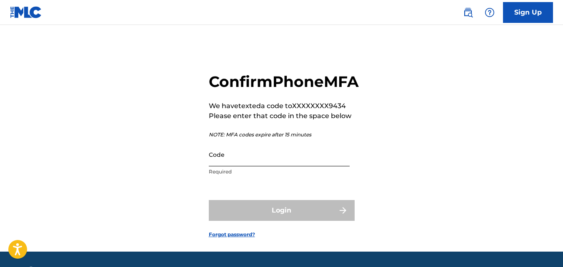
click at [292, 167] on input "Code" at bounding box center [279, 155] width 141 height 24
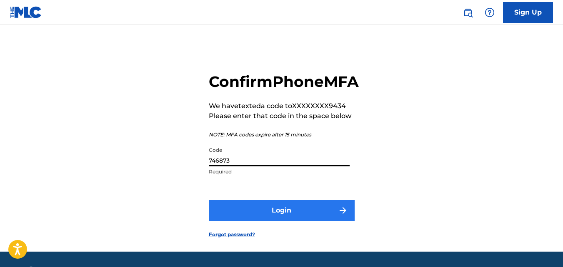
type input "746873"
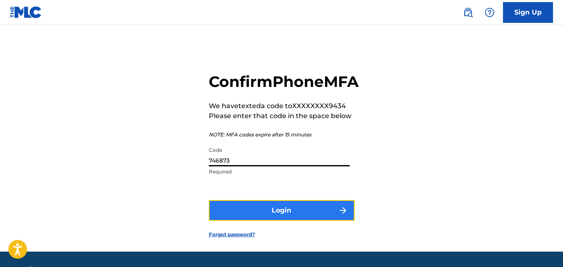
click at [302, 221] on button "Login" at bounding box center [282, 210] width 146 height 21
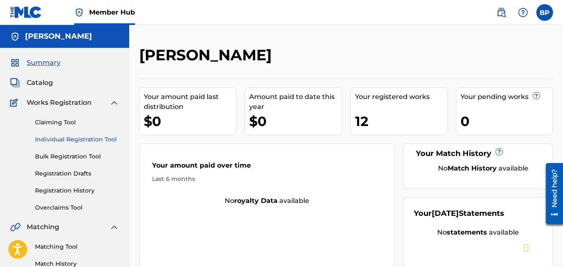
click at [69, 140] on link "Individual Registration Tool" at bounding box center [77, 139] width 84 height 9
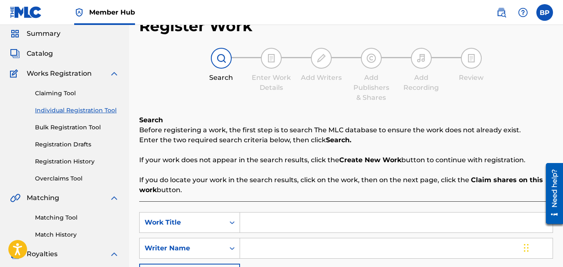
scroll to position [42, 0]
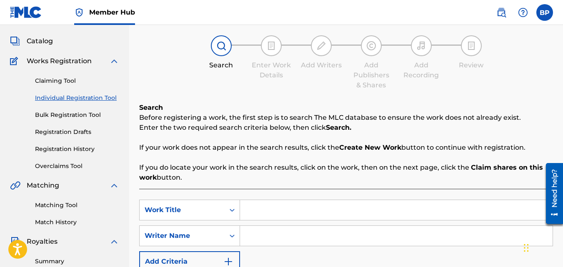
click at [357, 213] on input "Search Form" at bounding box center [396, 210] width 312 height 20
type input "i"
type input "Invisible Scars"
click at [300, 238] on input "Search Form" at bounding box center [396, 236] width 312 height 20
type input "b"
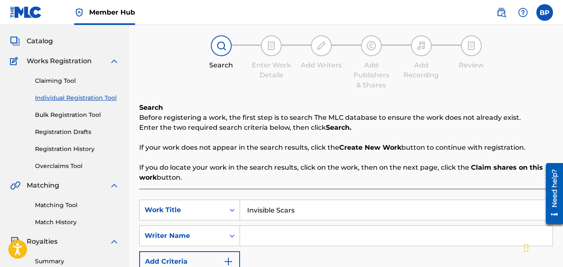
click at [301, 238] on input "Search Form" at bounding box center [396, 236] width 312 height 20
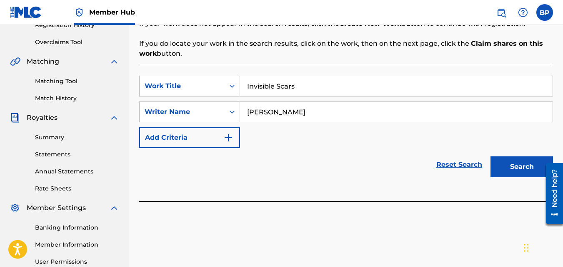
scroll to position [167, 0]
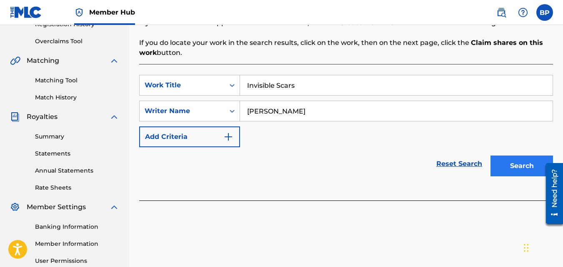
type input "[PERSON_NAME]"
click at [522, 168] on button "Search" at bounding box center [521, 166] width 62 height 21
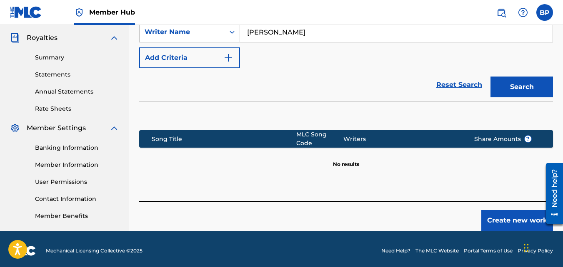
scroll to position [249, 0]
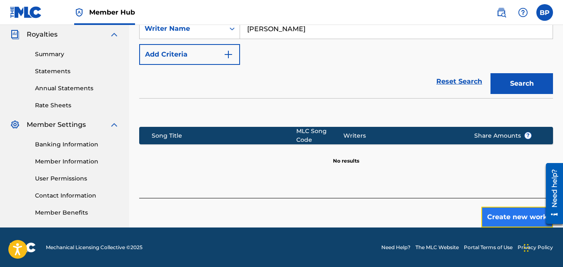
click at [501, 217] on button "Create new work" at bounding box center [517, 217] width 72 height 21
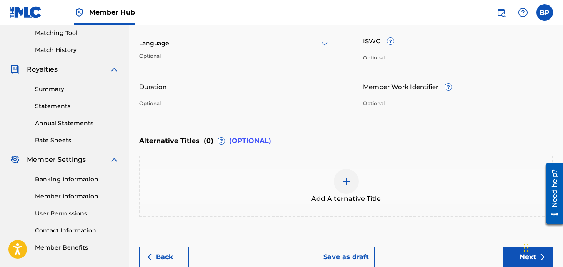
scroll to position [124, 0]
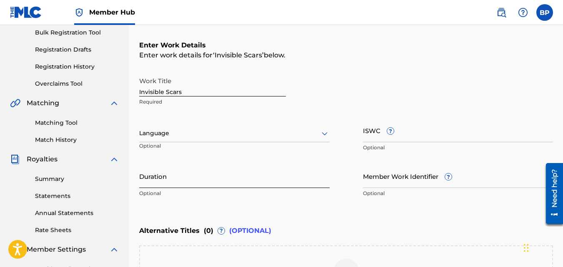
click at [185, 185] on input "Duration" at bounding box center [234, 177] width 190 height 24
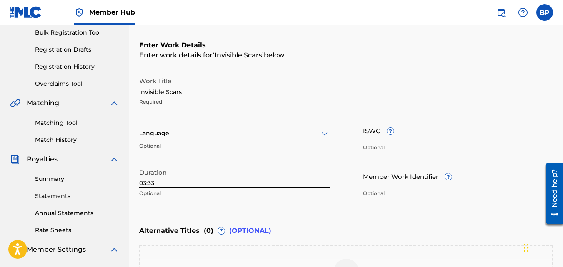
type input "03:33"
click at [411, 214] on div "Enter Work Details Enter work details for ‘ Invisible Scars ’ below. Work Title…" at bounding box center [346, 121] width 414 height 202
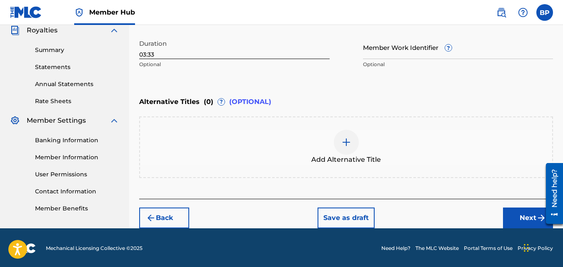
scroll to position [254, 0]
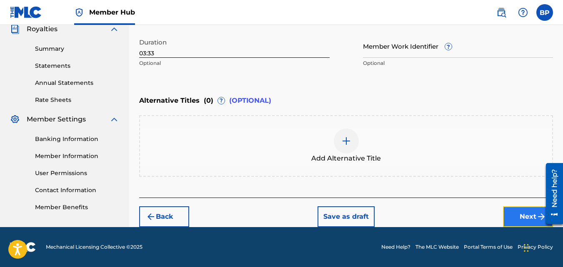
click at [519, 215] on button "Next" at bounding box center [528, 217] width 50 height 21
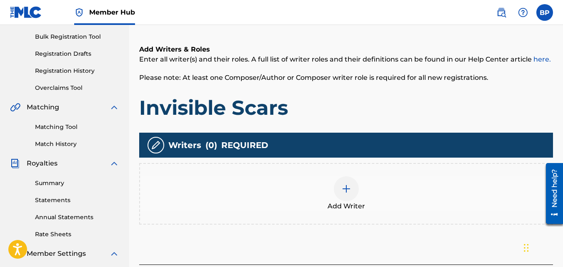
scroll to position [121, 0]
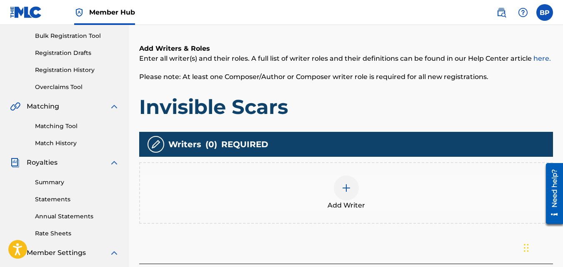
click at [355, 192] on div at bounding box center [346, 188] width 25 height 25
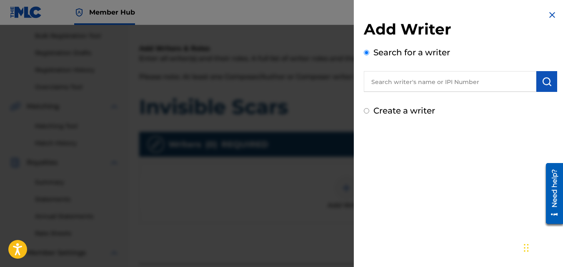
click at [407, 75] on input "text" at bounding box center [450, 81] width 172 height 21
click at [407, 75] on input "b" at bounding box center [450, 81] width 172 height 21
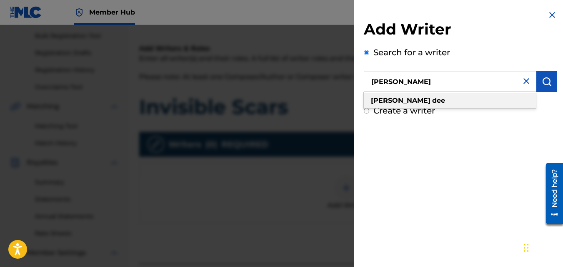
type input "[PERSON_NAME]"
click at [432, 102] on strong "dee" at bounding box center [438, 101] width 13 height 8
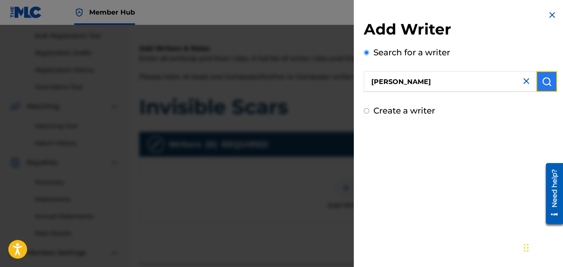
click at [544, 77] on img "submit" at bounding box center [546, 82] width 10 height 10
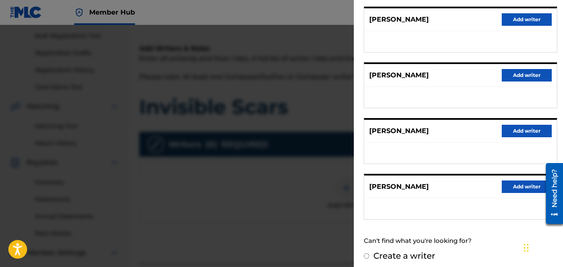
scroll to position [164, 0]
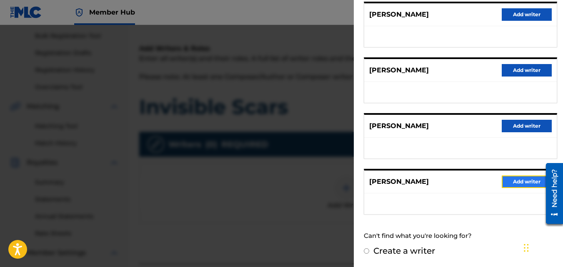
click at [522, 183] on button "Add writer" at bounding box center [526, 182] width 50 height 12
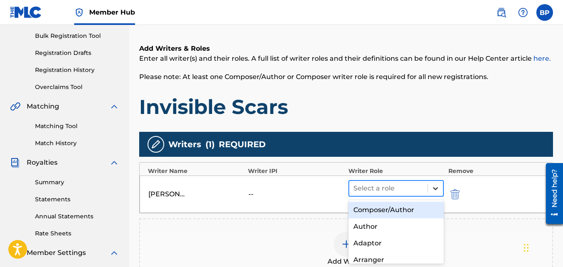
click at [437, 190] on icon at bounding box center [435, 189] width 8 height 8
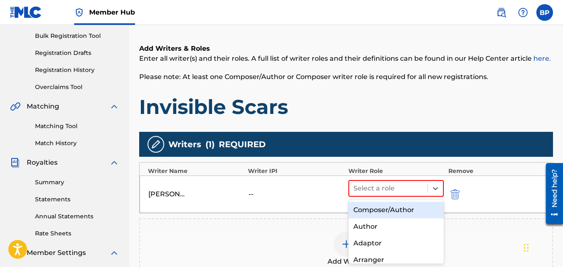
click at [406, 210] on div "Composer/Author" at bounding box center [396, 210] width 96 height 17
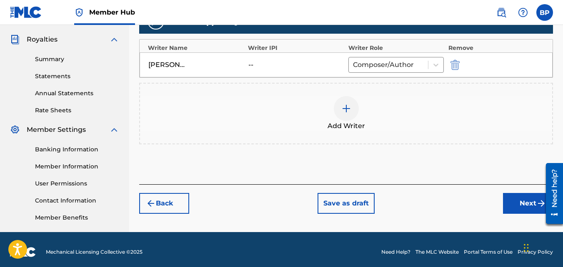
scroll to position [246, 0]
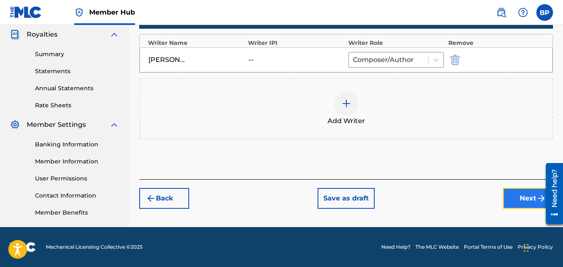
click at [514, 195] on button "Next" at bounding box center [528, 198] width 50 height 21
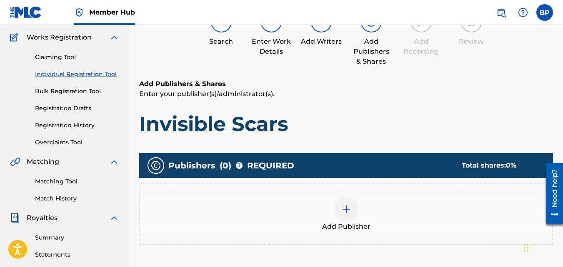
scroll to position [162, 0]
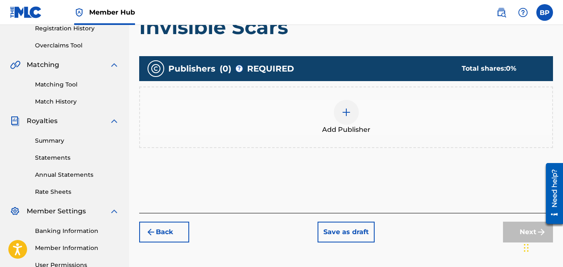
click at [342, 110] on img at bounding box center [346, 112] width 10 height 10
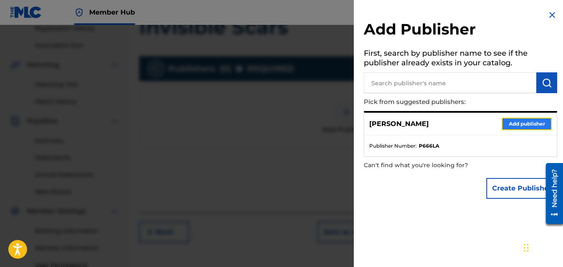
click at [514, 120] on button "Add publisher" at bounding box center [526, 124] width 50 height 12
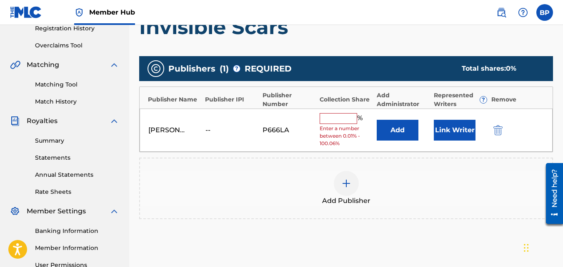
click at [342, 115] on input "text" at bounding box center [337, 118] width 37 height 11
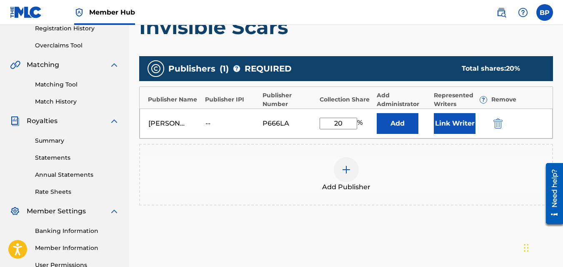
type input "20"
drag, startPoint x: 348, startPoint y: 127, endPoint x: 309, endPoint y: 130, distance: 39.6
click at [308, 129] on div "[PERSON_NAME] -- P666LA 20 % Add Link Writer" at bounding box center [346, 124] width 413 height 30
type input "100"
click at [529, 125] on div "[PERSON_NAME] -- P666LA 100 % Add Link Writer" at bounding box center [346, 124] width 413 height 30
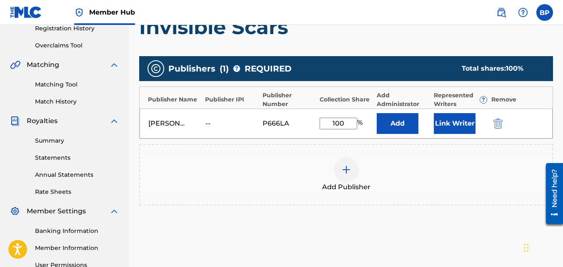
click at [505, 160] on div "Add Publisher" at bounding box center [346, 174] width 412 height 35
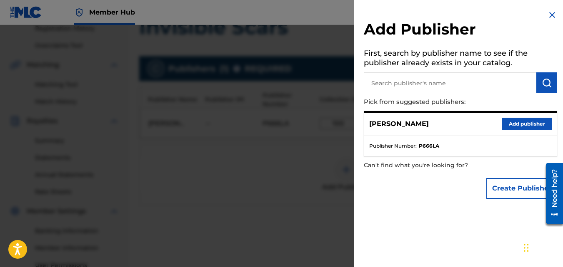
click at [547, 14] on img at bounding box center [552, 15] width 10 height 10
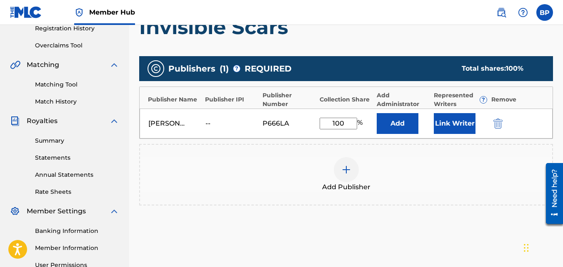
click at [463, 169] on div "Add Publisher" at bounding box center [346, 174] width 412 height 35
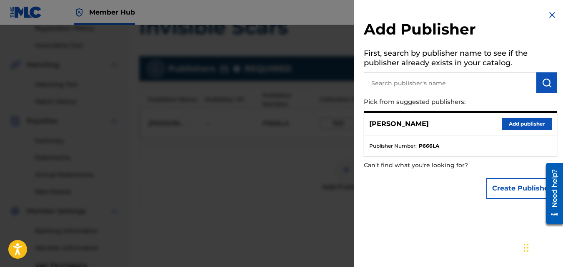
drag, startPoint x: 548, startPoint y: 14, endPoint x: 544, endPoint y: 16, distance: 4.3
click at [549, 14] on img at bounding box center [552, 15] width 10 height 10
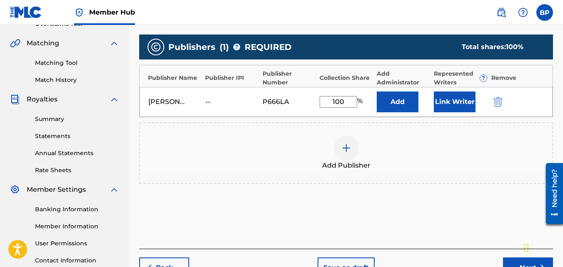
scroll to position [204, 0]
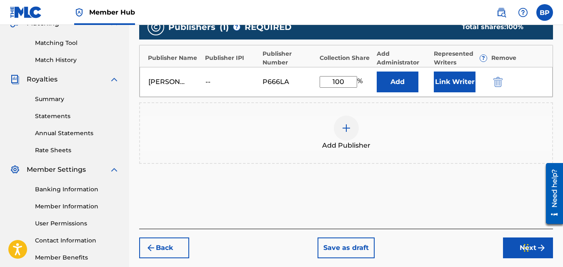
click at [489, 224] on div "Add Publishers & Shares Enter your publisher(s)/administrator(s). Invisible Sca…" at bounding box center [346, 84] width 414 height 289
click at [525, 245] on div "Chat Widget" at bounding box center [542, 247] width 42 height 40
click at [513, 249] on button "Next" at bounding box center [528, 248] width 50 height 21
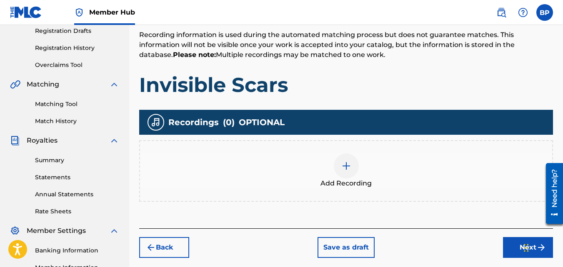
scroll to position [162, 0]
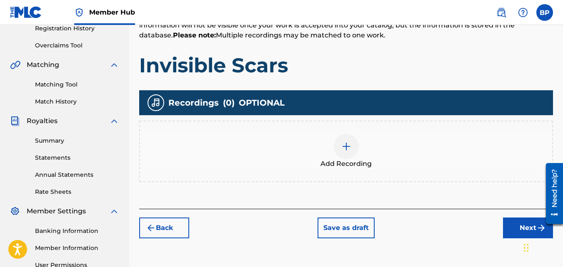
click at [348, 150] on img at bounding box center [346, 147] width 10 height 10
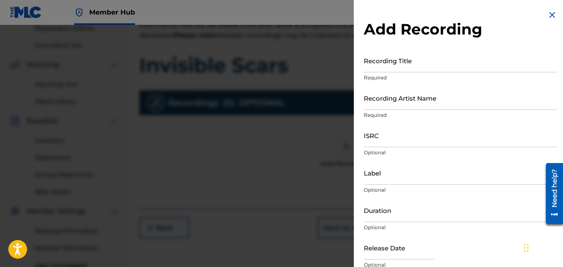
click at [551, 15] on img at bounding box center [552, 15] width 10 height 10
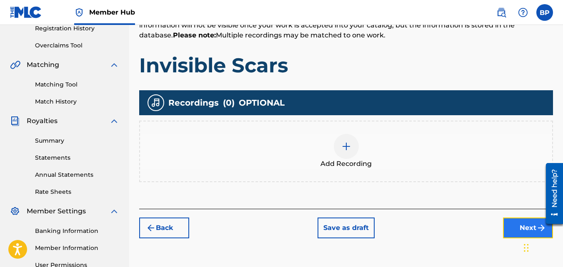
click at [516, 229] on button "Next" at bounding box center [528, 228] width 50 height 21
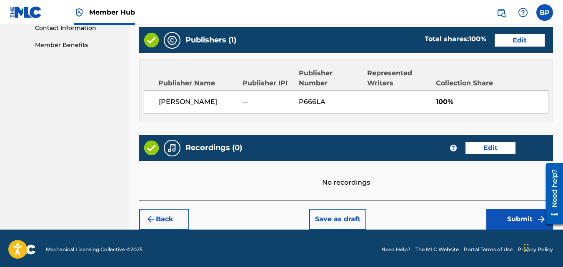
scroll to position [419, 0]
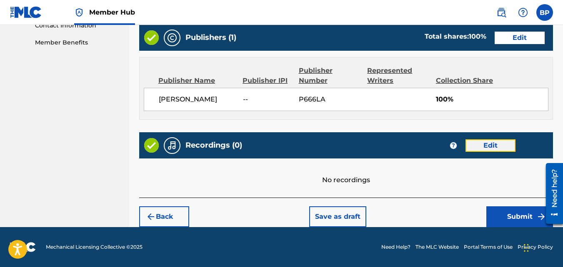
click at [492, 142] on button "Edit" at bounding box center [490, 146] width 50 height 12
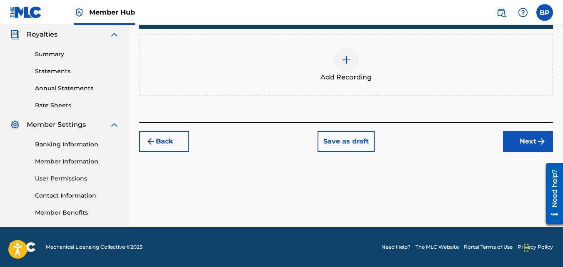
click at [344, 65] on div at bounding box center [346, 59] width 25 height 25
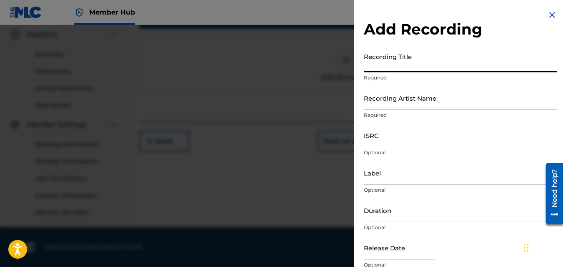
click at [402, 68] on input "Recording Title" at bounding box center [460, 61] width 193 height 24
type input "Invisible Scars"
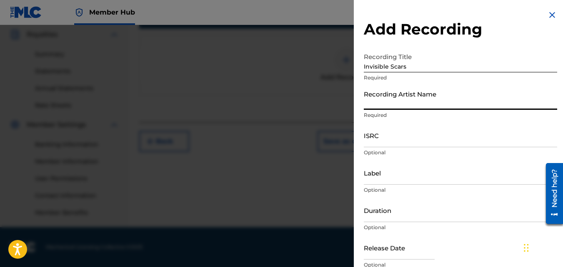
click at [446, 105] on input "Recording Artist Name" at bounding box center [460, 98] width 193 height 24
type input "[PERSON_NAME]"
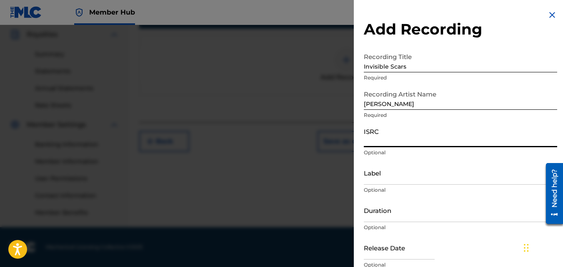
click at [393, 145] on input "ISRC" at bounding box center [460, 136] width 193 height 24
paste input "QT3F32541986"
type input "QT3F32541986"
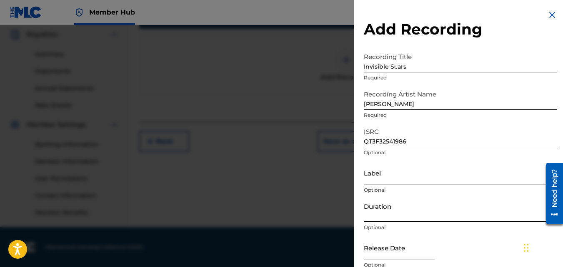
click at [418, 217] on input "Duration" at bounding box center [460, 211] width 193 height 24
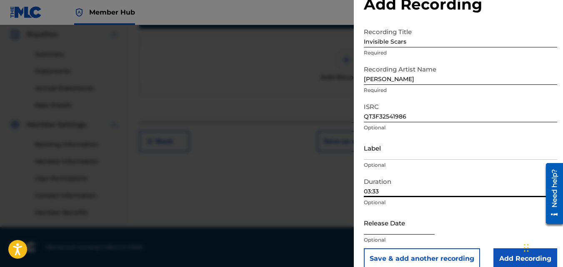
scroll to position [37, 0]
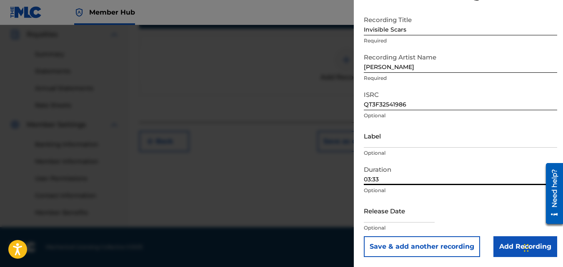
type input "03:33"
click at [389, 216] on input "text" at bounding box center [399, 211] width 71 height 24
select select "8"
select select "2025"
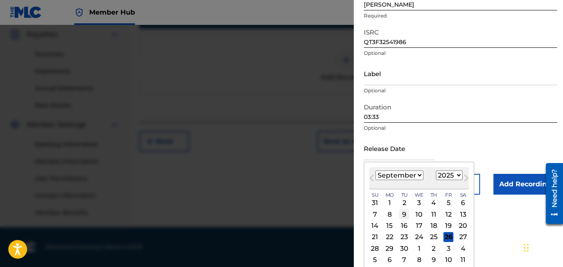
scroll to position [103, 0]
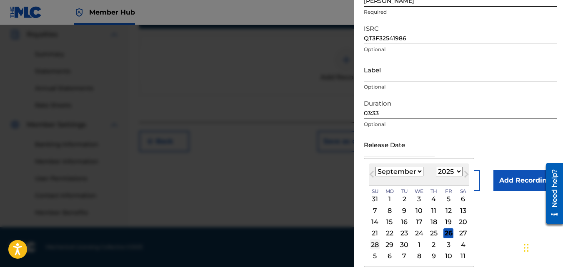
click at [375, 247] on div "28" at bounding box center [375, 245] width 10 height 10
type input "[DATE]"
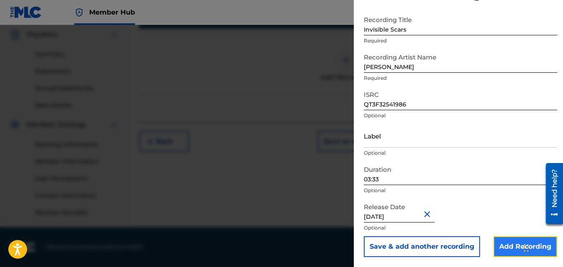
click at [502, 250] on input "Add Recording" at bounding box center [525, 247] width 64 height 21
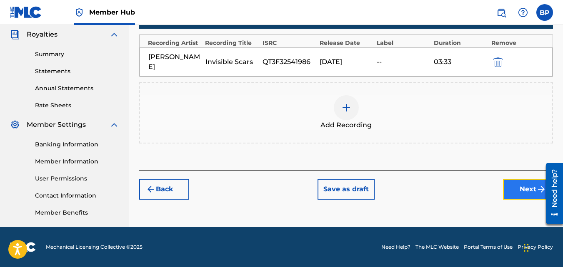
click at [513, 185] on button "Next" at bounding box center [528, 189] width 50 height 21
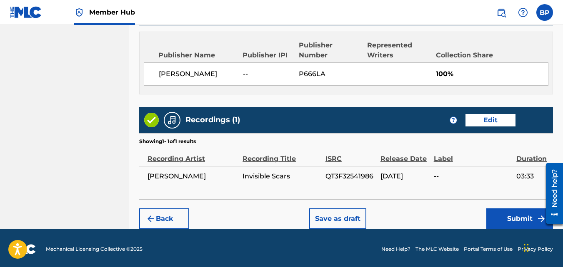
scroll to position [447, 0]
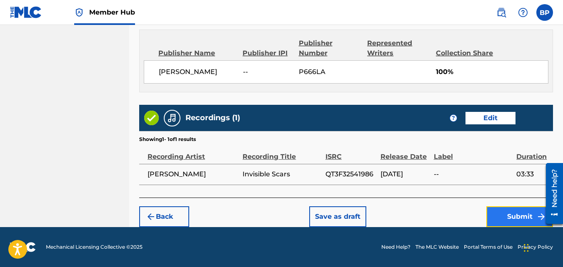
click at [519, 221] on button "Submit" at bounding box center [519, 217] width 67 height 21
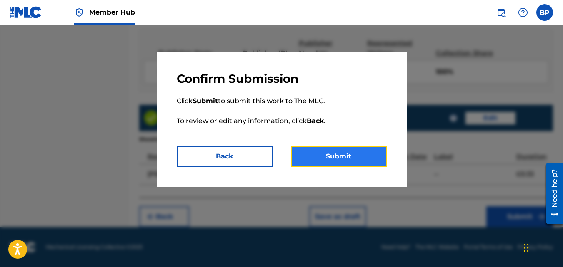
click at [355, 158] on button "Submit" at bounding box center [339, 156] width 96 height 21
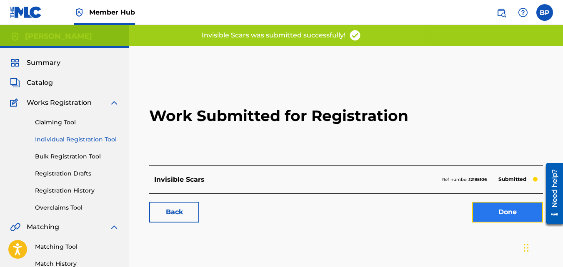
click at [506, 210] on link "Done" at bounding box center [507, 212] width 71 height 21
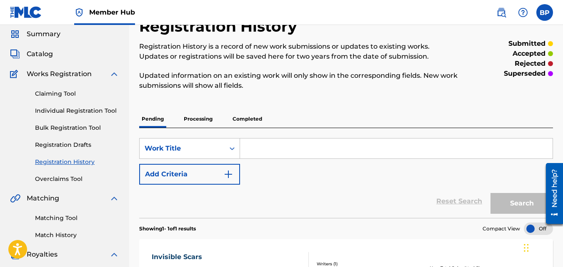
scroll to position [42, 0]
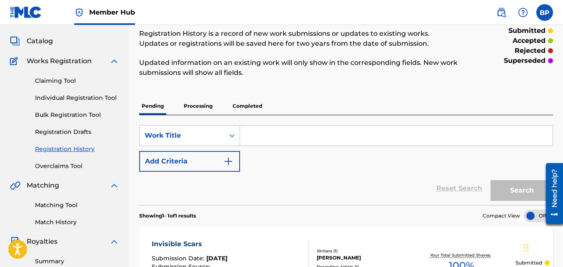
click at [317, 134] on input "Search Form" at bounding box center [396, 136] width 312 height 20
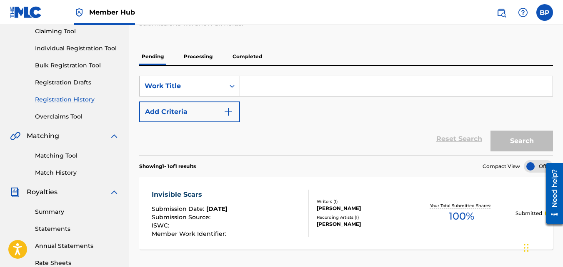
scroll to position [0, 0]
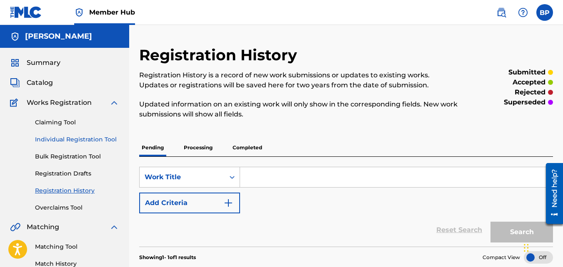
click at [69, 139] on link "Individual Registration Tool" at bounding box center [77, 139] width 84 height 9
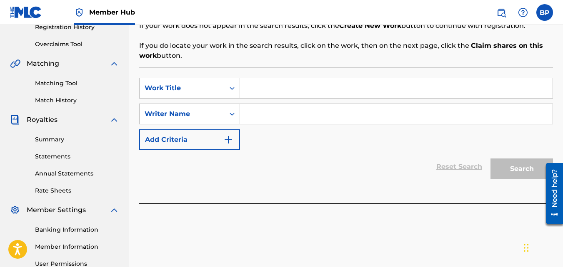
scroll to position [167, 0]
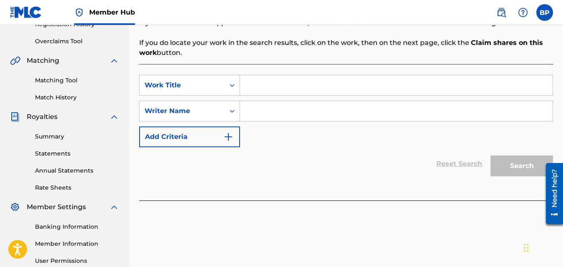
click at [284, 87] on input "Search Form" at bounding box center [396, 85] width 312 height 20
type input "children's cry"
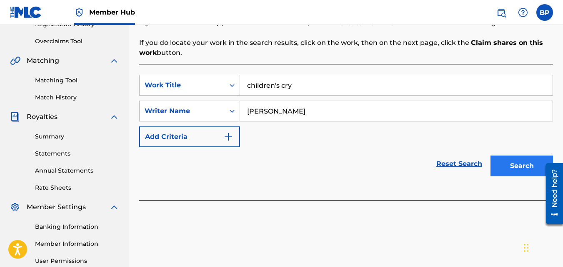
type input "[PERSON_NAME]"
click at [517, 167] on button "Search" at bounding box center [521, 166] width 62 height 21
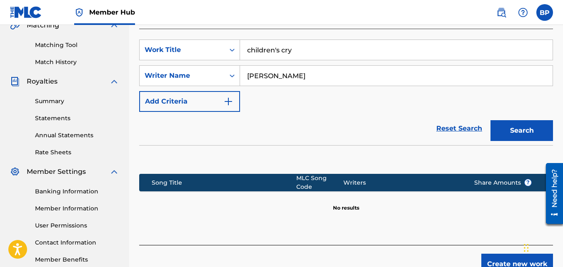
scroll to position [249, 0]
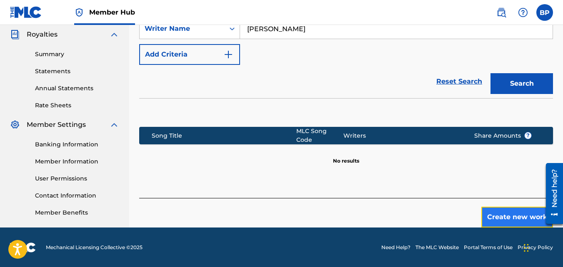
click at [509, 210] on button "Create new work" at bounding box center [517, 217] width 72 height 21
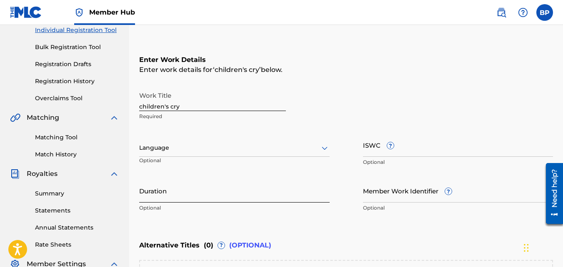
scroll to position [124, 0]
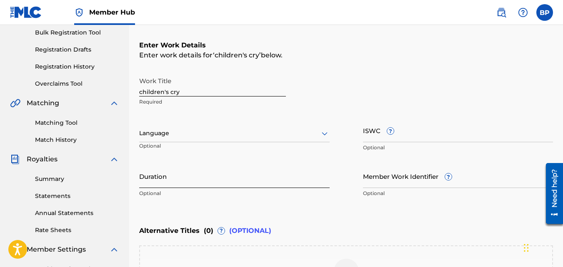
click at [228, 186] on input "Duration" at bounding box center [234, 177] width 190 height 24
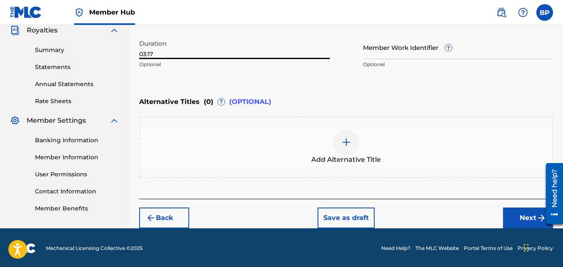
scroll to position [254, 0]
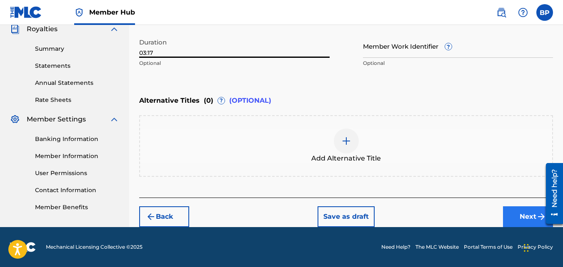
type input "03:17"
click at [521, 219] on button "Next" at bounding box center [528, 217] width 50 height 21
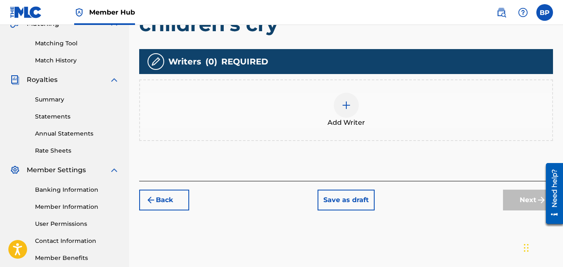
scroll to position [204, 0]
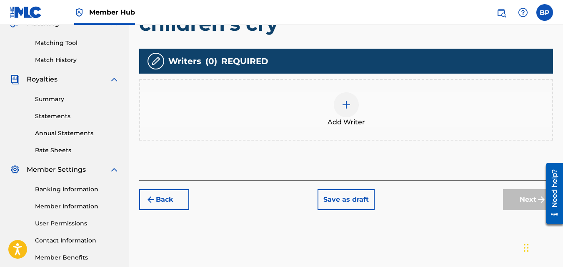
click at [350, 109] on img at bounding box center [346, 105] width 10 height 10
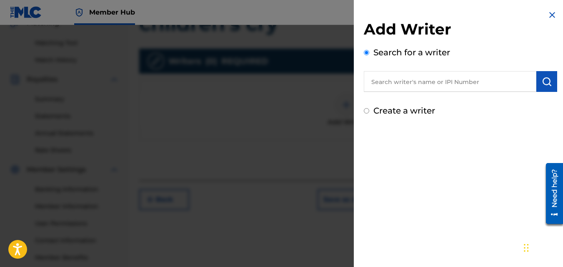
click at [401, 85] on input "text" at bounding box center [450, 81] width 172 height 21
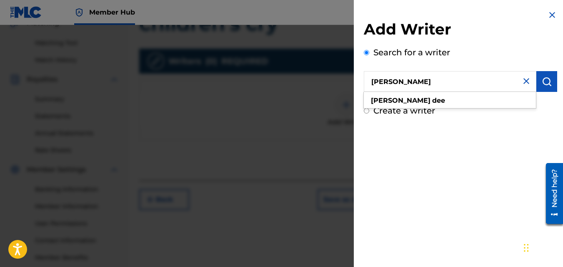
type input "[PERSON_NAME]"
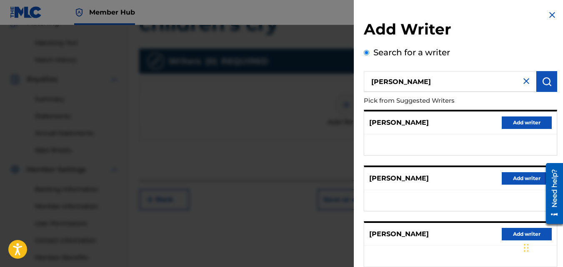
scroll to position [125, 0]
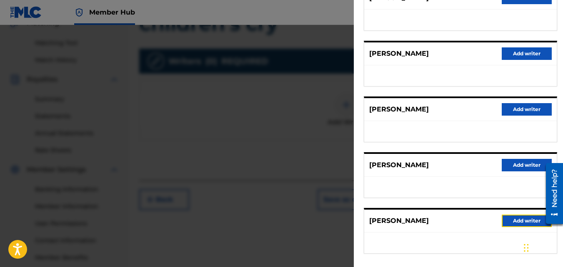
drag, startPoint x: 530, startPoint y: 223, endPoint x: 519, endPoint y: 219, distance: 11.8
click at [530, 224] on button "Add writer" at bounding box center [526, 221] width 50 height 12
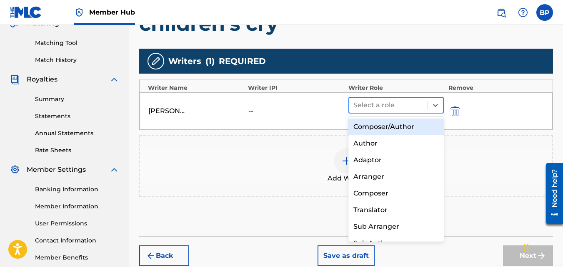
click at [361, 108] on div at bounding box center [388, 106] width 70 height 12
click at [386, 127] on div "Composer/Author" at bounding box center [396, 127] width 96 height 17
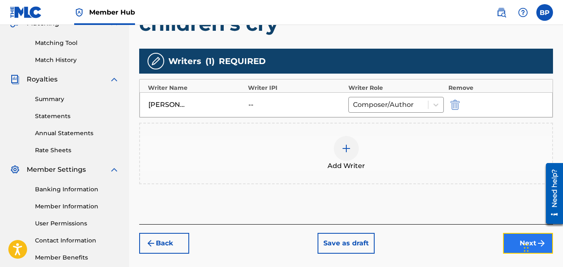
click at [519, 243] on button "Next" at bounding box center [528, 243] width 50 height 21
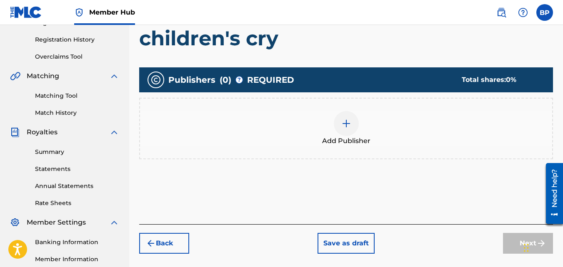
scroll to position [162, 0]
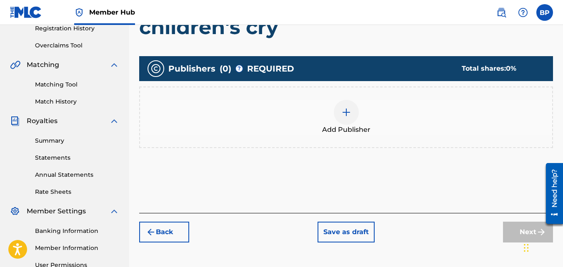
click at [336, 110] on div at bounding box center [346, 112] width 25 height 25
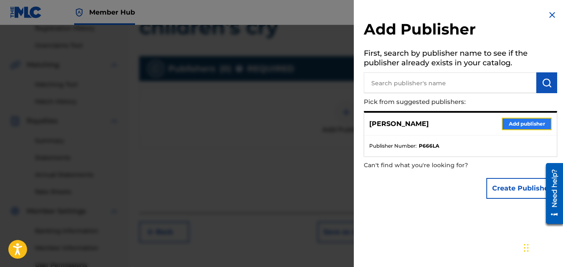
click at [528, 125] on button "Add publisher" at bounding box center [526, 124] width 50 height 12
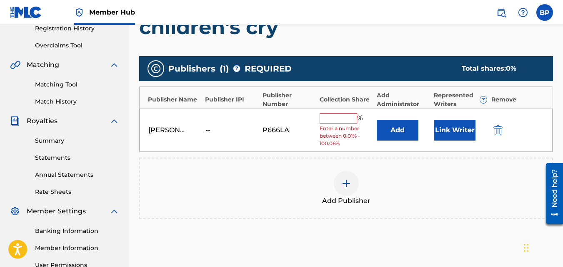
click at [346, 119] on input "text" at bounding box center [337, 118] width 37 height 11
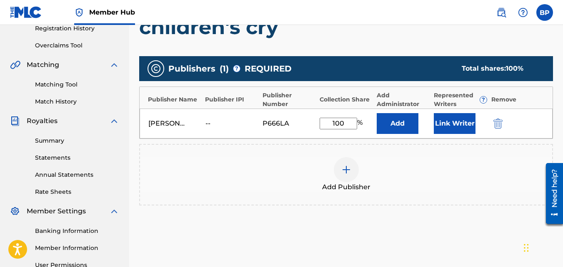
type input "100"
click at [447, 184] on div "Add Publisher" at bounding box center [346, 174] width 412 height 35
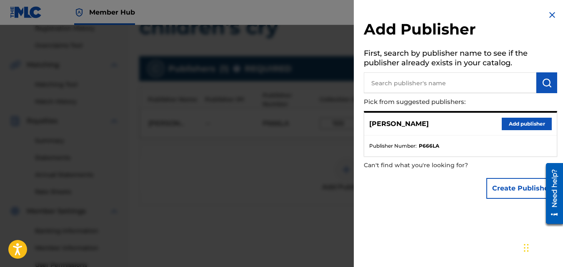
click at [556, 16] on div "Add Publisher First, search by publisher name to see if the publisher already e…" at bounding box center [460, 106] width 213 height 213
click at [550, 15] on img at bounding box center [552, 15] width 10 height 10
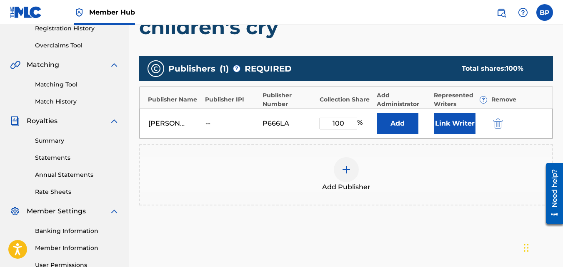
click at [506, 227] on div "Publishers ( 1 ) ? REQUIRED Total shares: 100 % Publisher Name Publisher IPI Pu…" at bounding box center [346, 143] width 414 height 182
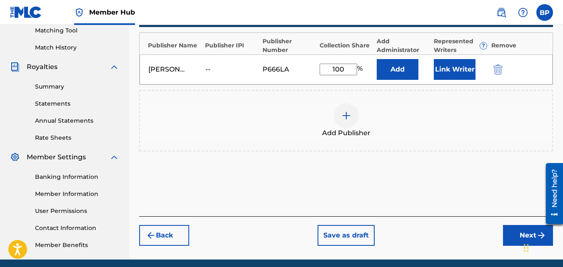
scroll to position [204, 0]
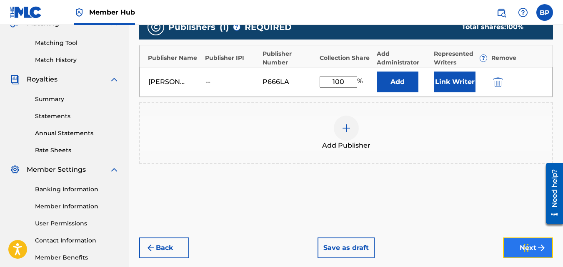
click at [511, 246] on button "Next" at bounding box center [528, 248] width 50 height 21
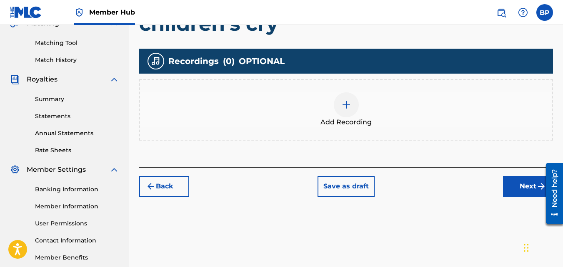
click at [346, 108] on img at bounding box center [346, 105] width 10 height 10
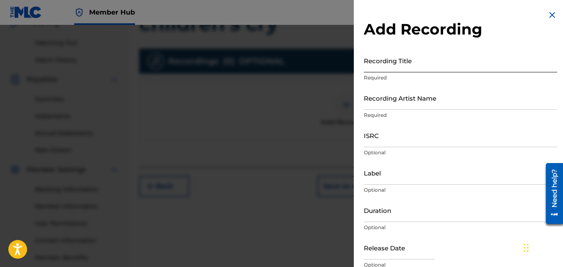
click at [394, 64] on input "Recording Title" at bounding box center [460, 61] width 193 height 24
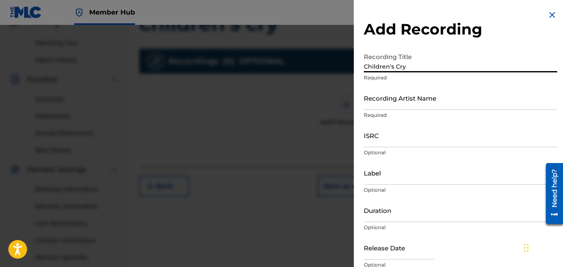
type input "Children's Cry"
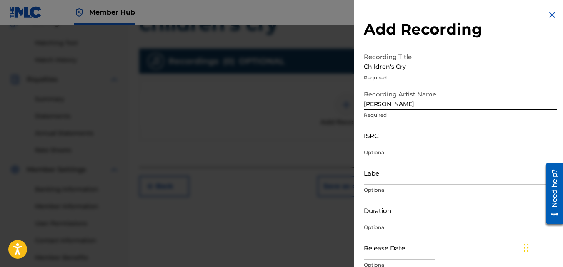
type input "[PERSON_NAME]"
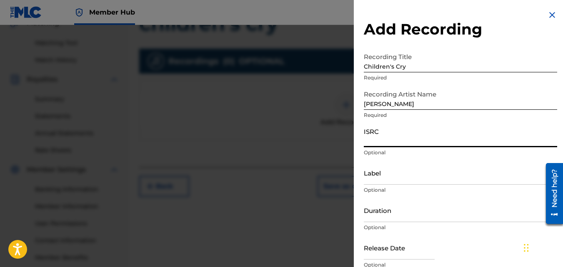
paste input "QT3F32541987"
type input "QT3F32541987"
click at [417, 216] on input "Duration" at bounding box center [460, 211] width 193 height 24
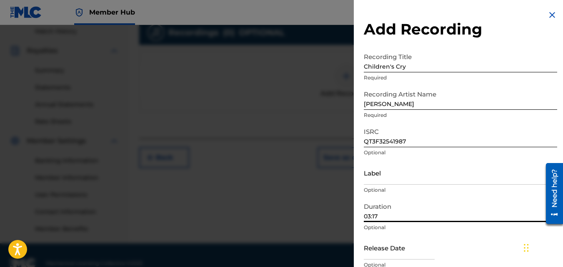
scroll to position [246, 0]
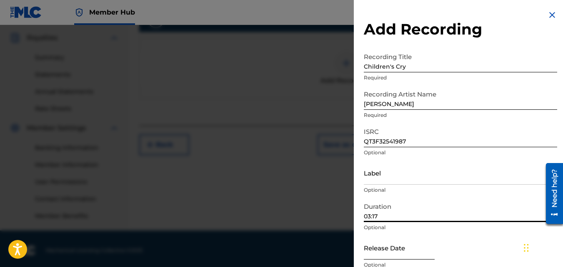
type input "03:17"
drag, startPoint x: 395, startPoint y: 237, endPoint x: 394, endPoint y: 244, distance: 7.5
click at [395, 237] on input "text" at bounding box center [399, 248] width 71 height 24
select select "8"
select select "2025"
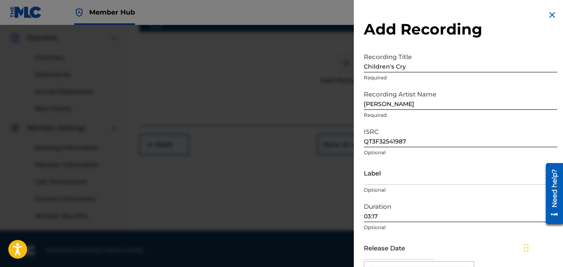
click at [474, 234] on div "Duration 03:17 Optional" at bounding box center [460, 217] width 193 height 37
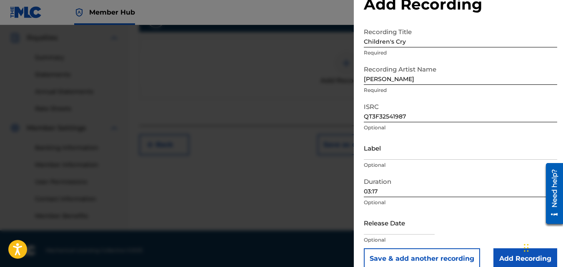
scroll to position [37, 0]
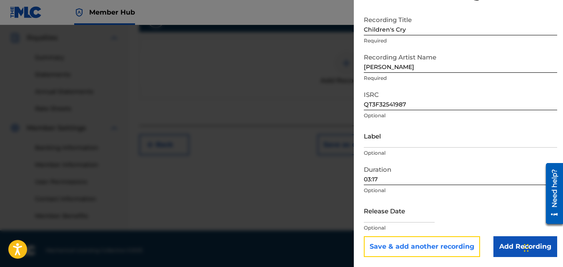
click at [436, 247] on button "Save & add another recording" at bounding box center [422, 247] width 116 height 21
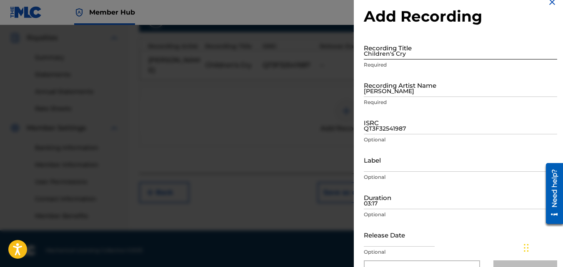
scroll to position [0, 0]
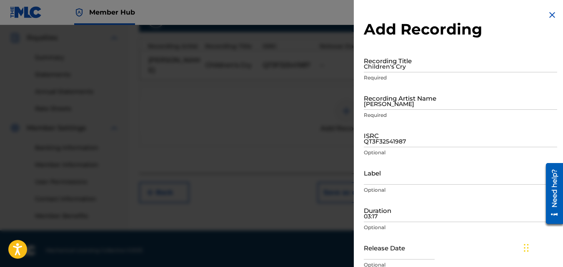
click at [546, 9] on div "Add Recording Recording Title Children's Cry Required Recording Artist Name [PE…" at bounding box center [460, 152] width 213 height 304
click at [547, 13] on img at bounding box center [552, 15] width 10 height 10
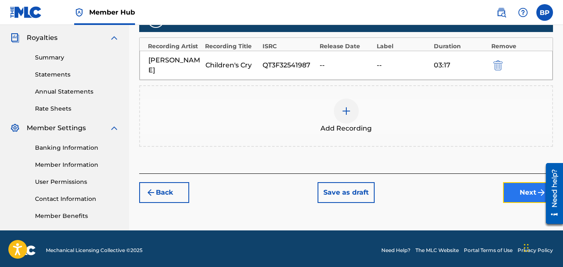
click at [526, 189] on button "Next" at bounding box center [528, 192] width 50 height 21
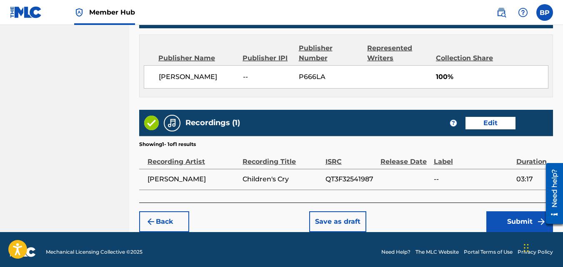
scroll to position [447, 0]
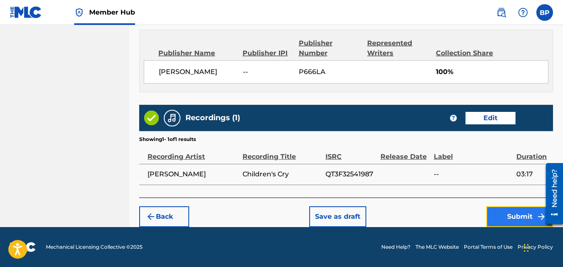
click at [512, 220] on button "Submit" at bounding box center [519, 217] width 67 height 21
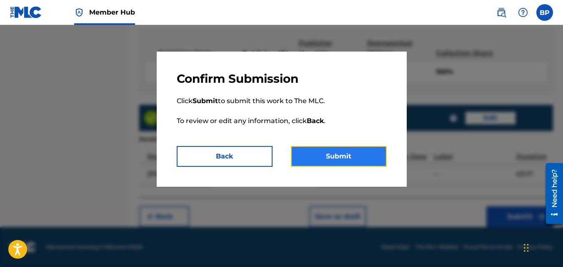
click at [366, 161] on button "Submit" at bounding box center [339, 156] width 96 height 21
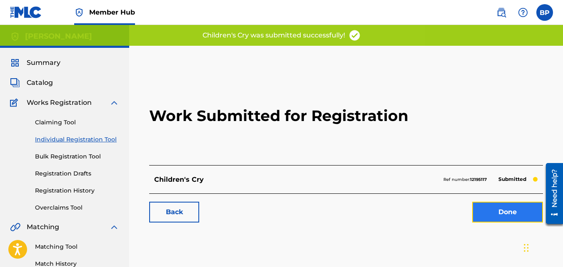
click at [510, 202] on link "Done" at bounding box center [507, 212] width 71 height 21
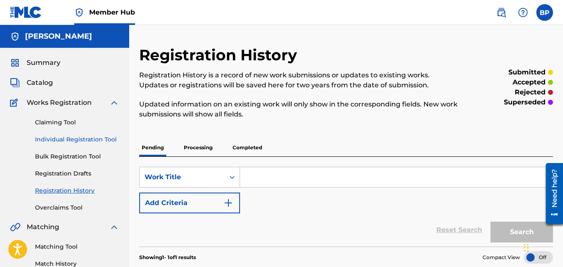
click at [64, 139] on link "Individual Registration Tool" at bounding box center [77, 139] width 84 height 9
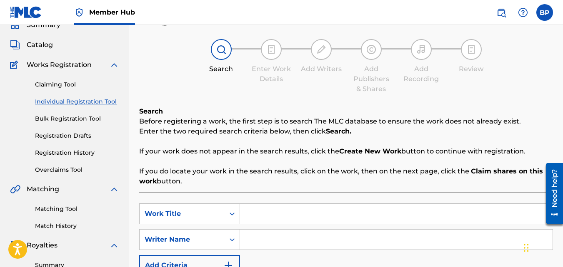
scroll to position [83, 0]
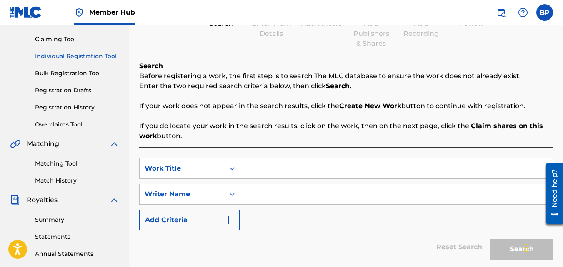
click at [325, 170] on input "Search Form" at bounding box center [396, 169] width 312 height 20
click at [297, 173] on input "Silent Room" at bounding box center [396, 169] width 312 height 20
type input "Silent Rooms"
click at [307, 204] on input "Search Form" at bounding box center [396, 195] width 312 height 20
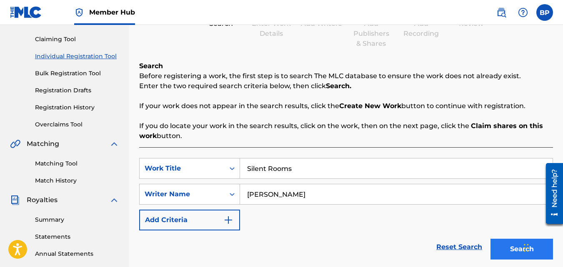
type input "[PERSON_NAME]"
click at [509, 249] on button "Search" at bounding box center [521, 249] width 62 height 21
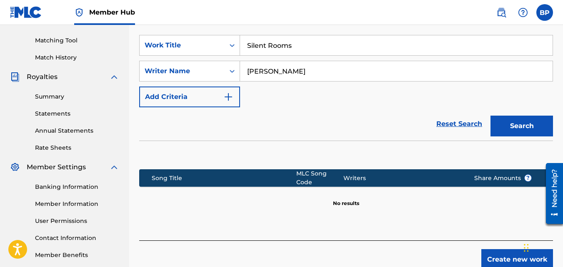
scroll to position [208, 0]
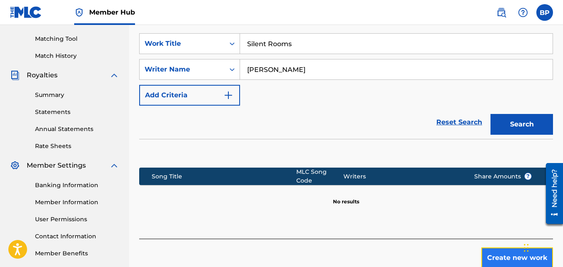
click at [507, 249] on button "Create new work" at bounding box center [517, 258] width 72 height 21
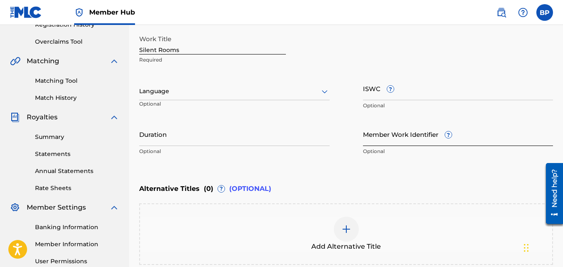
scroll to position [167, 0]
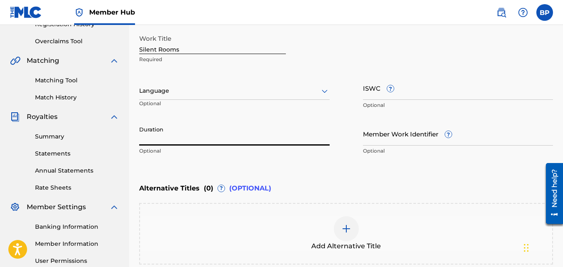
click at [244, 145] on input "Duration" at bounding box center [234, 134] width 190 height 24
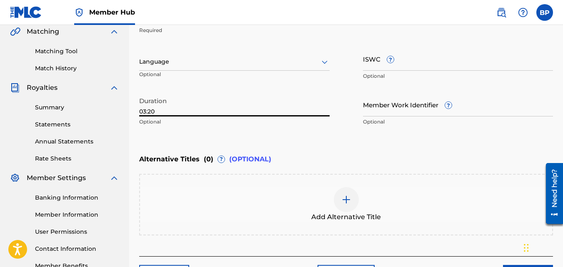
scroll to position [250, 0]
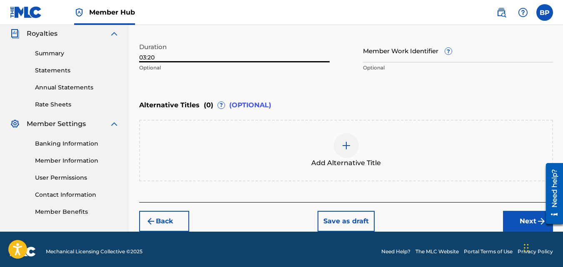
type input "03:20"
click at [347, 147] on img at bounding box center [346, 146] width 10 height 10
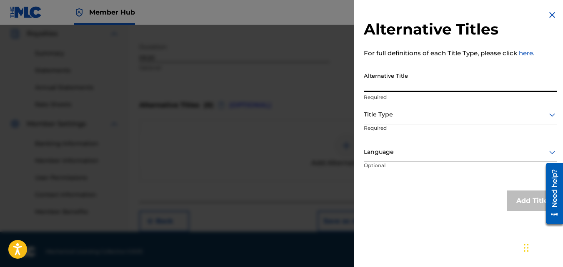
click at [380, 89] on input "Alternative Title" at bounding box center [460, 80] width 193 height 24
click at [381, 89] on input "Alternative Title" at bounding box center [460, 80] width 193 height 24
click at [381, 89] on input "S" at bounding box center [460, 80] width 193 height 24
type input "Silent Room"
click at [434, 111] on div at bounding box center [460, 115] width 193 height 10
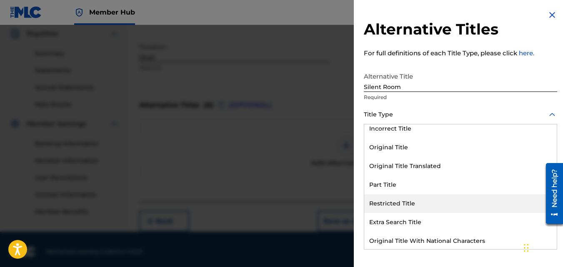
scroll to position [81, 0]
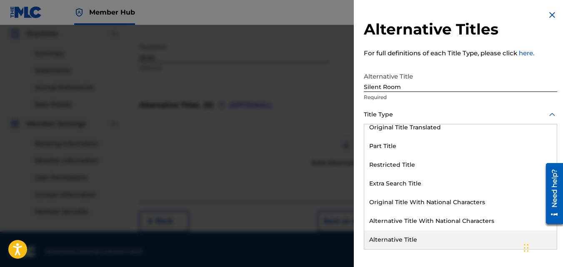
click at [402, 242] on div "Alternative Title" at bounding box center [460, 240] width 192 height 19
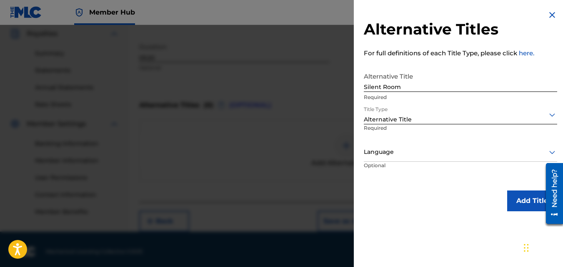
scroll to position [0, 0]
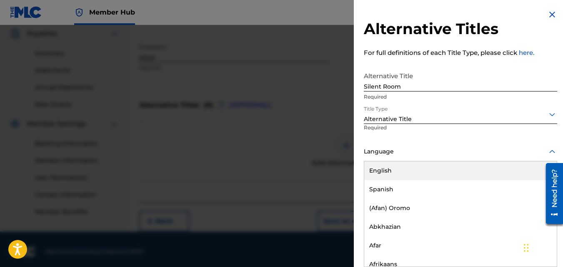
click at [481, 157] on div "Language" at bounding box center [460, 152] width 193 height 19
click at [425, 171] on div "English" at bounding box center [460, 171] width 192 height 19
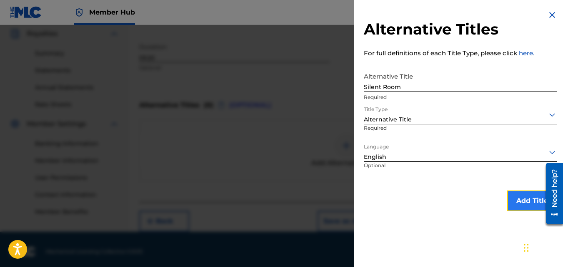
click at [519, 206] on button "Add Title" at bounding box center [532, 201] width 50 height 21
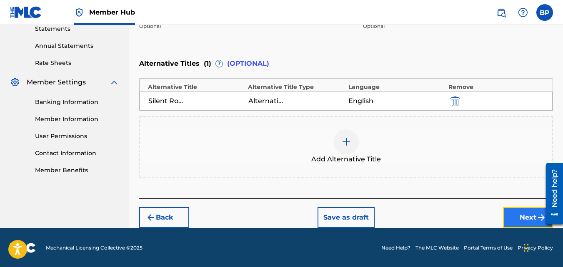
click at [530, 217] on button "Next" at bounding box center [528, 217] width 50 height 21
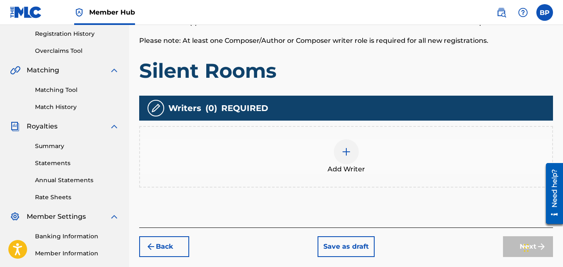
scroll to position [162, 0]
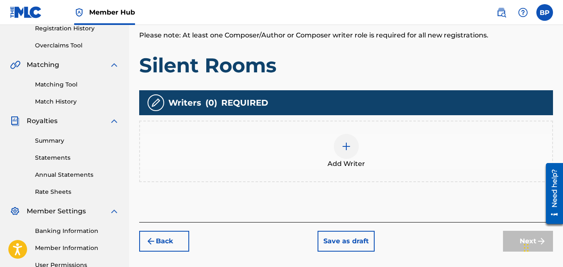
click at [353, 153] on div at bounding box center [346, 146] width 25 height 25
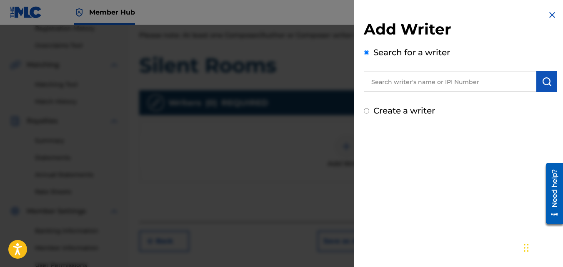
click at [403, 77] on input "text" at bounding box center [450, 81] width 172 height 21
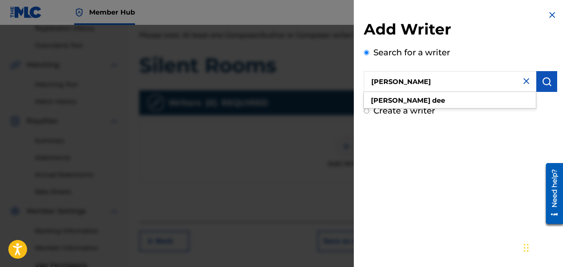
type input "[PERSON_NAME]"
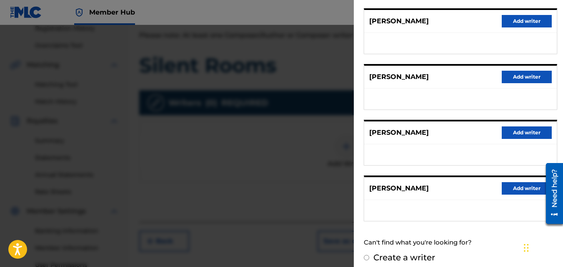
scroll to position [164, 0]
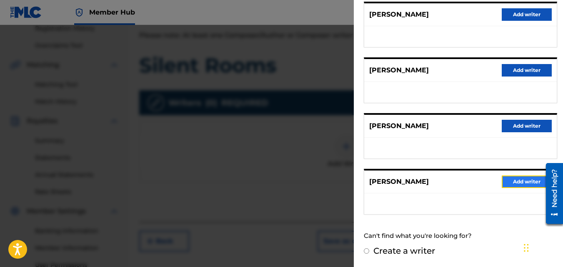
click at [518, 183] on button "Add writer" at bounding box center [526, 182] width 50 height 12
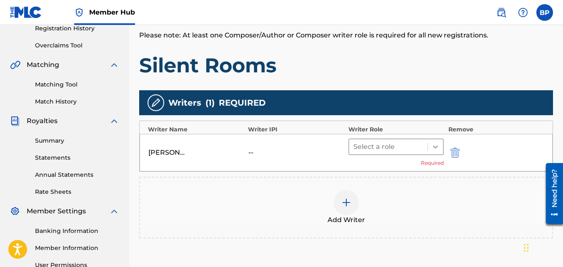
click at [431, 147] on icon at bounding box center [435, 147] width 8 height 8
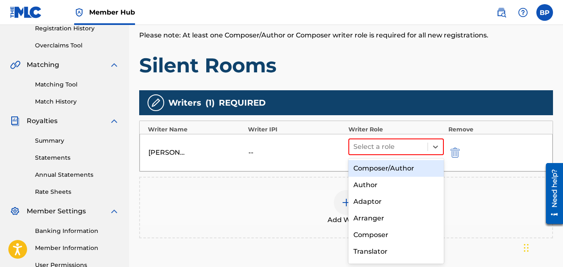
click at [399, 170] on div "Composer/Author" at bounding box center [396, 168] width 96 height 17
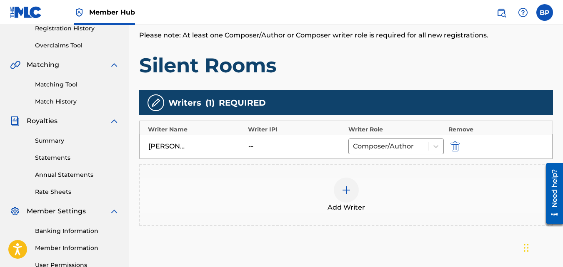
click at [486, 218] on div "Add Writer" at bounding box center [346, 196] width 414 height 62
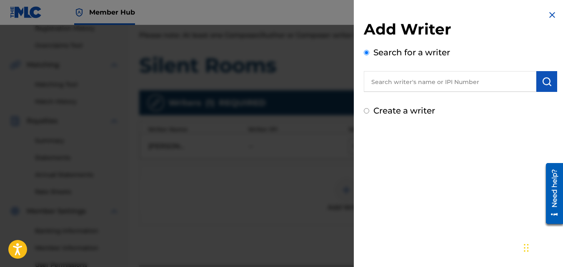
click at [549, 15] on img at bounding box center [552, 15] width 10 height 10
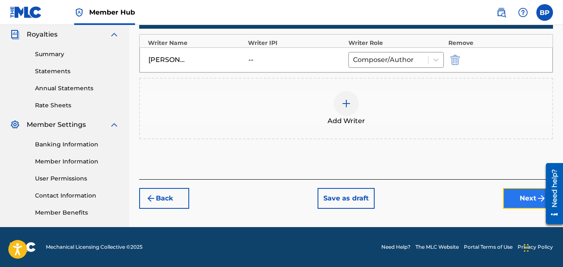
click at [515, 195] on button "Next" at bounding box center [528, 198] width 50 height 21
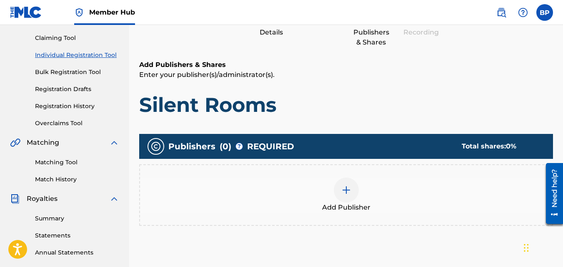
scroll to position [162, 0]
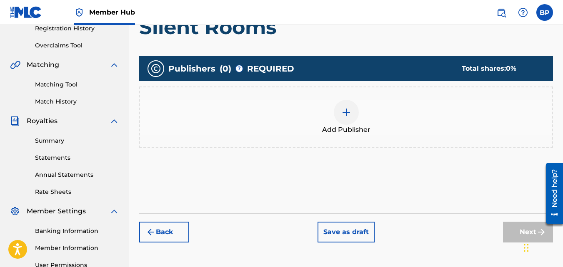
click at [342, 111] on img at bounding box center [346, 112] width 10 height 10
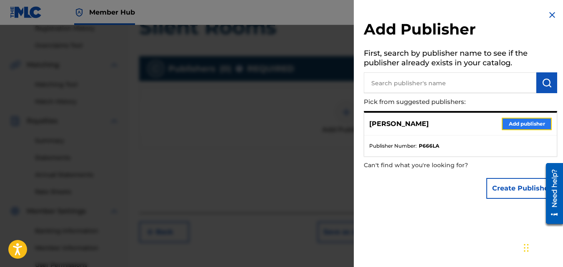
click at [514, 120] on button "Add publisher" at bounding box center [526, 124] width 50 height 12
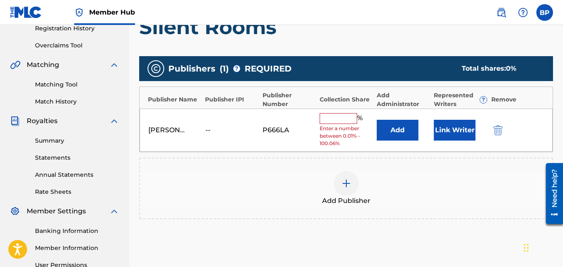
click at [324, 114] on input "text" at bounding box center [337, 118] width 37 height 11
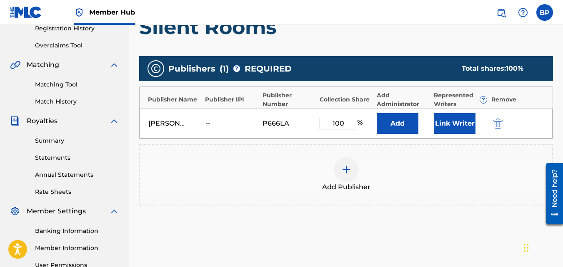
type input "100"
click at [402, 237] on div "Add Publishers & Shares Enter your publisher(s)/administrator(s). Silent Rooms …" at bounding box center [346, 126] width 414 height 289
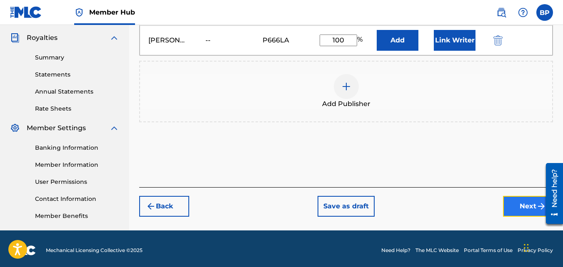
click at [517, 210] on button "Next" at bounding box center [528, 206] width 50 height 21
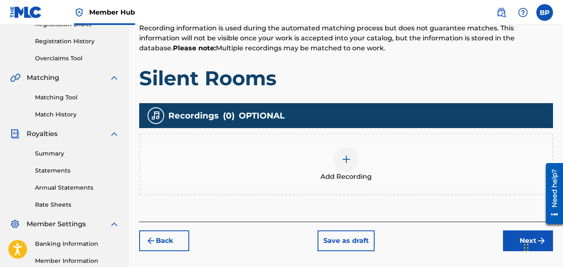
scroll to position [204, 0]
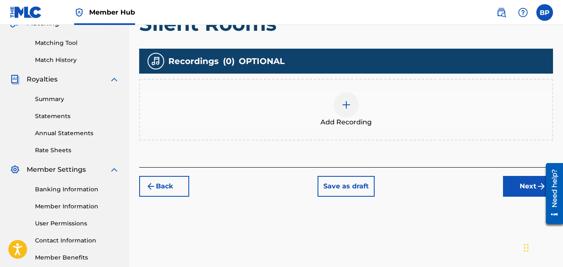
click at [349, 105] on img at bounding box center [346, 105] width 10 height 10
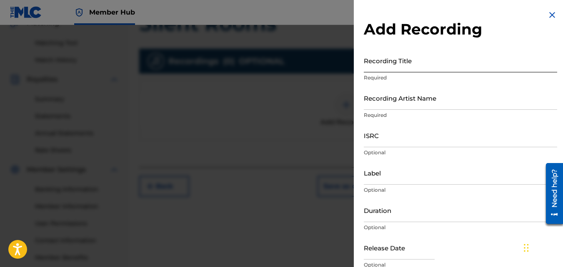
click at [397, 68] on input "Recording Title" at bounding box center [460, 61] width 193 height 24
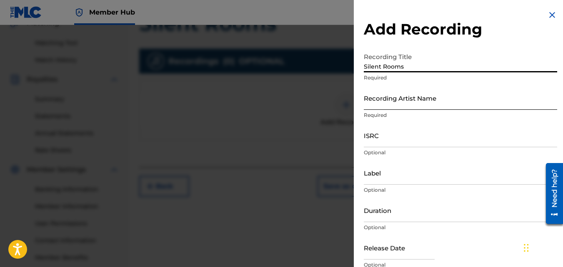
type input "Silent Rooms"
click at [422, 98] on input "Recording Artist Name" at bounding box center [460, 98] width 193 height 24
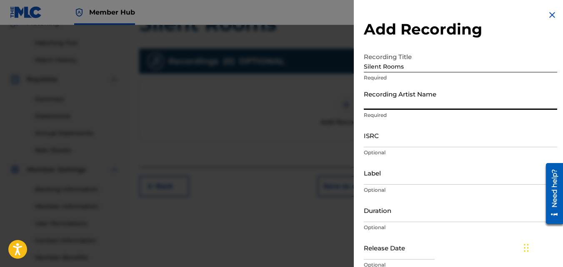
type input "[PERSON_NAME]"
click at [392, 141] on input "ISRC" at bounding box center [460, 136] width 193 height 24
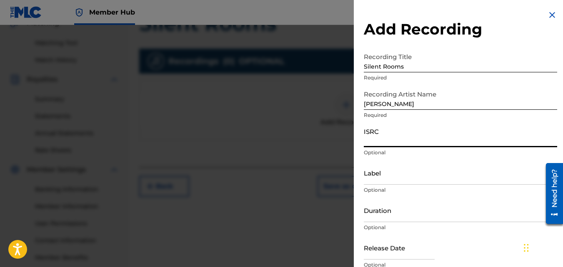
paste input "QT3F32541988"
type input "QT3F32541988"
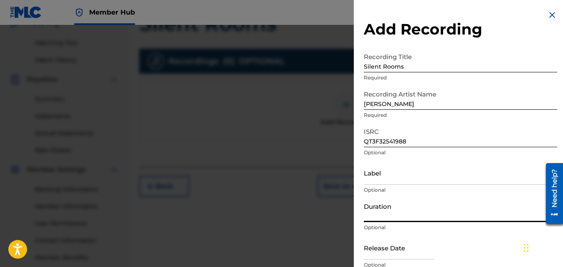
click at [433, 212] on input "Duration" at bounding box center [460, 211] width 193 height 24
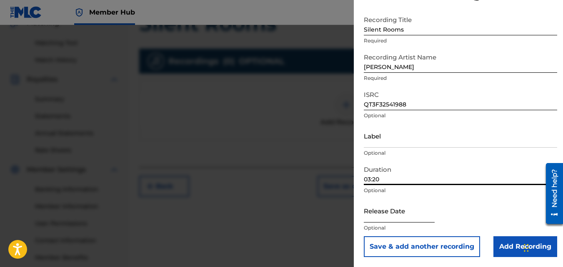
type input "03:20"
click at [388, 217] on input "text" at bounding box center [399, 211] width 71 height 24
select select "8"
select select "2025"
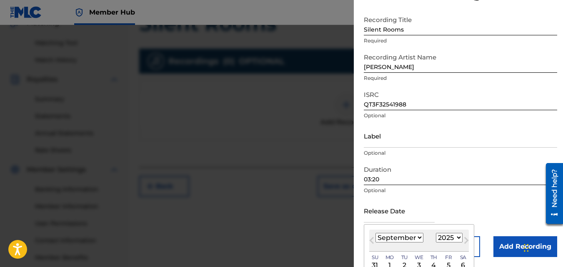
type input "[DATE]"
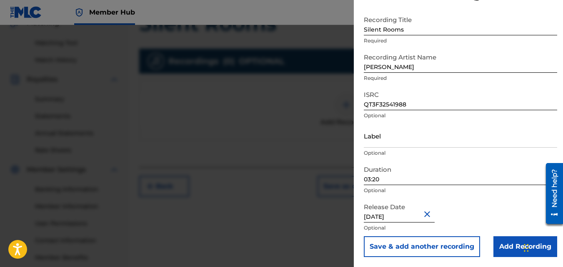
click at [494, 198] on div "Duration 03:20 Optional" at bounding box center [460, 180] width 193 height 37
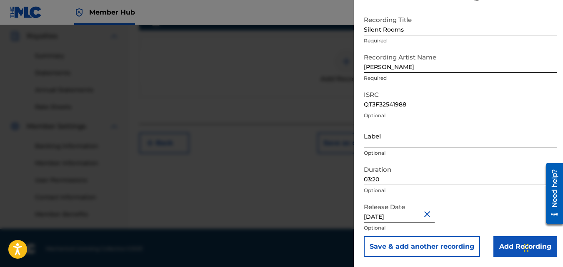
scroll to position [249, 0]
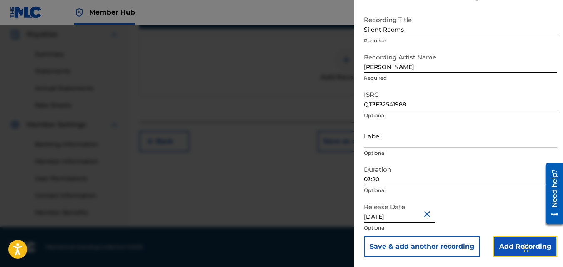
click at [500, 249] on input "Add Recording" at bounding box center [525, 247] width 64 height 21
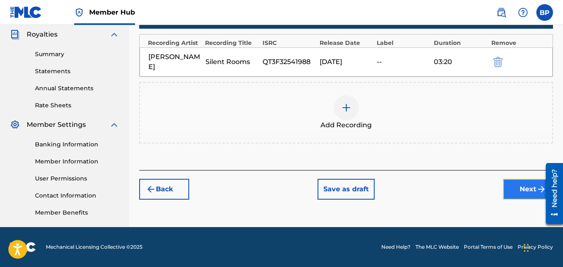
click at [524, 186] on button "Next" at bounding box center [528, 189] width 50 height 21
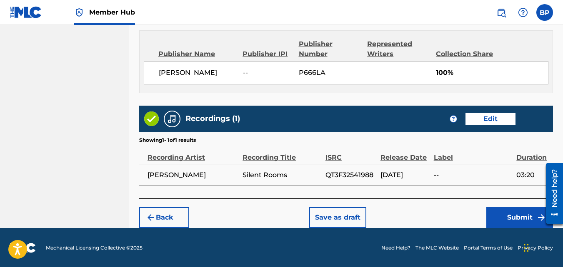
scroll to position [493, 0]
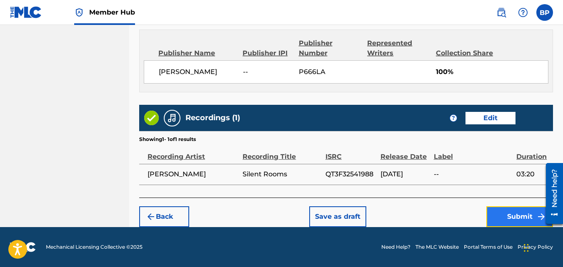
click at [521, 217] on button "Submit" at bounding box center [519, 217] width 67 height 21
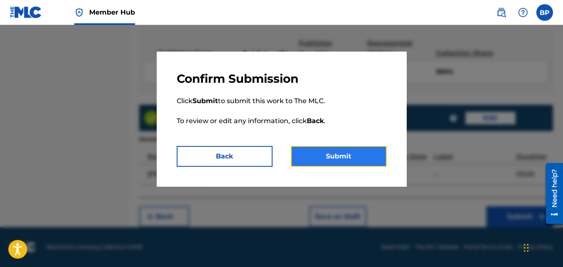
drag, startPoint x: 327, startPoint y: 157, endPoint x: 320, endPoint y: 155, distance: 7.7
click at [327, 158] on button "Submit" at bounding box center [339, 156] width 96 height 21
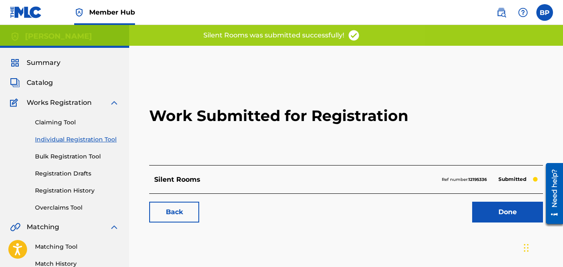
click at [69, 138] on link "Individual Registration Tool" at bounding box center [77, 139] width 84 height 9
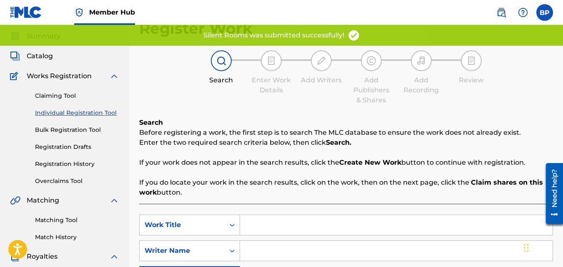
scroll to position [83, 0]
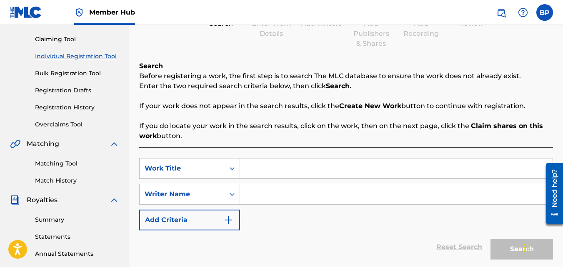
click at [319, 177] on input "Search Form" at bounding box center [396, 169] width 312 height 20
drag, startPoint x: 324, startPoint y: 166, endPoint x: 195, endPoint y: 160, distance: 128.4
click at [198, 159] on div "SearchWithCriteriaae70cb3b-8ba3-4112-99c2-9be886053dcb Work Title From the Shad…" at bounding box center [346, 168] width 414 height 21
type input "Legacy"
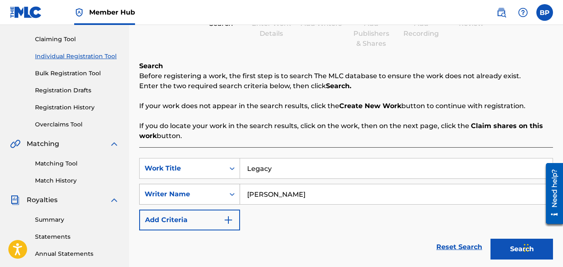
type input "[PERSON_NAME]"
click at [490, 239] on button "Search" at bounding box center [521, 249] width 62 height 21
click at [515, 257] on button "Search" at bounding box center [521, 249] width 62 height 21
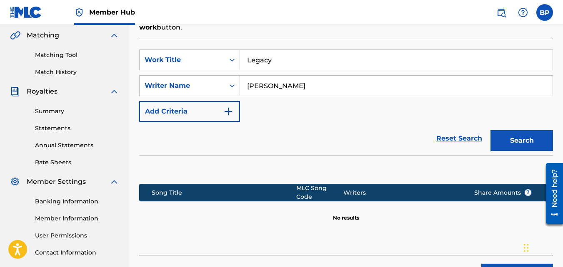
scroll to position [208, 0]
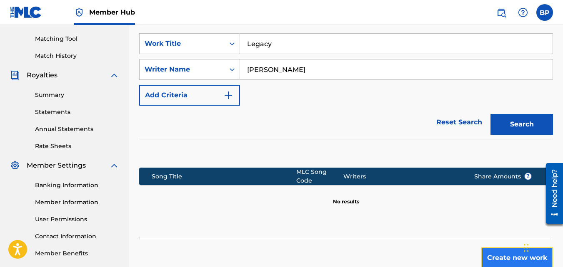
click at [505, 252] on button "Create new work" at bounding box center [517, 258] width 72 height 21
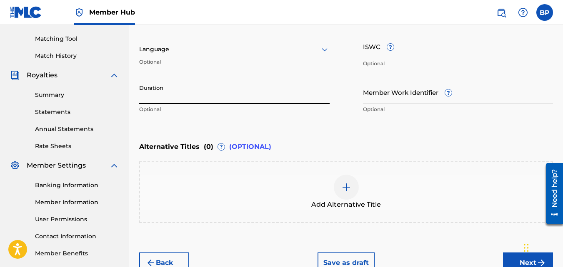
click at [254, 100] on input "Duration" at bounding box center [234, 92] width 190 height 24
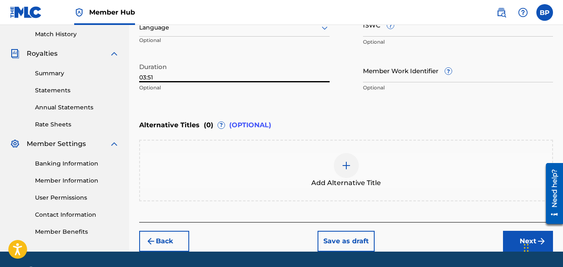
scroll to position [250, 0]
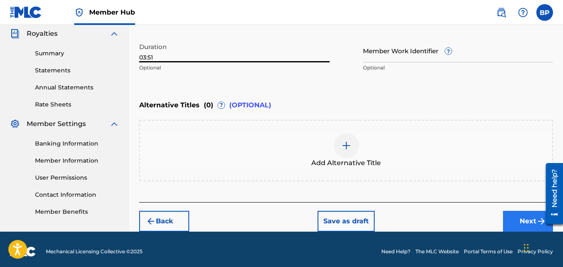
type input "03:51"
click at [524, 227] on button "Next" at bounding box center [528, 221] width 50 height 21
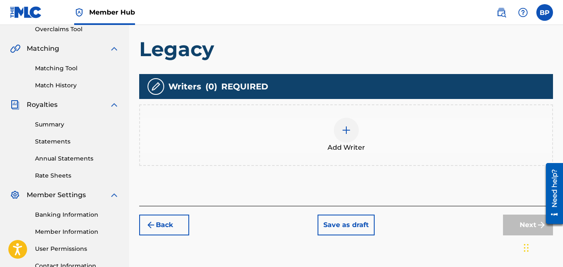
scroll to position [204, 0]
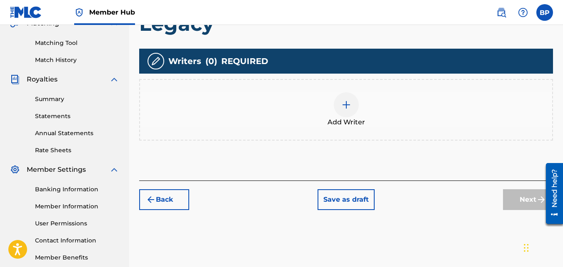
click at [348, 105] on img at bounding box center [346, 105] width 10 height 10
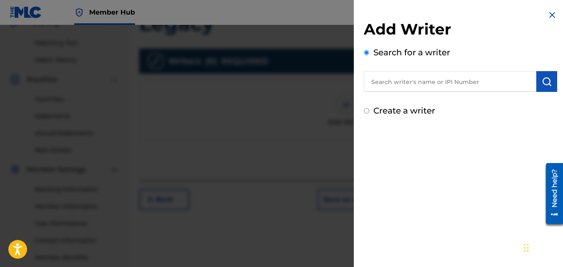
click at [423, 82] on input "text" at bounding box center [450, 81] width 172 height 21
click at [424, 82] on input "b" at bounding box center [450, 81] width 172 height 21
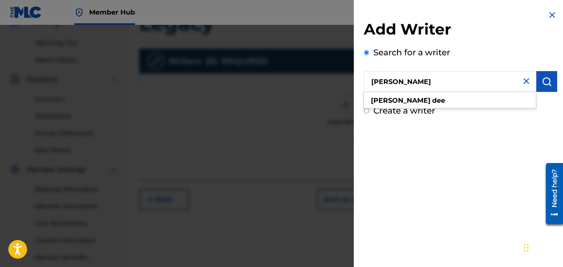
type input "[PERSON_NAME]"
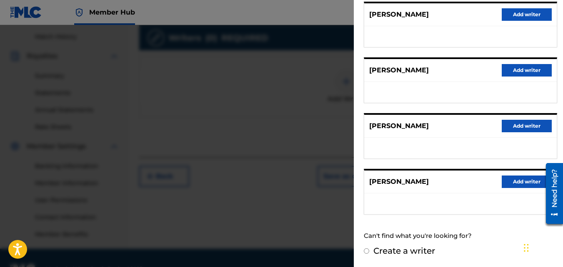
scroll to position [249, 0]
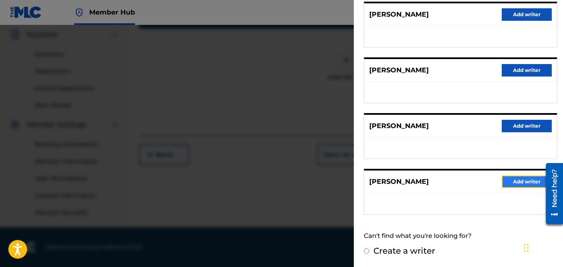
click at [524, 178] on button "Add writer" at bounding box center [526, 182] width 50 height 12
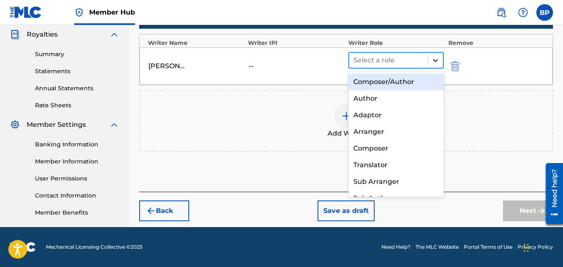
click at [436, 61] on icon at bounding box center [435, 60] width 5 height 3
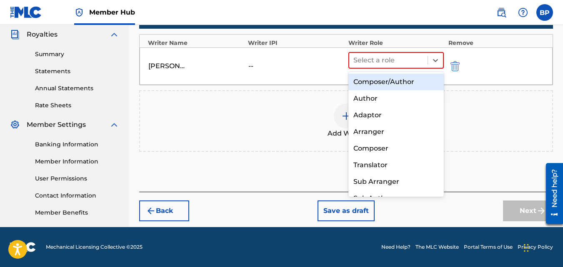
click at [394, 79] on div "Composer/Author" at bounding box center [396, 82] width 96 height 17
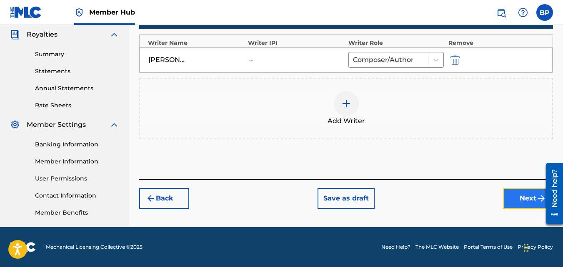
click at [525, 205] on button "Next" at bounding box center [528, 198] width 50 height 21
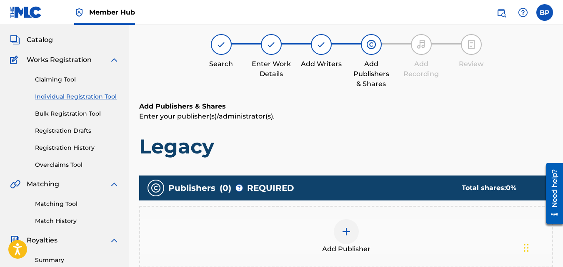
scroll to position [37, 0]
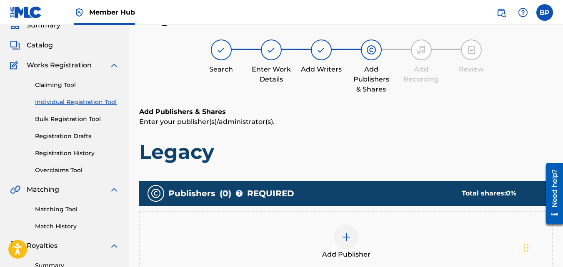
click at [347, 237] on img at bounding box center [346, 237] width 10 height 10
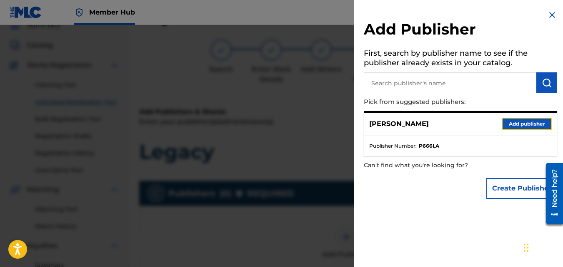
drag, startPoint x: 513, startPoint y: 126, endPoint x: 509, endPoint y: 125, distance: 4.3
click at [513, 125] on button "Add publisher" at bounding box center [526, 124] width 50 height 12
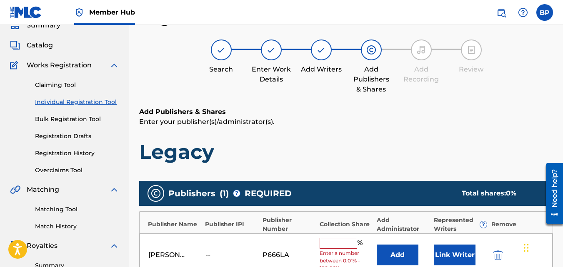
click at [330, 246] on input "text" at bounding box center [337, 243] width 37 height 11
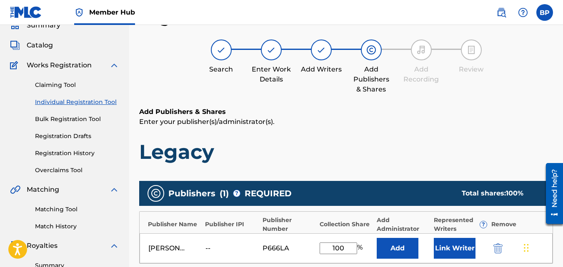
type input "100"
click at [495, 153] on h1 "Legacy" at bounding box center [346, 152] width 414 height 25
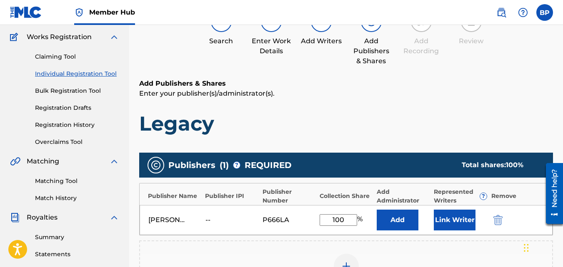
scroll to position [121, 0]
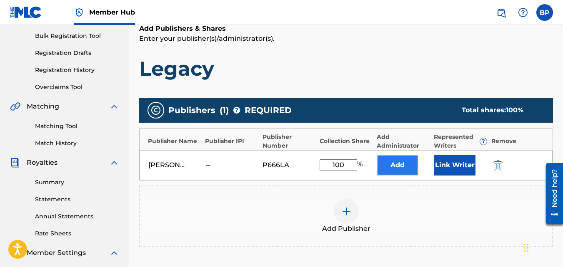
click at [400, 169] on button "Add" at bounding box center [398, 165] width 42 height 21
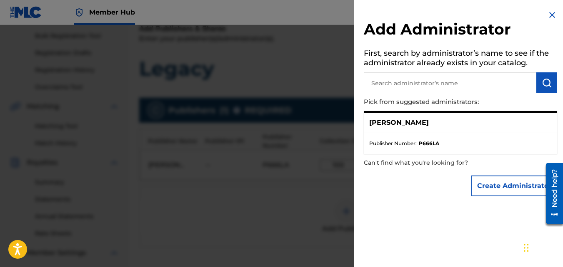
click at [397, 122] on p "[PERSON_NAME]" at bounding box center [399, 123] width 60 height 10
click at [407, 142] on span "Publisher Number :" at bounding box center [392, 143] width 47 height 7
click at [438, 149] on ul "Publisher Number : P666LA" at bounding box center [460, 143] width 192 height 21
click at [415, 84] on input "text" at bounding box center [450, 82] width 172 height 21
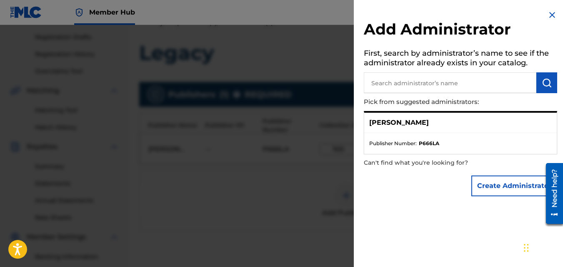
click at [401, 79] on input "text" at bounding box center [450, 82] width 172 height 21
type input "[PERSON_NAME]"
click at [541, 80] on img "submit" at bounding box center [546, 83] width 10 height 10
click at [412, 122] on div "[PERSON_NAME]" at bounding box center [460, 123] width 192 height 20
click at [404, 130] on div "[PERSON_NAME]" at bounding box center [460, 123] width 192 height 20
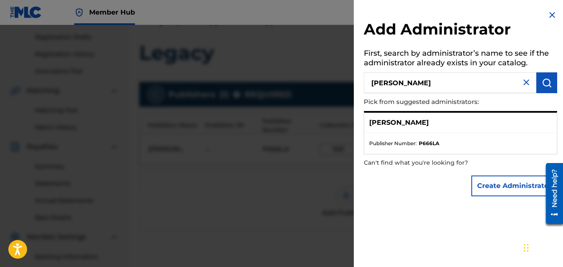
click at [402, 145] on span "Publisher Number :" at bounding box center [392, 143] width 47 height 7
click at [402, 148] on ul "Publisher Number : P666LA" at bounding box center [460, 143] width 192 height 21
click at [429, 165] on p "Can't find what you're looking for?" at bounding box center [437, 163] width 146 height 17
click at [393, 129] on div "[PERSON_NAME]" at bounding box center [460, 123] width 192 height 20
click at [393, 125] on p "[PERSON_NAME]" at bounding box center [399, 123] width 60 height 10
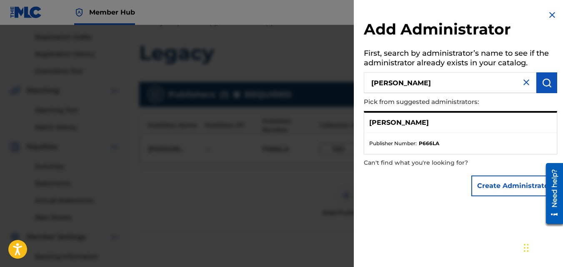
click at [389, 135] on ul "Publisher Number : P666LA" at bounding box center [460, 143] width 192 height 21
drag, startPoint x: 419, startPoint y: 149, endPoint x: 399, endPoint y: 129, distance: 28.3
click at [418, 147] on ul "Publisher Number : P666LA" at bounding box center [460, 143] width 192 height 21
click at [401, 129] on div "[PERSON_NAME]" at bounding box center [460, 123] width 192 height 20
click at [409, 82] on input "[PERSON_NAME]" at bounding box center [450, 82] width 172 height 21
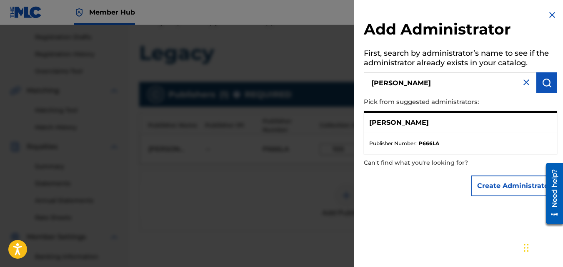
click at [547, 11] on img at bounding box center [552, 15] width 10 height 10
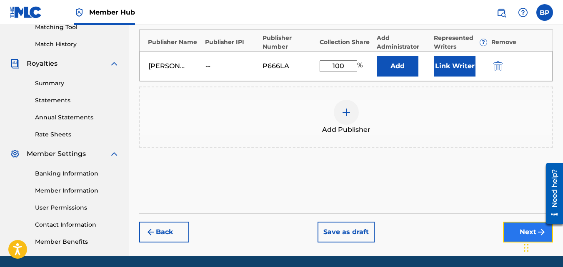
click at [514, 239] on button "Next" at bounding box center [528, 232] width 50 height 21
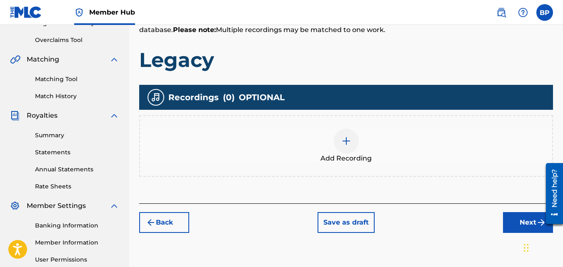
scroll to position [249, 0]
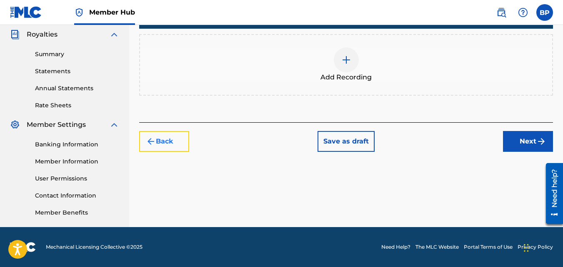
click at [169, 148] on button "Back" at bounding box center [164, 141] width 50 height 21
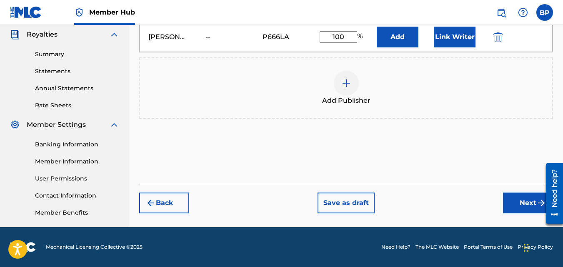
click at [351, 92] on div at bounding box center [346, 83] width 25 height 25
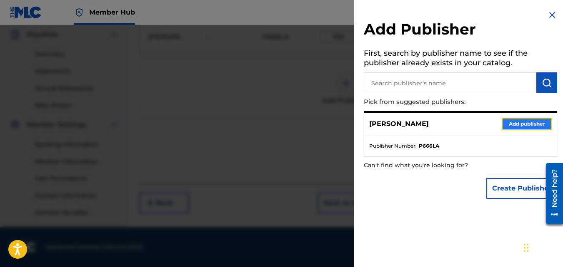
click at [518, 127] on button "Add publisher" at bounding box center [526, 124] width 50 height 12
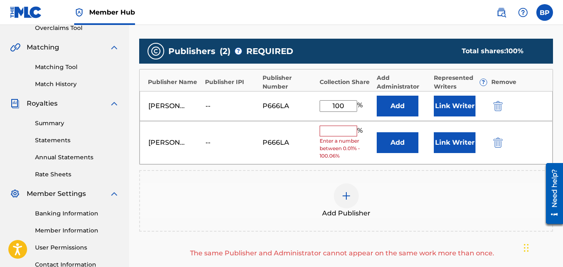
scroll to position [166, 0]
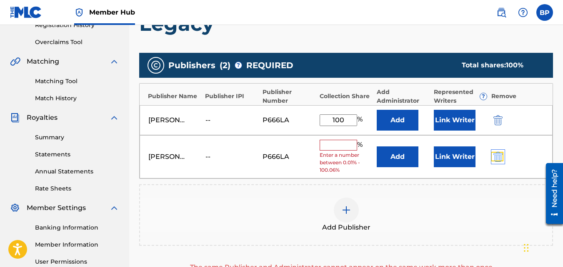
click at [494, 160] on img "submit" at bounding box center [497, 157] width 9 height 10
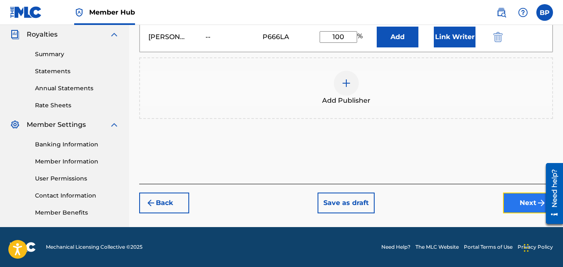
click at [516, 205] on button "Next" at bounding box center [528, 203] width 50 height 21
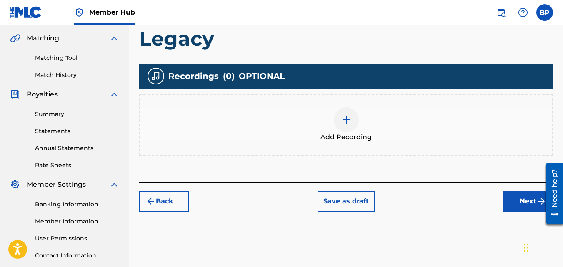
scroll to position [204, 0]
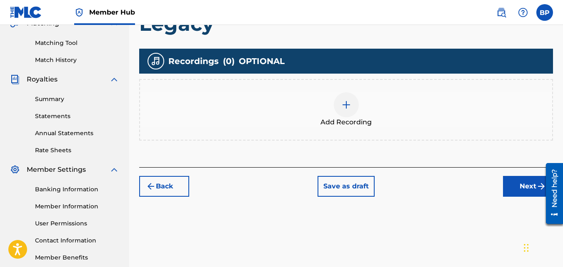
click at [348, 104] on img at bounding box center [346, 105] width 10 height 10
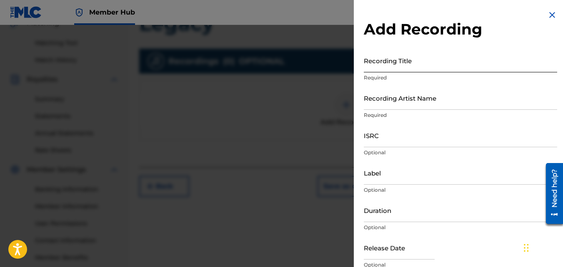
click at [398, 64] on input "Recording Title" at bounding box center [460, 61] width 193 height 24
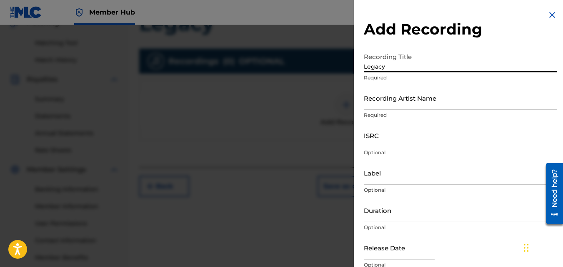
type input "Legacy"
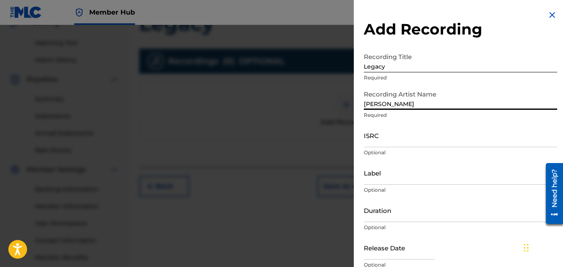
type input "[PERSON_NAME]"
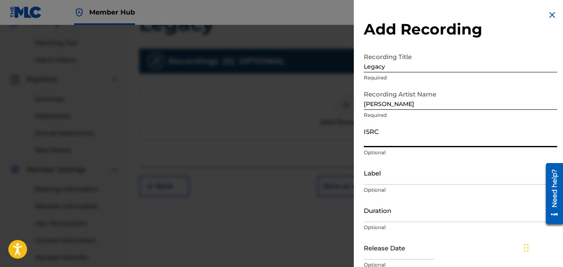
click at [396, 139] on input "ISRC" at bounding box center [460, 136] width 193 height 24
paste input "QT3F32541989"
type input "QT3F32541989"
click at [394, 217] on input "Duration" at bounding box center [460, 211] width 193 height 24
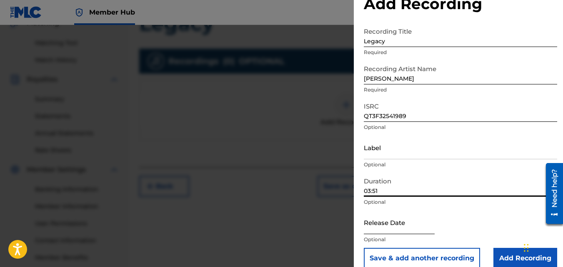
scroll to position [37, 0]
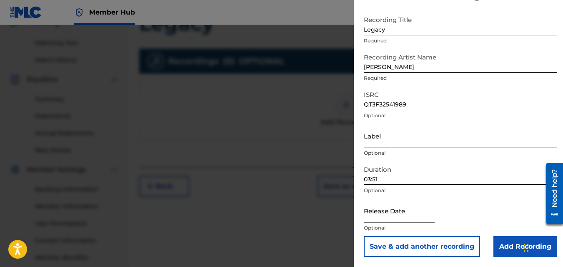
type input "03:51"
click at [393, 209] on input "text" at bounding box center [399, 211] width 71 height 24
select select "8"
select select "2025"
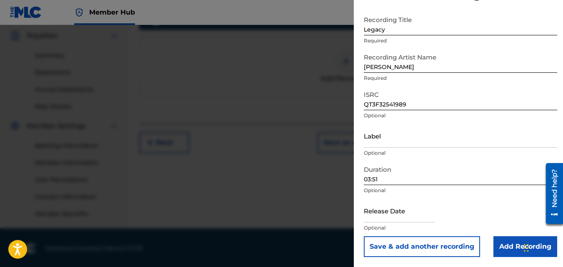
scroll to position [249, 0]
click at [502, 245] on input "Add Recording" at bounding box center [525, 247] width 64 height 21
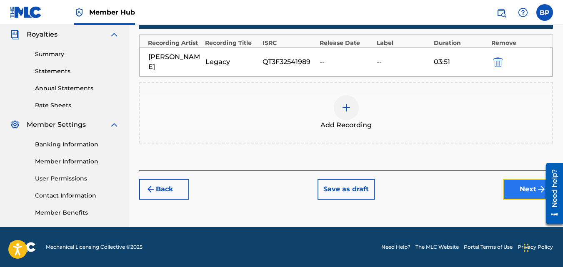
click at [521, 179] on button "Next" at bounding box center [528, 189] width 50 height 21
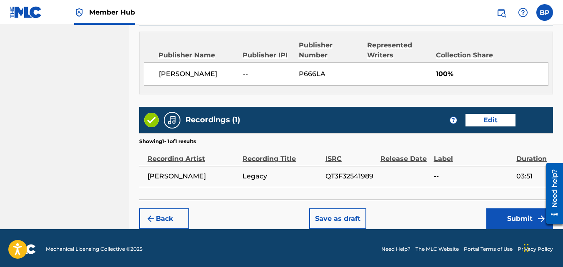
scroll to position [447, 0]
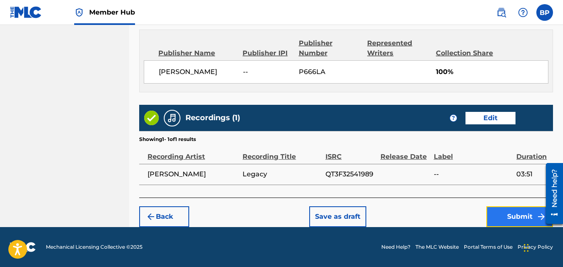
click at [520, 219] on button "Submit" at bounding box center [519, 217] width 67 height 21
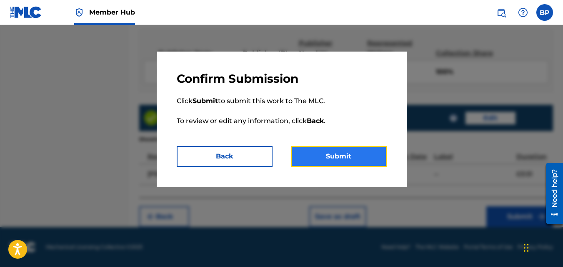
click at [376, 162] on button "Submit" at bounding box center [339, 156] width 96 height 21
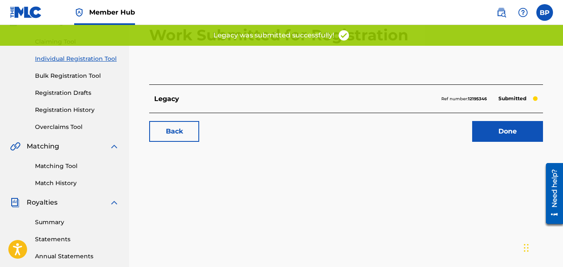
scroll to position [125, 0]
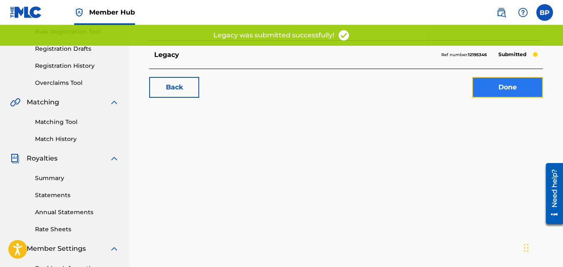
click at [519, 91] on link "Done" at bounding box center [507, 87] width 71 height 21
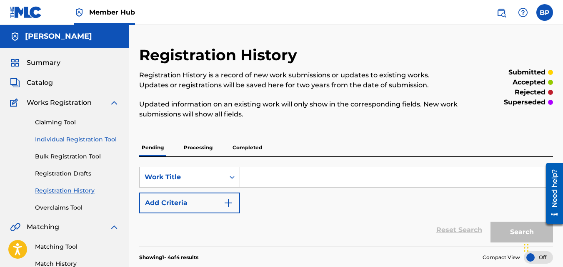
click at [99, 138] on link "Individual Registration Tool" at bounding box center [77, 139] width 84 height 9
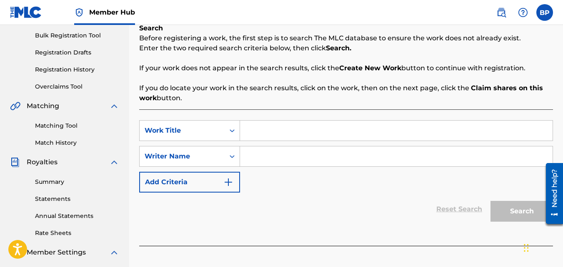
scroll to position [125, 0]
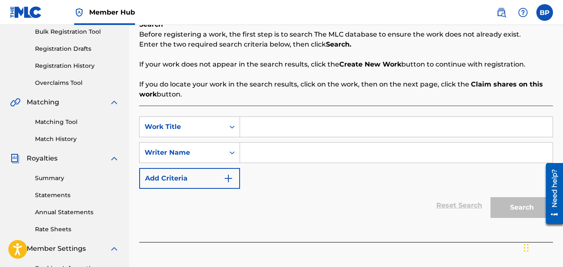
click at [297, 127] on input "Search Form" at bounding box center [396, 127] width 312 height 20
click at [297, 126] on input "Search Form" at bounding box center [396, 127] width 312 height 20
type input "From the Shadows"
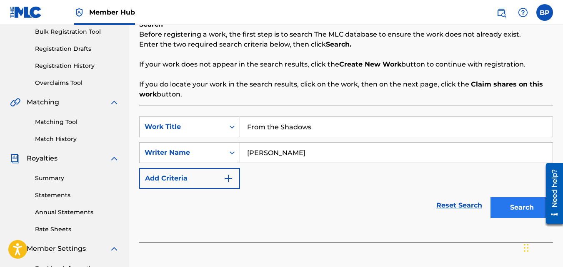
type input "[PERSON_NAME]"
click at [522, 208] on button "Search" at bounding box center [521, 207] width 62 height 21
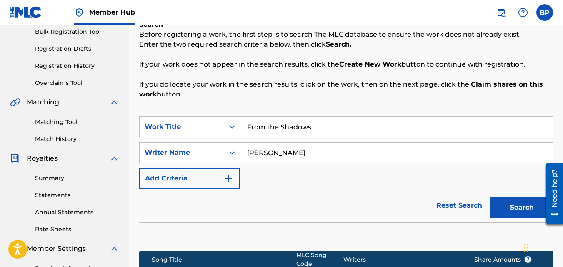
scroll to position [249, 0]
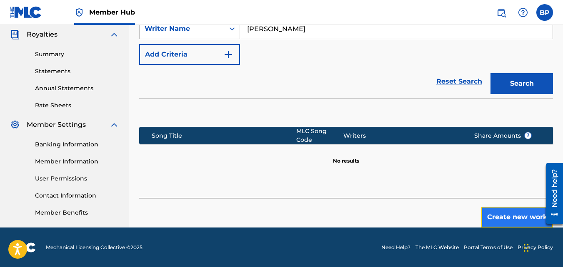
click at [513, 216] on button "Create new work" at bounding box center [517, 217] width 72 height 21
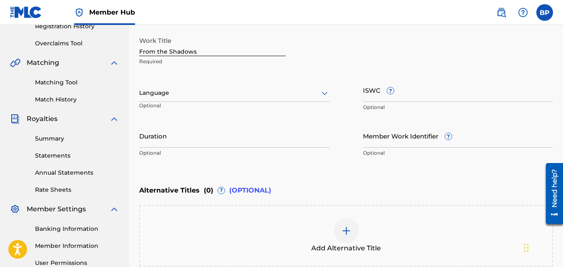
scroll to position [124, 0]
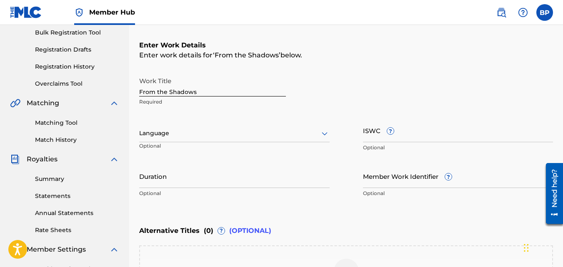
click at [230, 134] on div at bounding box center [234, 133] width 190 height 10
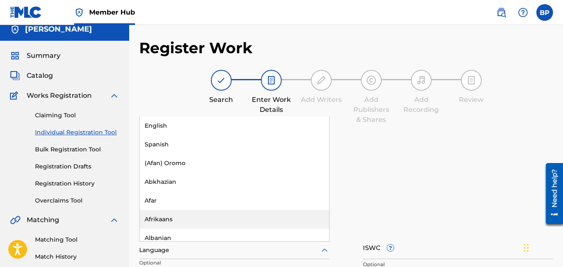
scroll to position [0, 0]
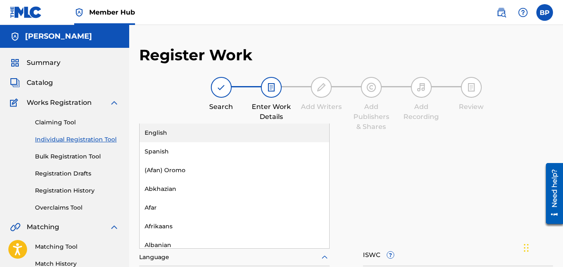
click at [188, 135] on div "English" at bounding box center [235, 133] width 190 height 19
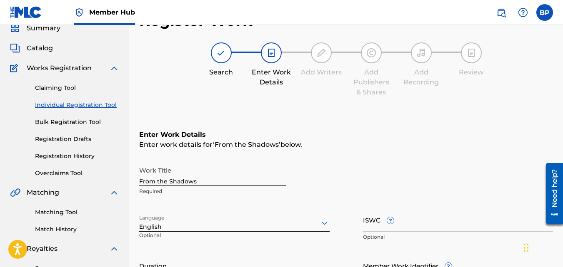
scroll to position [83, 0]
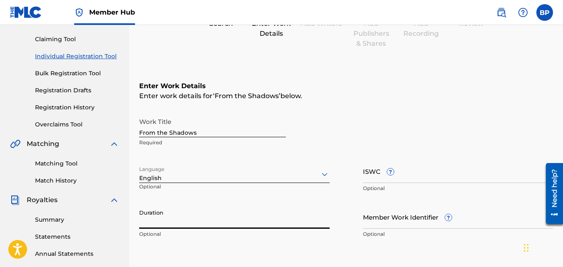
click at [187, 219] on input "Duration" at bounding box center [234, 217] width 190 height 24
type input "02:37"
click at [473, 247] on div "Enter Work Details Enter work details for ‘ From the Shadows ’ below. Work Titl…" at bounding box center [346, 162] width 414 height 202
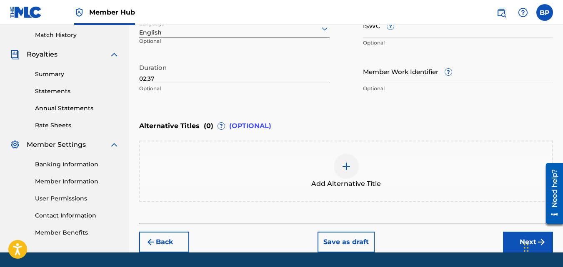
scroll to position [250, 0]
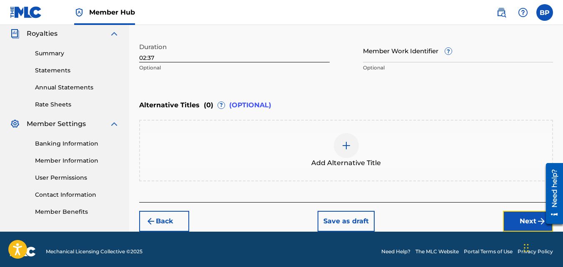
click at [513, 223] on button "Next" at bounding box center [528, 221] width 50 height 21
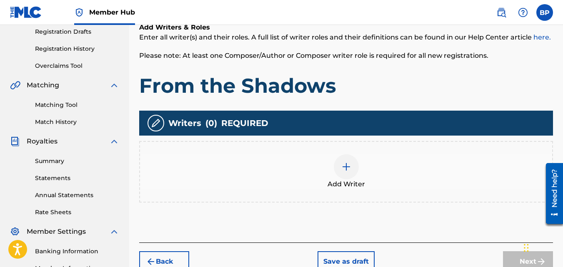
scroll to position [162, 0]
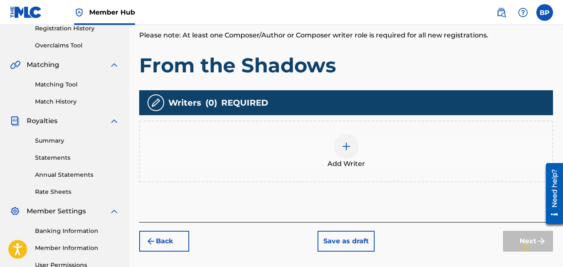
click at [350, 148] on img at bounding box center [346, 147] width 10 height 10
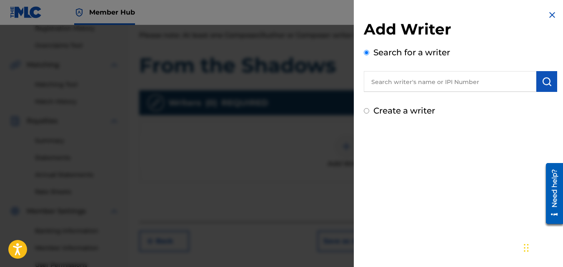
click at [397, 80] on input "text" at bounding box center [450, 81] width 172 height 21
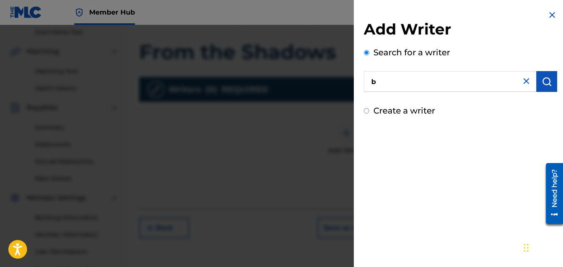
scroll to position [170, 0]
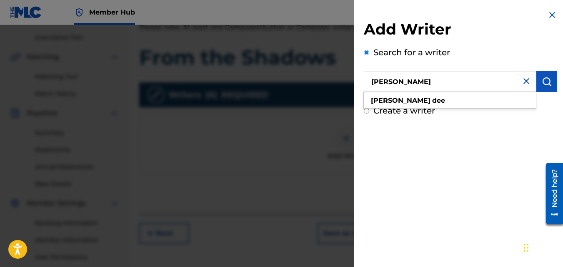
type input "[PERSON_NAME]"
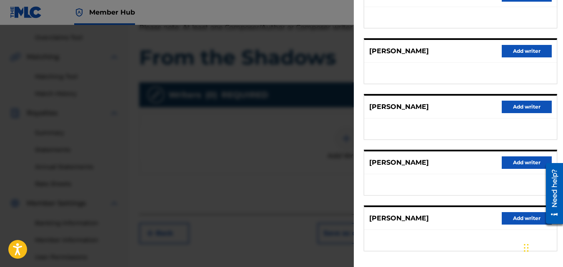
scroll to position [164, 0]
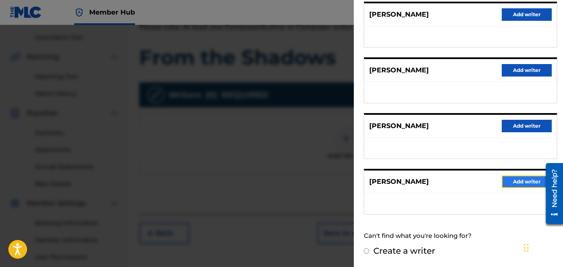
click at [528, 181] on button "Add writer" at bounding box center [526, 182] width 50 height 12
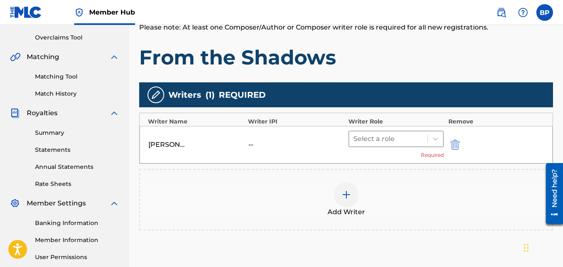
click at [405, 140] on div at bounding box center [388, 139] width 70 height 12
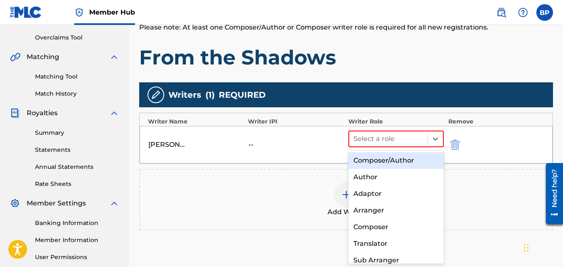
drag, startPoint x: 390, startPoint y: 166, endPoint x: 414, endPoint y: 174, distance: 25.6
click at [390, 166] on div "Composer/Author" at bounding box center [396, 160] width 96 height 17
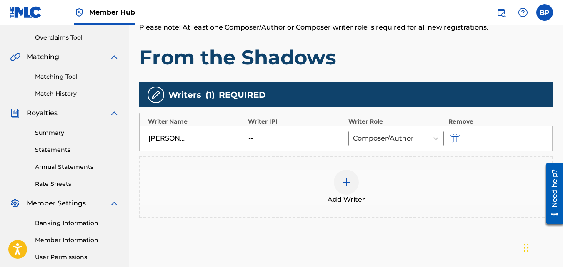
click at [480, 207] on div "Add Writer" at bounding box center [346, 188] width 414 height 62
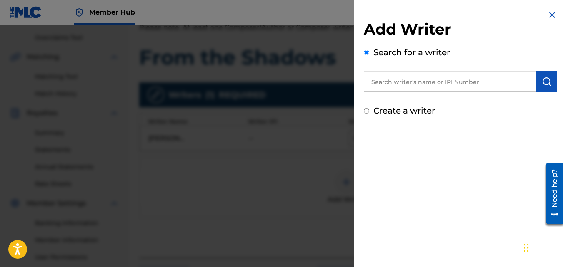
click at [554, 17] on div "Add Writer Search for a writer Create a writer" at bounding box center [460, 63] width 213 height 127
click at [550, 14] on img at bounding box center [552, 15] width 10 height 10
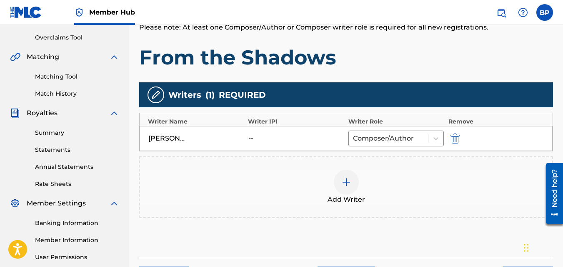
click at [501, 217] on div "Add Writer" at bounding box center [346, 188] width 414 height 62
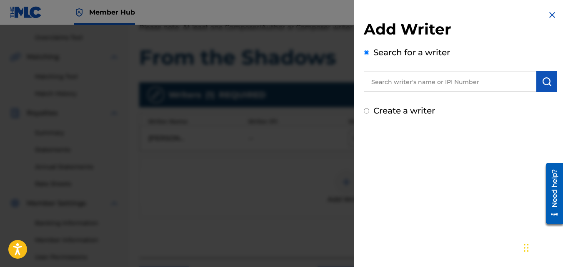
click at [550, 9] on div "Add Writer Search for a writer Create a writer" at bounding box center [460, 63] width 213 height 127
click at [546, 17] on div "Add Writer Search for a writer Create a writer" at bounding box center [460, 133] width 213 height 267
drag, startPoint x: 547, startPoint y: 16, endPoint x: 488, endPoint y: 167, distance: 162.2
click at [488, 167] on div "Add Writer Search for a writer Create a writer" at bounding box center [460, 133] width 213 height 267
click at [551, 15] on img at bounding box center [552, 15] width 10 height 10
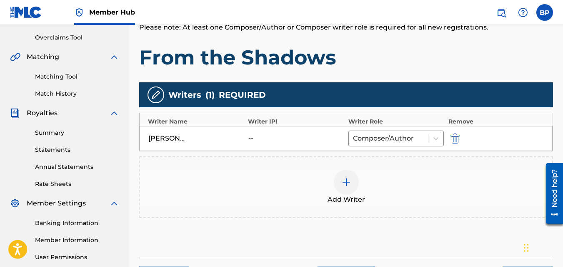
click at [478, 232] on div "Add Writers & Roles Enter all writer(s) and their roles. A full list of writer …" at bounding box center [346, 116] width 414 height 284
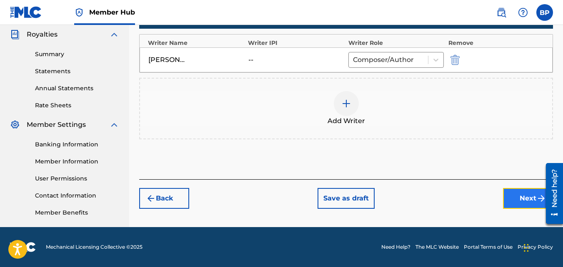
click at [508, 207] on button "Next" at bounding box center [528, 198] width 50 height 21
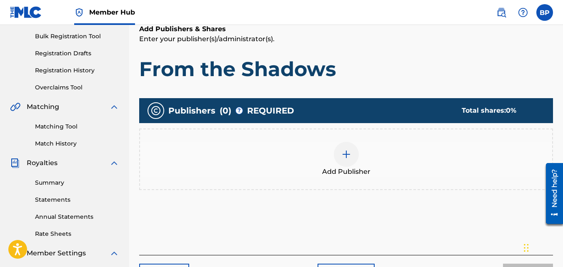
scroll to position [121, 0]
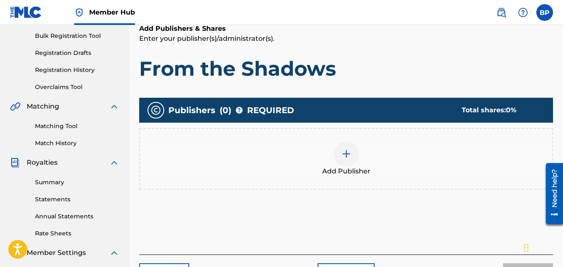
click at [343, 153] on img at bounding box center [346, 154] width 10 height 10
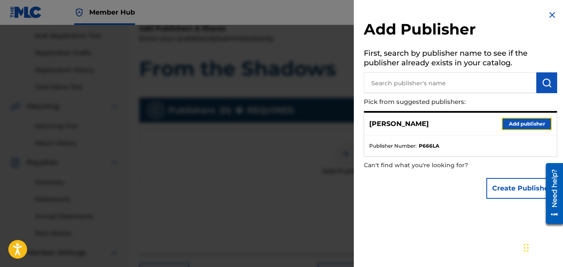
drag, startPoint x: 541, startPoint y: 124, endPoint x: 550, endPoint y: 100, distance: 25.7
click at [541, 124] on button "Add publisher" at bounding box center [526, 124] width 50 height 12
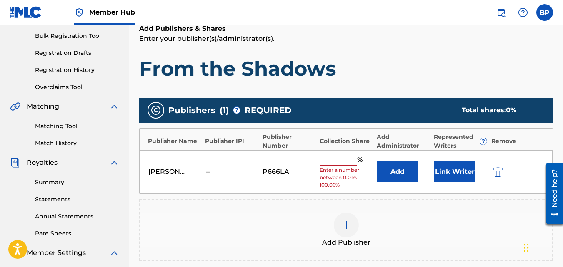
click at [343, 162] on input "text" at bounding box center [337, 160] width 37 height 11
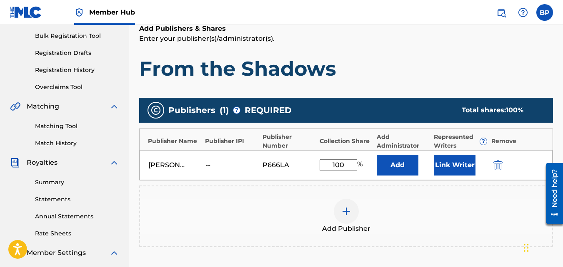
type input "100"
click at [412, 264] on div "Publishers ( 1 ) ? REQUIRED Total shares: 100 % Publisher Name Publisher IPI Pu…" at bounding box center [346, 185] width 414 height 182
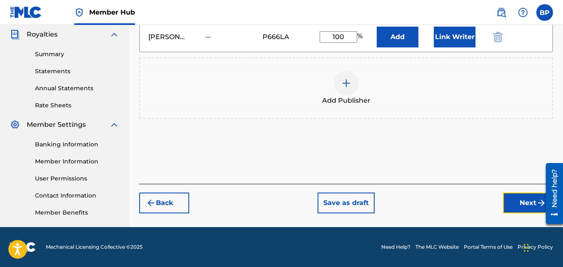
click at [511, 207] on button "Next" at bounding box center [528, 203] width 50 height 21
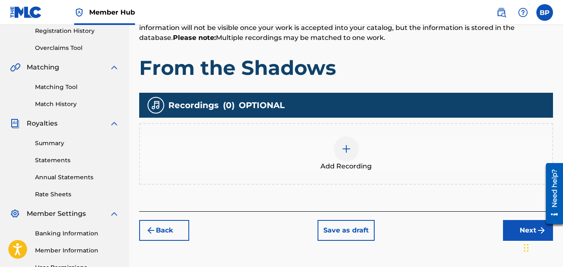
scroll to position [204, 0]
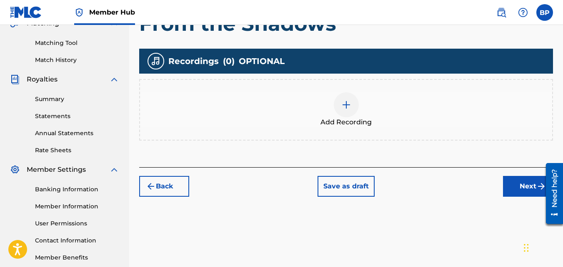
click at [354, 108] on div at bounding box center [346, 104] width 25 height 25
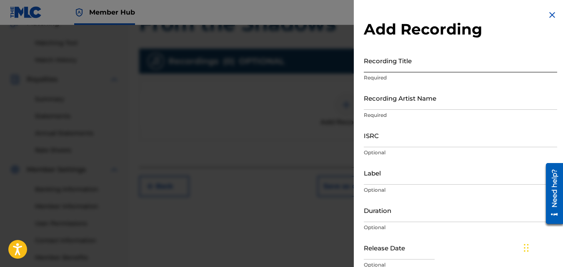
click at [399, 68] on input "Recording Title" at bounding box center [460, 61] width 193 height 24
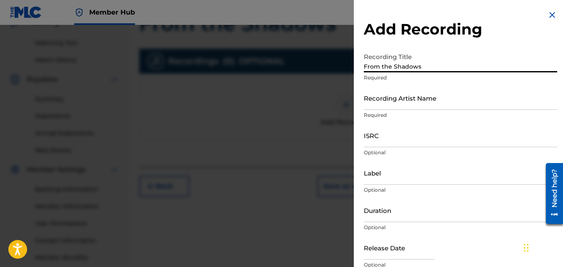
type input "From the Shadows"
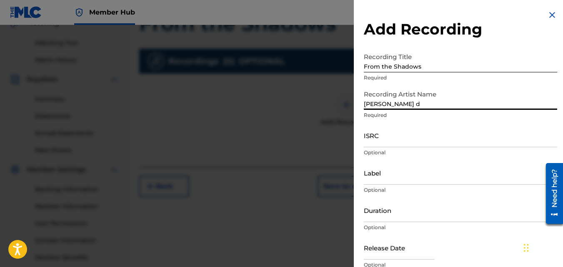
type input "[PERSON_NAME]"
drag, startPoint x: 396, startPoint y: 144, endPoint x: 391, endPoint y: 126, distance: 18.7
click at [396, 144] on input "ISRC" at bounding box center [460, 136] width 193 height 24
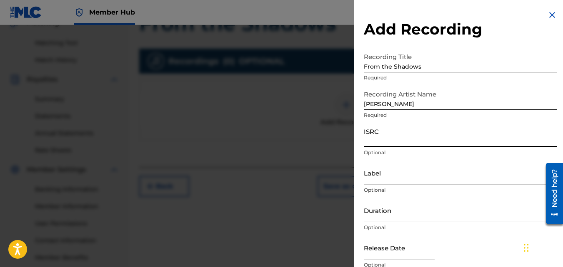
paste input "QT3F32541990"
type input "QT3F32541990"
click at [393, 221] on input "Duration" at bounding box center [460, 211] width 193 height 24
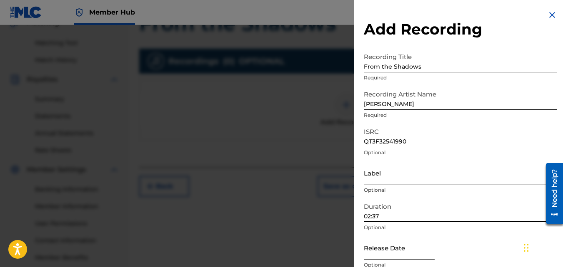
type input "02:37"
click at [413, 256] on input "text" at bounding box center [399, 248] width 71 height 24
select select "8"
select select "2025"
type input "[DATE]"
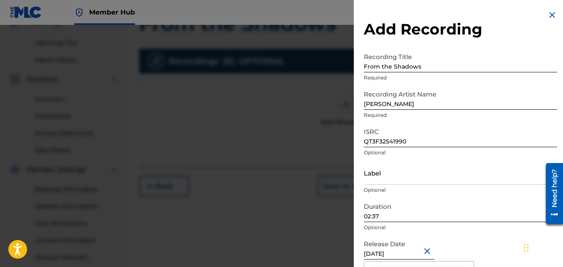
click at [517, 49] on input "From the Shadows" at bounding box center [460, 61] width 193 height 24
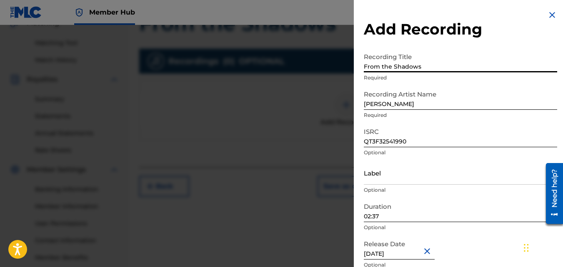
scroll to position [37, 0]
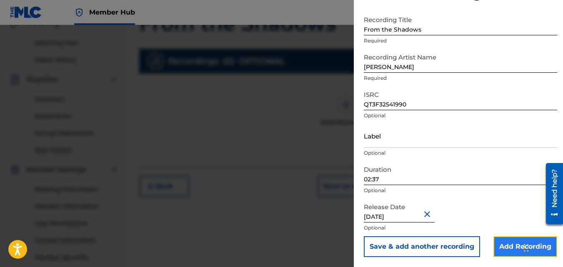
click at [501, 248] on input "Add Recording" at bounding box center [525, 247] width 64 height 21
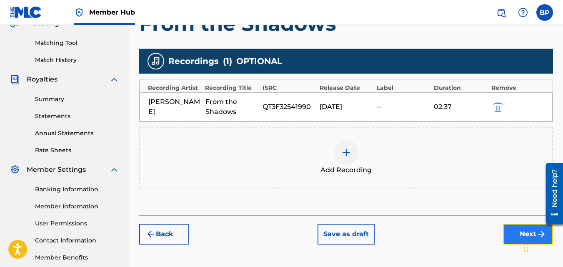
click at [511, 233] on button "Next" at bounding box center [528, 234] width 50 height 21
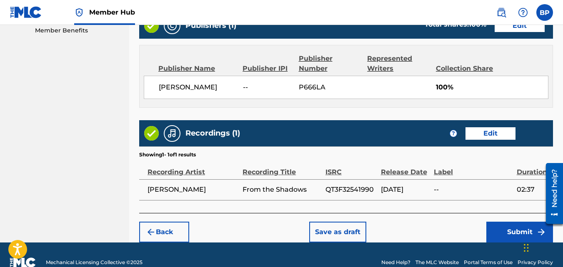
scroll to position [447, 0]
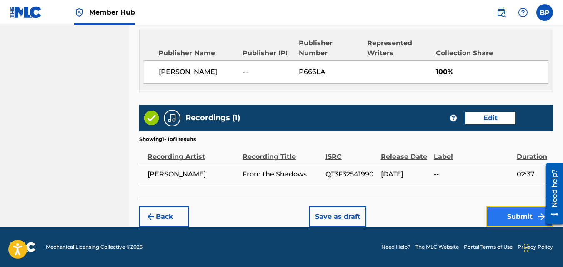
click at [514, 217] on button "Submit" at bounding box center [519, 217] width 67 height 21
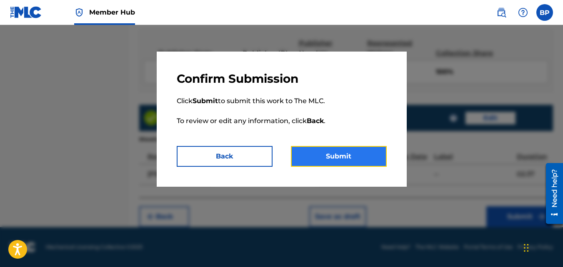
click at [332, 154] on button "Submit" at bounding box center [339, 156] width 96 height 21
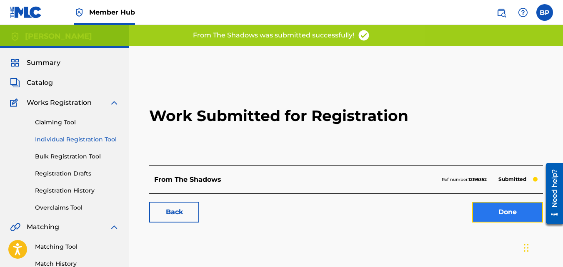
click at [519, 212] on link "Done" at bounding box center [507, 212] width 71 height 21
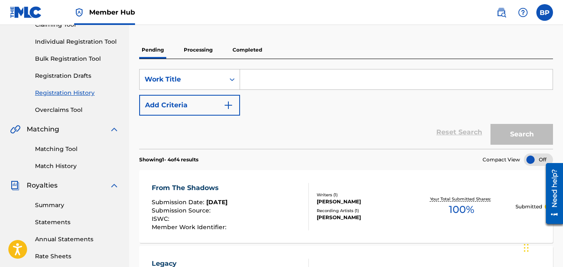
scroll to position [83, 0]
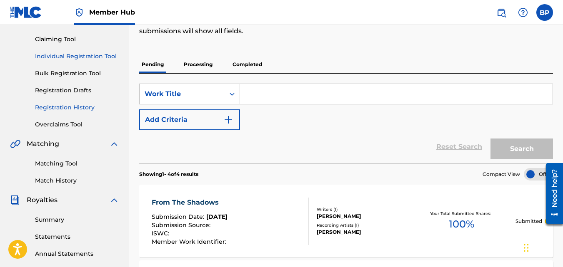
click at [74, 57] on link "Individual Registration Tool" at bounding box center [77, 56] width 84 height 9
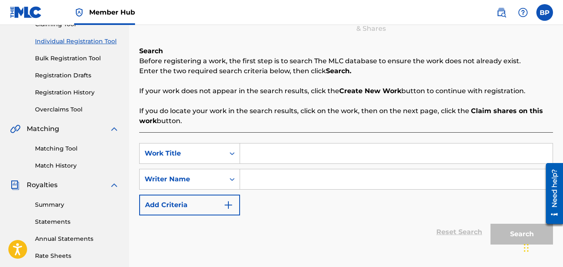
scroll to position [125, 0]
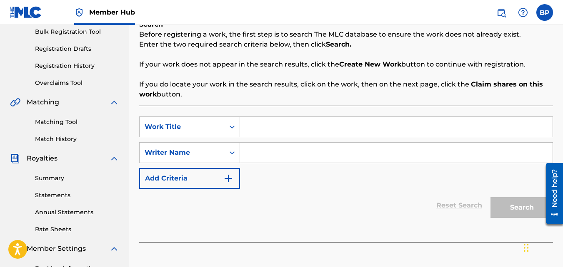
click at [329, 134] on input "Search Form" at bounding box center [396, 127] width 312 height 20
type input "Bones of Courage"
drag, startPoint x: 411, startPoint y: 156, endPoint x: 431, endPoint y: 168, distance: 23.4
click at [412, 156] on input "Search Form" at bounding box center [396, 153] width 312 height 20
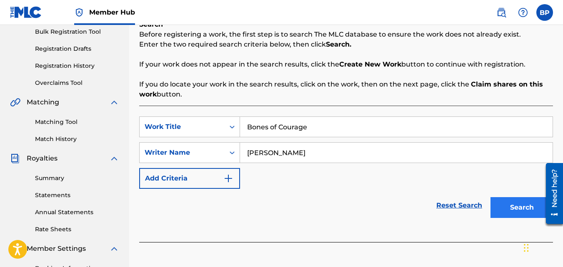
type input "[PERSON_NAME]"
click at [519, 207] on button "Search" at bounding box center [521, 207] width 62 height 21
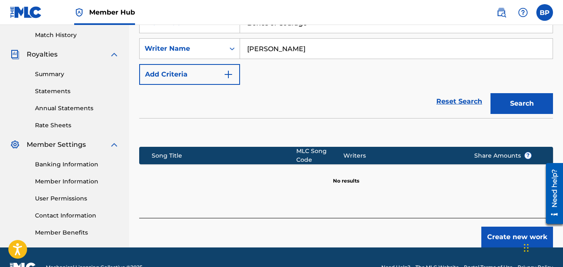
scroll to position [249, 0]
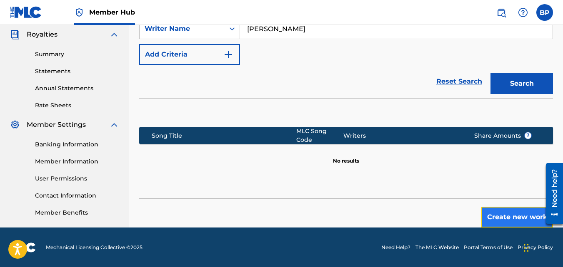
click at [498, 214] on button "Create new work" at bounding box center [517, 217] width 72 height 21
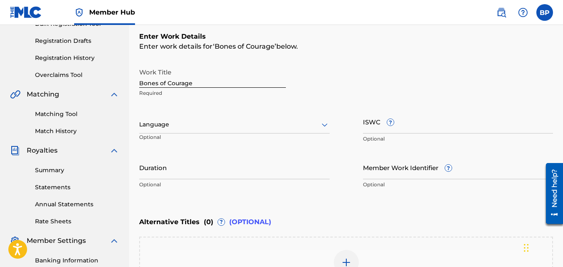
scroll to position [124, 0]
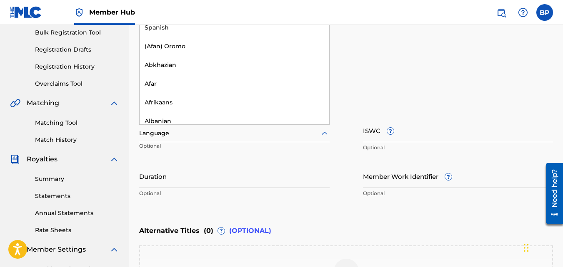
click at [196, 140] on div "Language" at bounding box center [234, 133] width 190 height 17
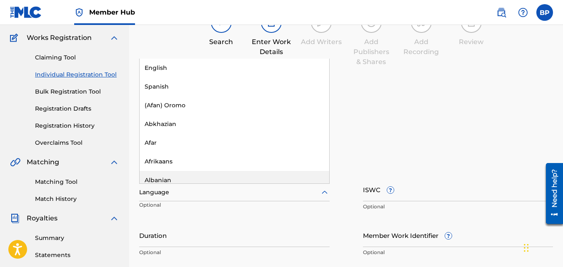
scroll to position [41, 0]
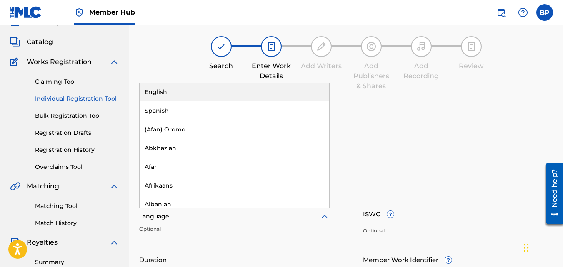
click at [208, 91] on div "English" at bounding box center [235, 92] width 190 height 19
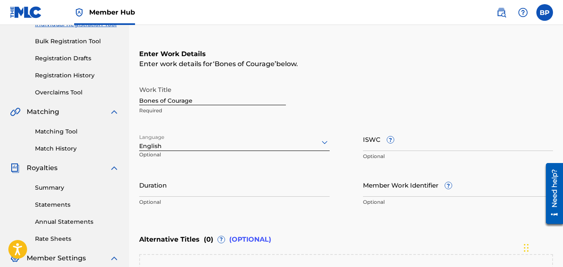
scroll to position [124, 0]
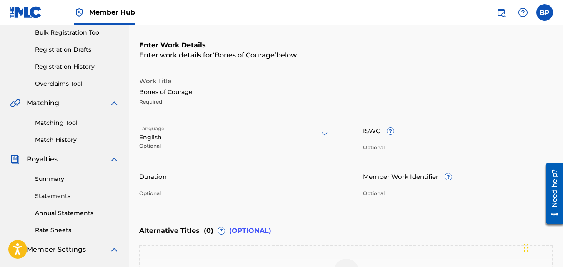
click at [194, 179] on input "Duration" at bounding box center [234, 177] width 190 height 24
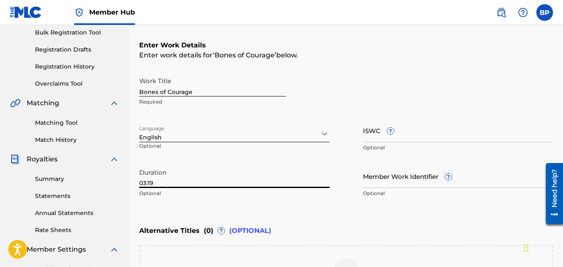
type input "03:19"
click at [346, 220] on div "Enter Work Details Enter work details for ‘ Bones of Courage ’ below. Work Titl…" at bounding box center [346, 121] width 414 height 202
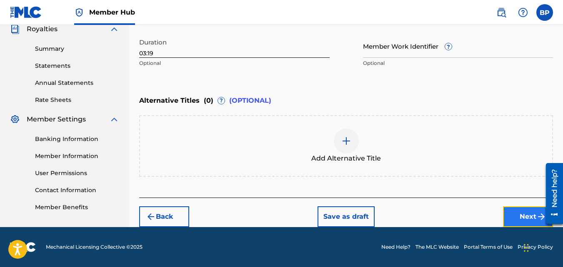
click at [528, 210] on button "Next" at bounding box center [528, 217] width 50 height 21
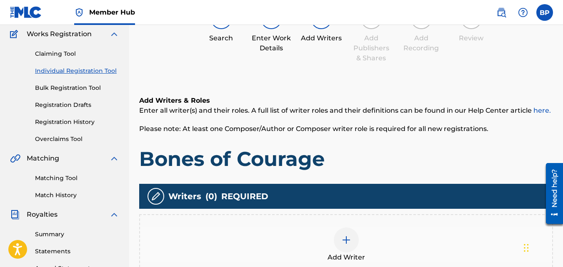
scroll to position [162, 0]
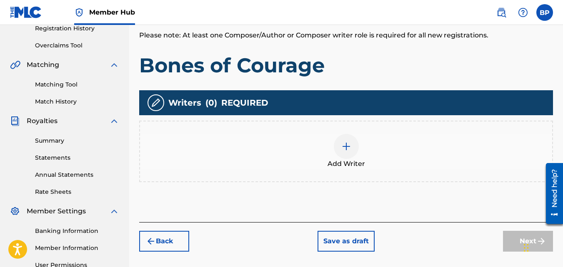
click at [349, 153] on div at bounding box center [346, 146] width 25 height 25
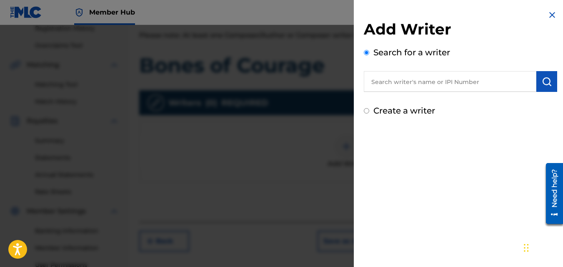
click at [391, 77] on input "text" at bounding box center [450, 81] width 172 height 21
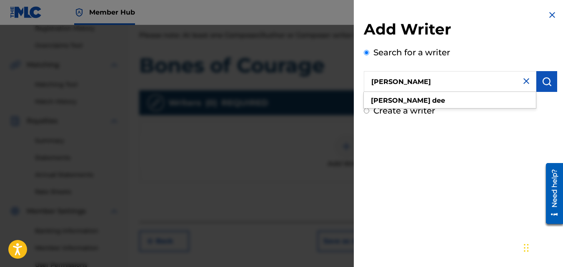
type input "[PERSON_NAME]"
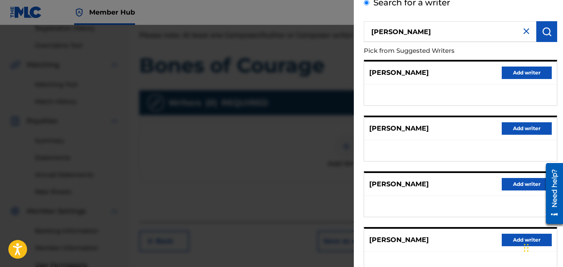
scroll to position [125, 0]
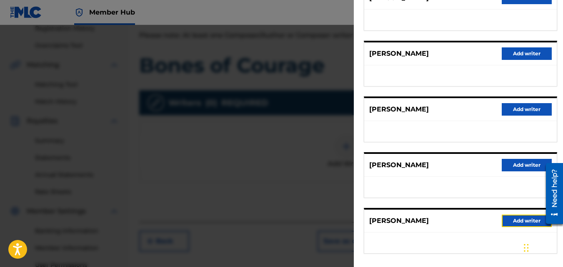
click at [519, 219] on button "Add writer" at bounding box center [526, 221] width 50 height 12
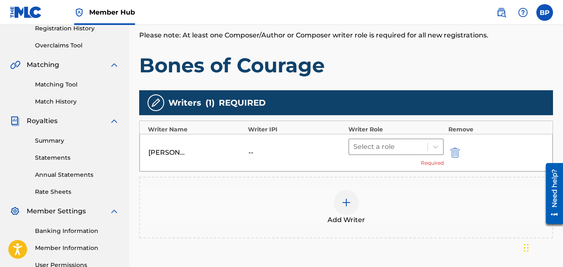
click at [374, 146] on div at bounding box center [388, 147] width 70 height 12
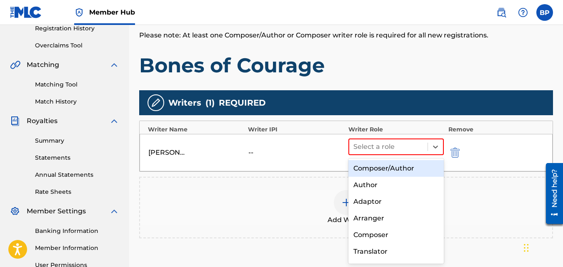
drag, startPoint x: 374, startPoint y: 175, endPoint x: 381, endPoint y: 177, distance: 6.9
click at [375, 176] on div "Composer/Author" at bounding box center [396, 168] width 96 height 17
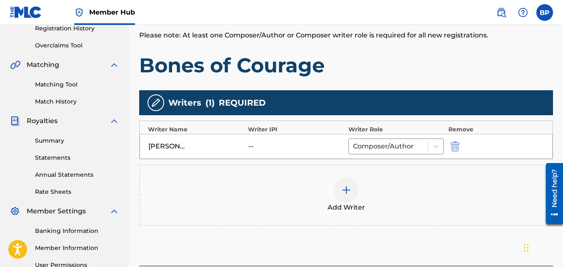
click at [510, 222] on div "Add Writer" at bounding box center [346, 196] width 414 height 62
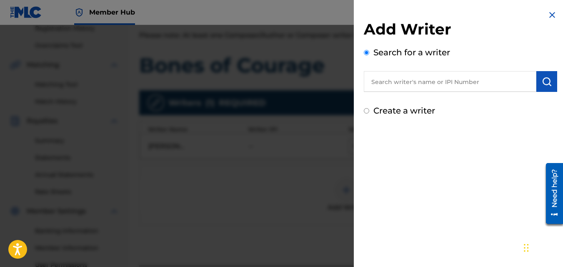
click at [549, 17] on img at bounding box center [552, 15] width 10 height 10
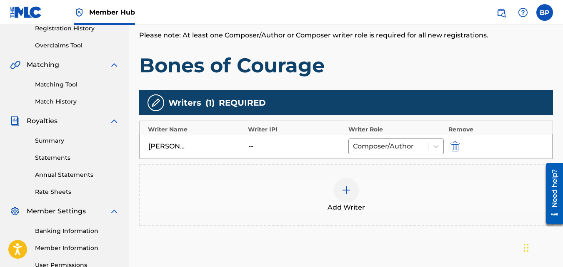
click at [377, 257] on div "Add Writers & Roles Enter all writer(s) and their roles. A full list of writer …" at bounding box center [346, 124] width 414 height 284
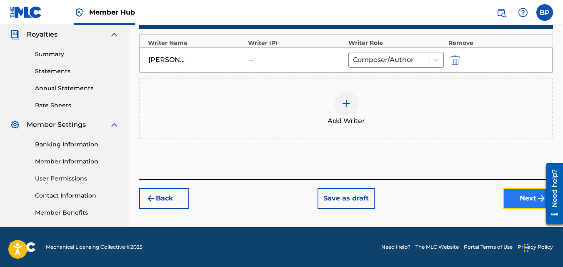
click at [517, 192] on button "Next" at bounding box center [528, 198] width 50 height 21
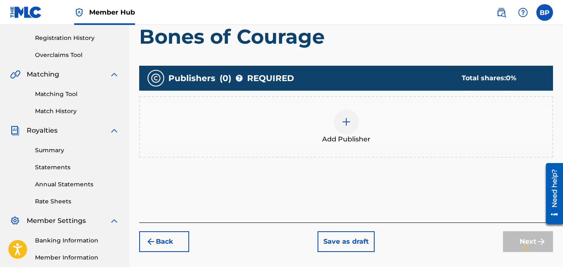
scroll to position [162, 0]
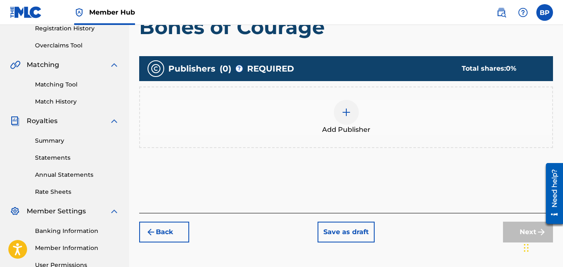
click at [346, 113] on img at bounding box center [346, 112] width 10 height 10
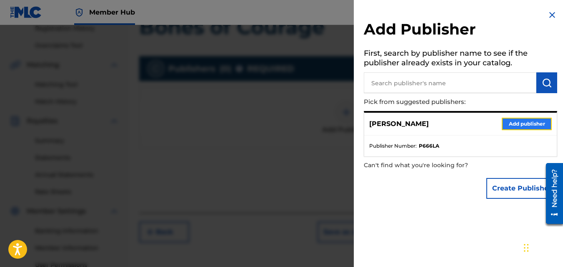
click at [544, 124] on button "Add publisher" at bounding box center [526, 124] width 50 height 12
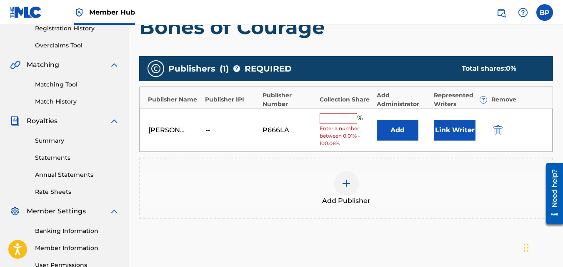
click at [332, 112] on div "[PERSON_NAME] -- P666LA % Enter a number between 0.01% - 100.06% Add Link Writer" at bounding box center [346, 131] width 413 height 44
click at [334, 115] on input "text" at bounding box center [337, 118] width 37 height 11
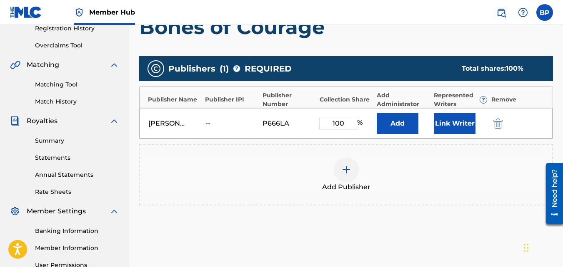
type input "100"
click at [399, 230] on div "Publishers ( 1 ) ? REQUIRED Total shares: 100 % Publisher Name Publisher IPI Pu…" at bounding box center [346, 143] width 414 height 182
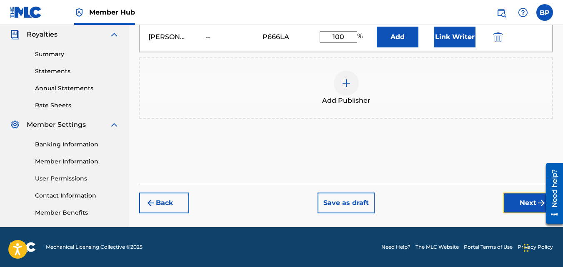
click at [526, 208] on button "Next" at bounding box center [528, 203] width 50 height 21
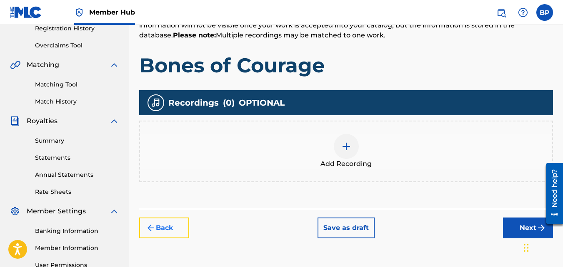
click at [163, 231] on button "Back" at bounding box center [164, 228] width 50 height 21
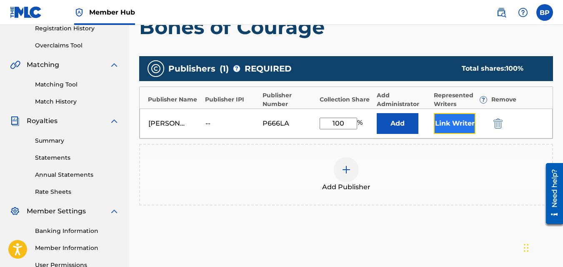
click at [457, 125] on button "Link Writer" at bounding box center [455, 123] width 42 height 21
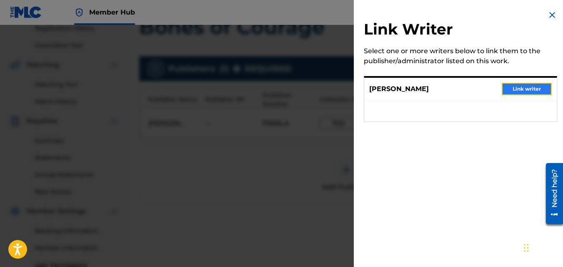
click at [524, 90] on button "Link writer" at bounding box center [526, 89] width 50 height 12
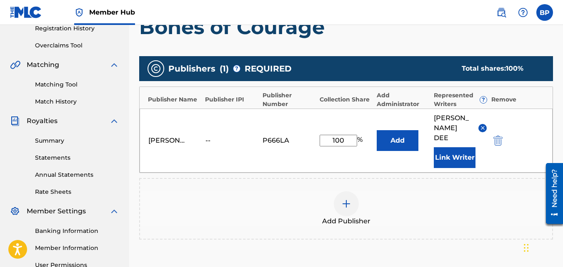
click at [470, 264] on div "Add Publishers & Shares Enter your publisher(s)/administrator(s). Bones of Cour…" at bounding box center [346, 143] width 414 height 323
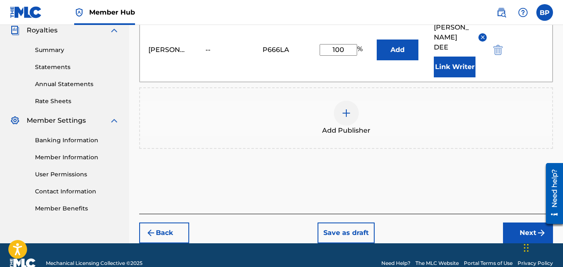
scroll to position [259, 0]
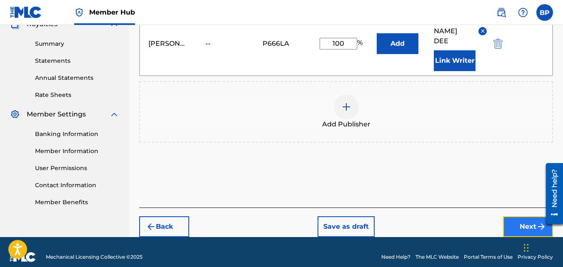
click at [529, 217] on button "Next" at bounding box center [528, 227] width 50 height 21
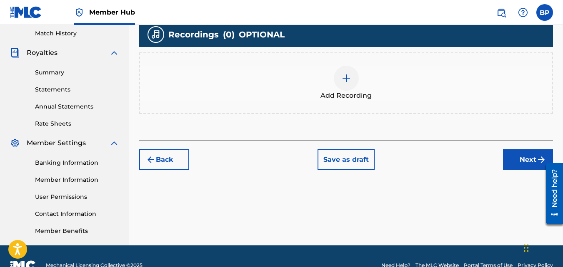
scroll to position [246, 0]
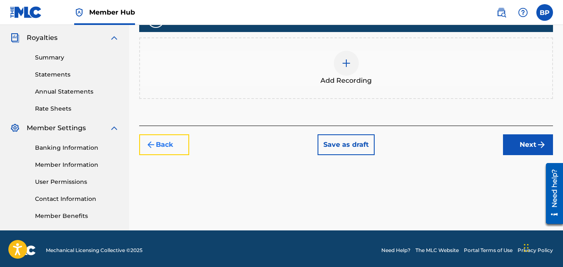
click at [180, 143] on button "Back" at bounding box center [164, 145] width 50 height 21
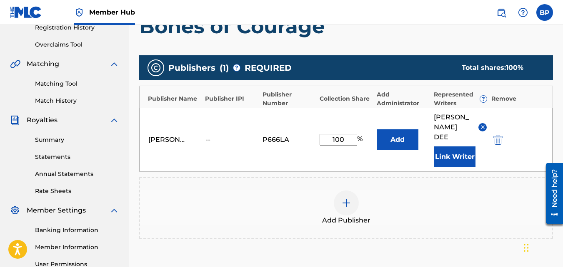
scroll to position [162, 0]
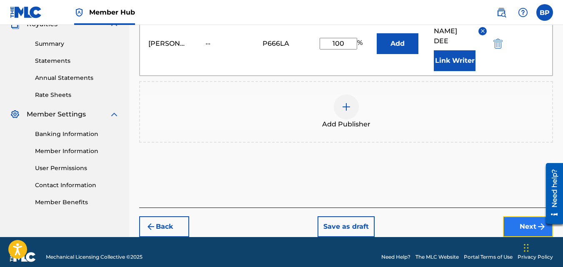
click at [529, 217] on button "Next" at bounding box center [528, 227] width 50 height 21
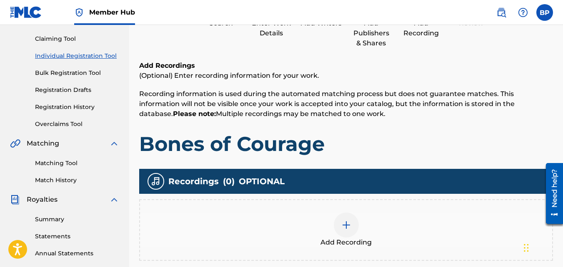
scroll to position [204, 0]
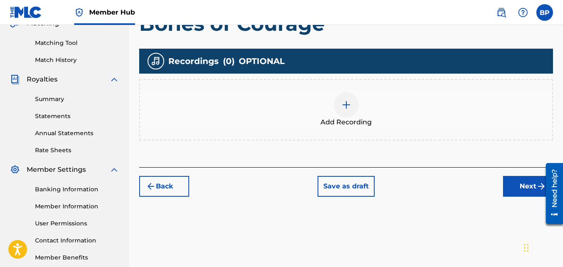
click at [348, 110] on img at bounding box center [346, 105] width 10 height 10
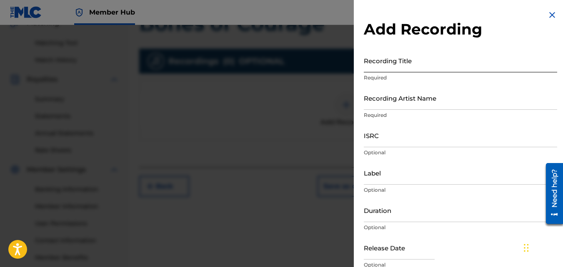
click at [389, 60] on input "Recording Title" at bounding box center [460, 61] width 193 height 24
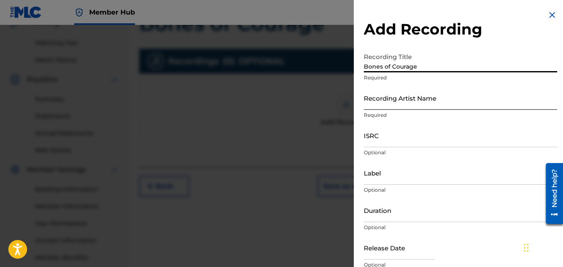
type input "Bones of Courage"
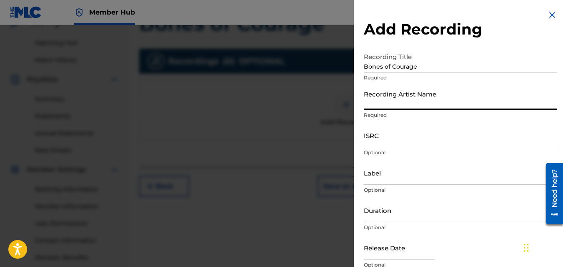
click at [397, 107] on input "Recording Artist Name" at bounding box center [460, 98] width 193 height 24
type input "[PERSON_NAME]"
type input "[DATE]"
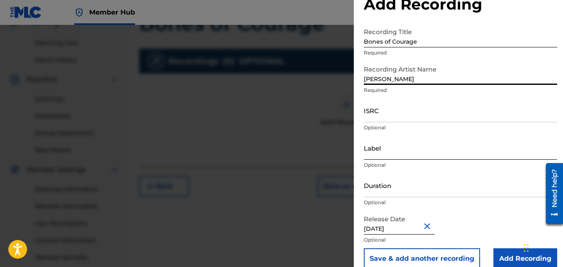
scroll to position [37, 0]
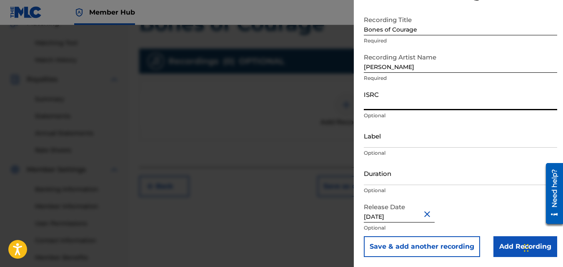
click at [383, 99] on input "ISRC" at bounding box center [460, 99] width 193 height 24
paste input "QT3F32541991"
type input "QT3F32541991"
click at [414, 179] on input "Duration" at bounding box center [460, 174] width 193 height 24
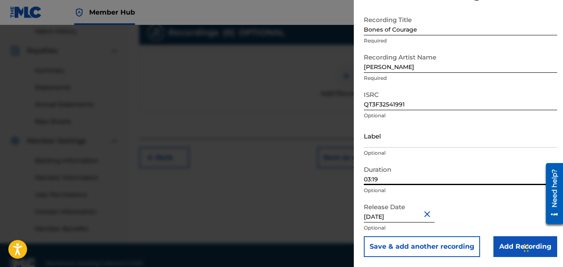
scroll to position [246, 0]
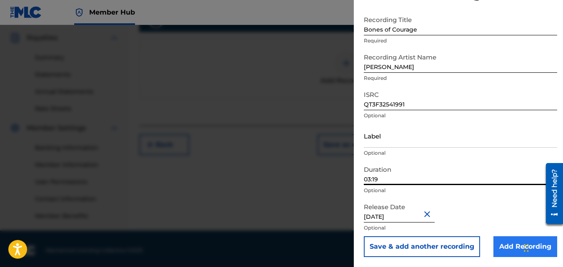
type input "03:19"
click at [499, 246] on input "Add Recording" at bounding box center [525, 247] width 64 height 21
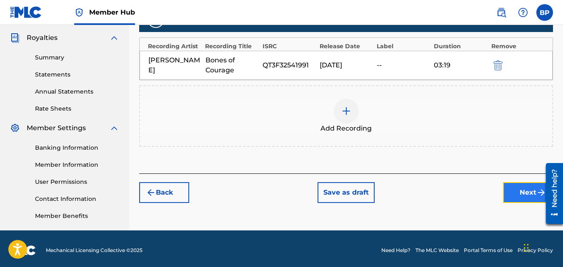
click at [517, 195] on button "Next" at bounding box center [528, 192] width 50 height 21
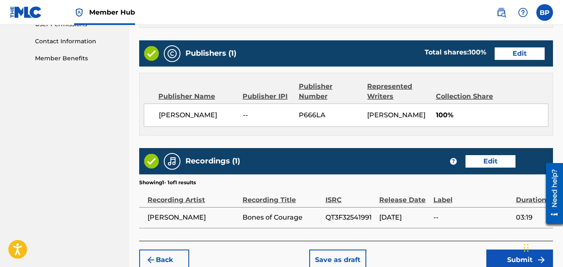
scroll to position [447, 0]
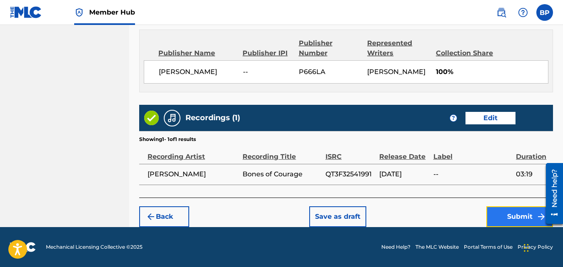
click at [530, 215] on button "Submit" at bounding box center [519, 217] width 67 height 21
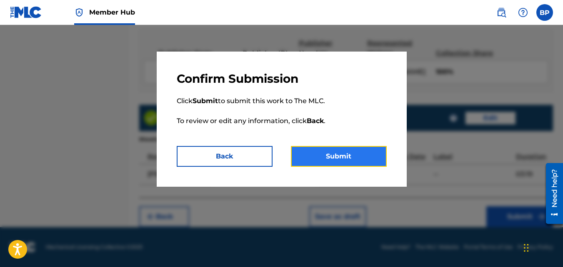
click at [345, 155] on button "Submit" at bounding box center [339, 156] width 96 height 21
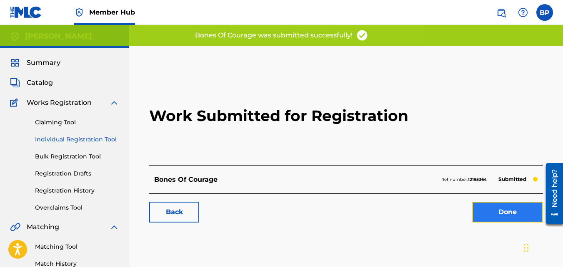
click at [509, 216] on link "Done" at bounding box center [507, 212] width 71 height 21
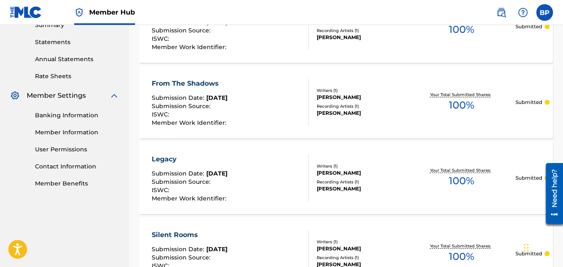
scroll to position [292, 0]
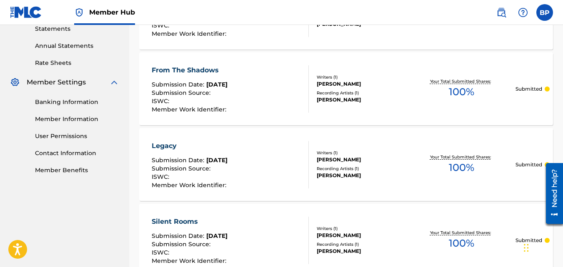
click at [478, 88] on div "Your Total Submitted Shares: 100 %" at bounding box center [461, 88] width 108 height 25
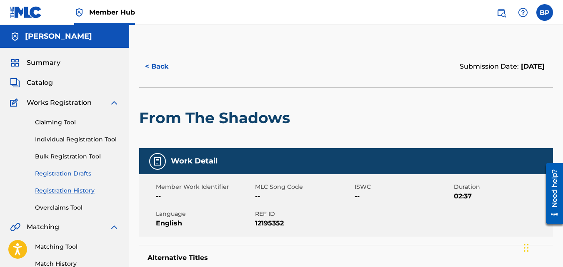
click at [52, 173] on link "Registration Drafts" at bounding box center [77, 174] width 84 height 9
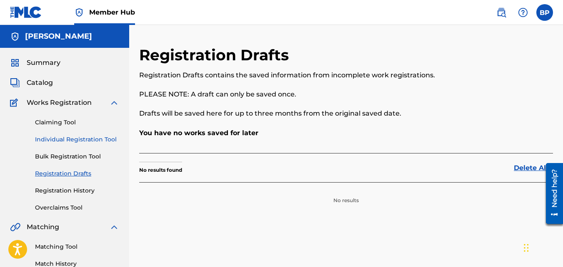
click at [66, 142] on link "Individual Registration Tool" at bounding box center [77, 139] width 84 height 9
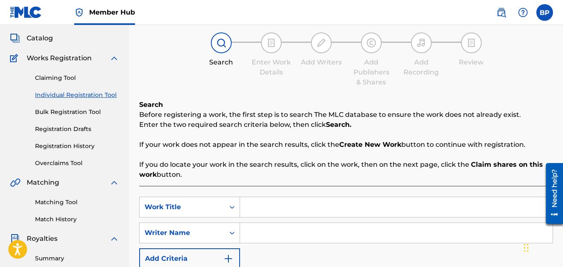
scroll to position [125, 0]
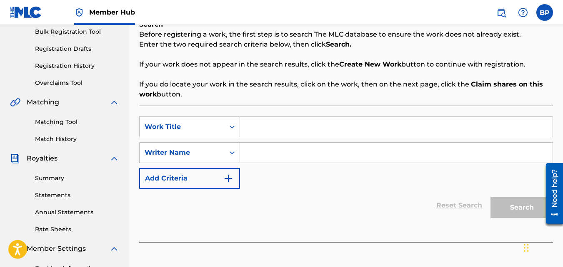
click at [344, 124] on input "Search Form" at bounding box center [396, 127] width 312 height 20
type input "Hope in the Shadows"
click at [277, 152] on input "Search Form" at bounding box center [396, 153] width 312 height 20
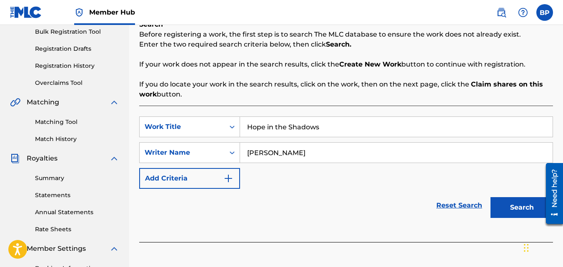
type input "[PERSON_NAME]"
click at [490, 197] on button "Search" at bounding box center [521, 207] width 62 height 21
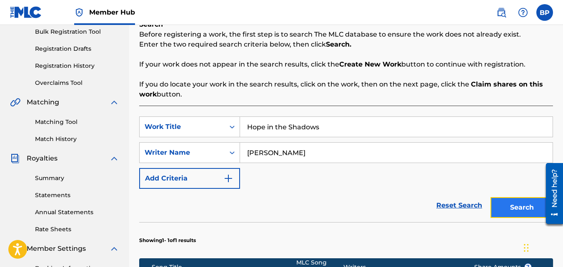
click at [520, 215] on button "Search" at bounding box center [521, 207] width 62 height 21
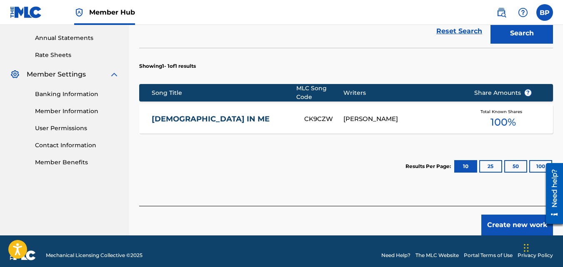
scroll to position [303, 0]
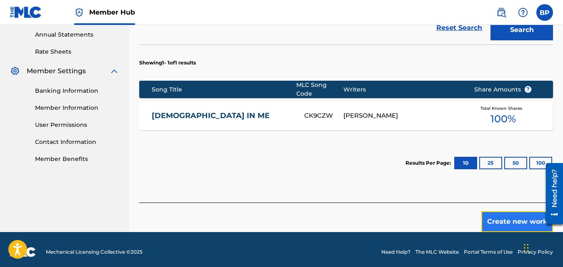
click at [506, 215] on button "Create new work" at bounding box center [517, 222] width 72 height 21
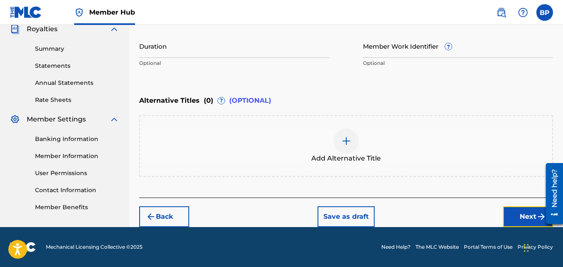
click at [525, 219] on button "Next" at bounding box center [528, 217] width 50 height 21
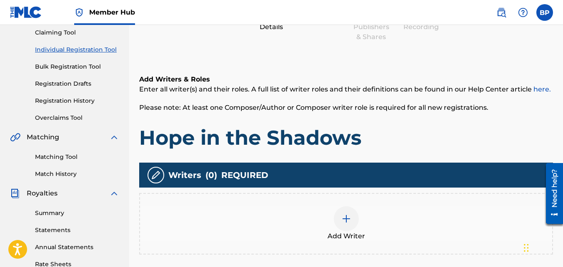
scroll to position [162, 0]
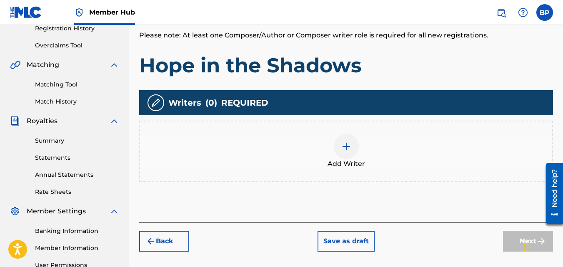
click at [349, 152] on div at bounding box center [346, 146] width 25 height 25
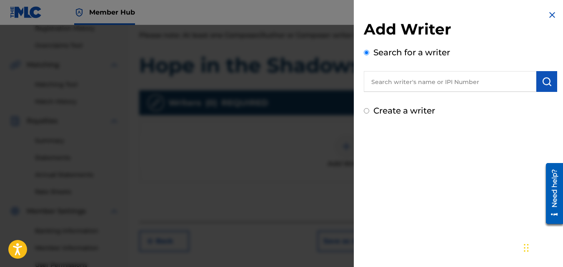
click at [414, 84] on input "text" at bounding box center [450, 81] width 172 height 21
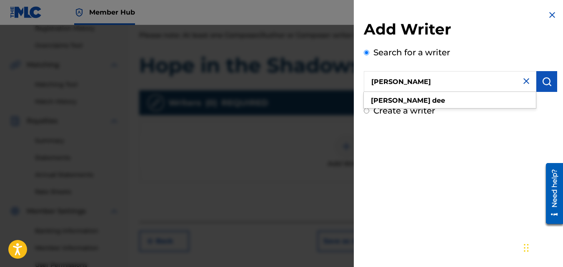
type input "[PERSON_NAME]"
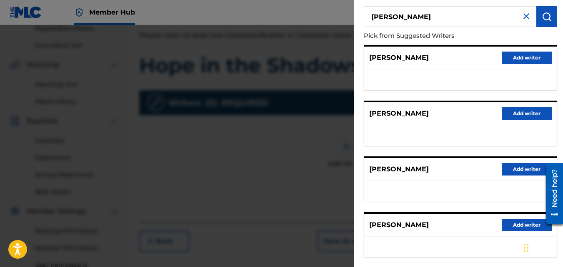
scroll to position [125, 0]
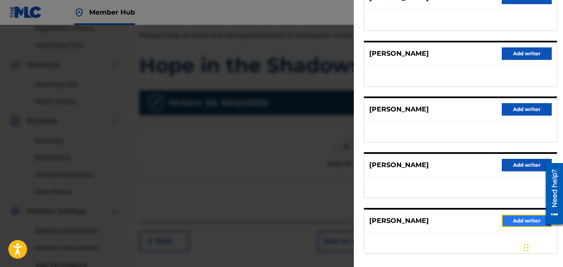
click at [525, 223] on button "Add writer" at bounding box center [526, 221] width 50 height 12
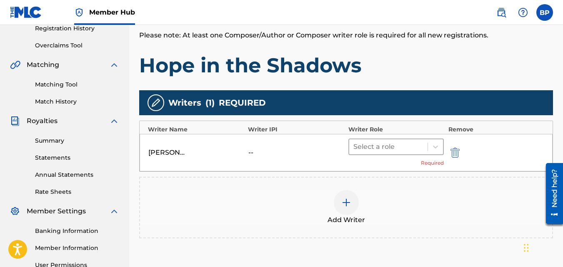
click at [403, 151] on div at bounding box center [388, 147] width 70 height 12
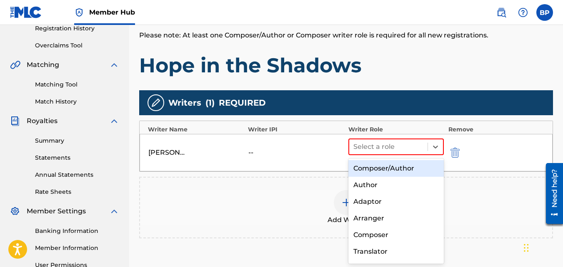
click at [399, 162] on div "Composer/Author" at bounding box center [396, 168] width 96 height 17
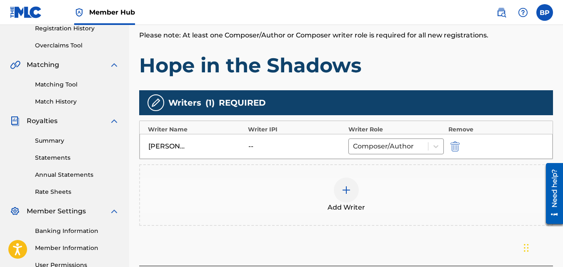
scroll to position [204, 0]
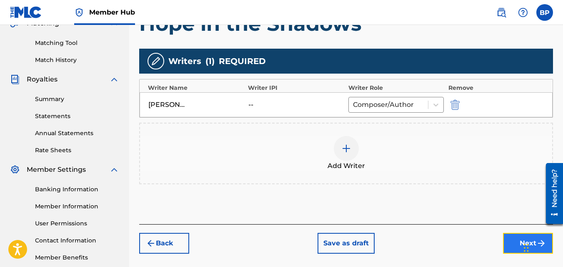
click at [510, 240] on button "Next" at bounding box center [528, 243] width 50 height 21
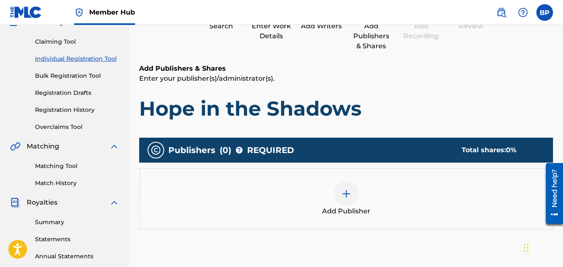
scroll to position [121, 0]
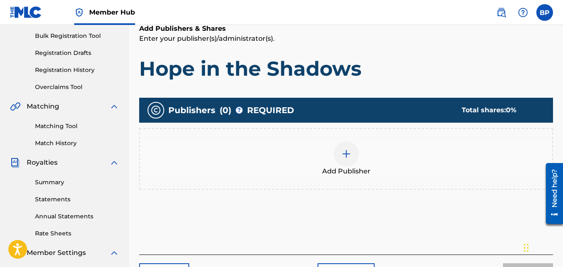
click at [329, 147] on div "Add Publisher" at bounding box center [346, 159] width 412 height 35
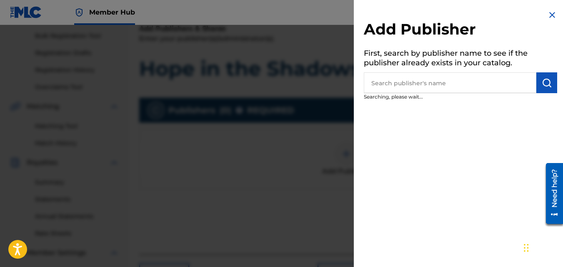
click at [340, 150] on div at bounding box center [281, 158] width 563 height 267
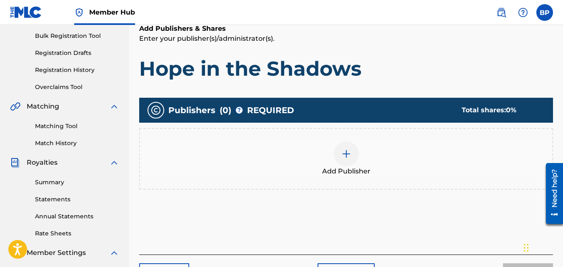
click at [342, 159] on div at bounding box center [346, 154] width 25 height 25
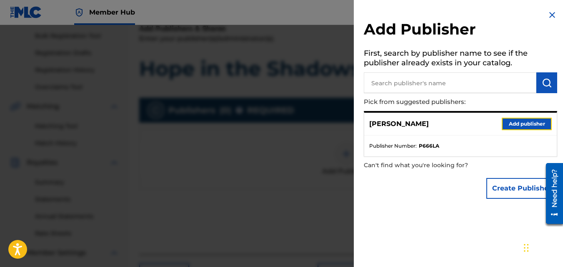
click at [524, 124] on button "Add publisher" at bounding box center [526, 124] width 50 height 12
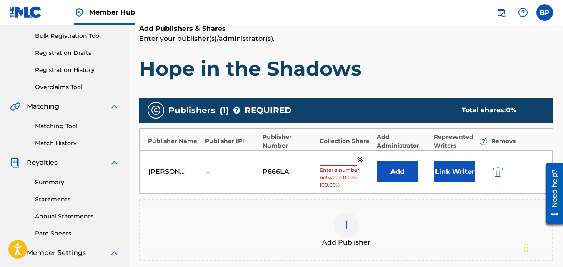
click at [327, 160] on input "text" at bounding box center [337, 160] width 37 height 11
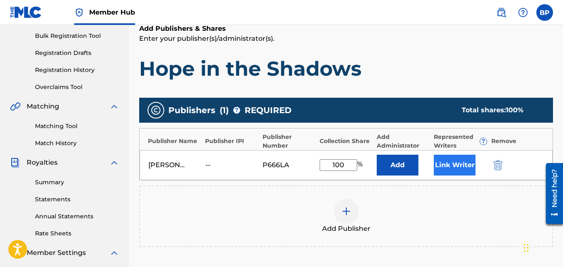
type input "100"
click at [463, 159] on button "Link Writer" at bounding box center [455, 165] width 42 height 21
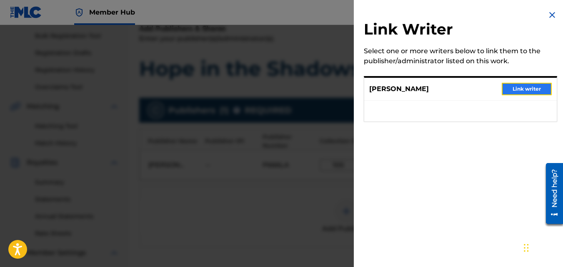
click at [537, 91] on button "Link writer" at bounding box center [526, 89] width 50 height 12
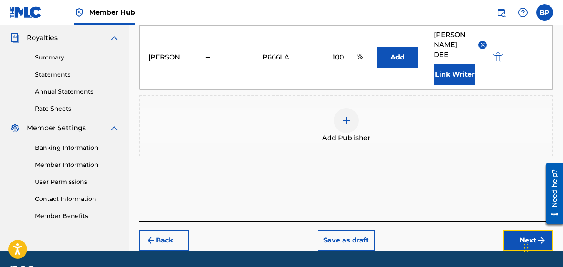
click at [512, 234] on button "Next" at bounding box center [528, 240] width 50 height 21
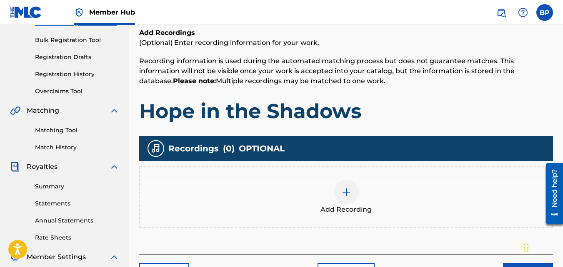
scroll to position [162, 0]
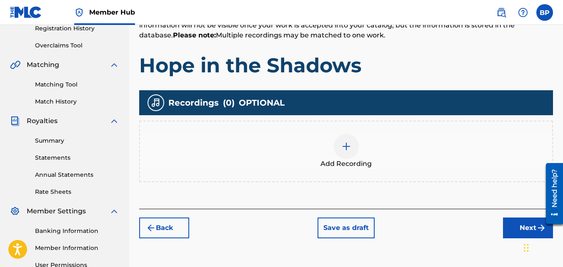
click at [347, 145] on img at bounding box center [346, 147] width 10 height 10
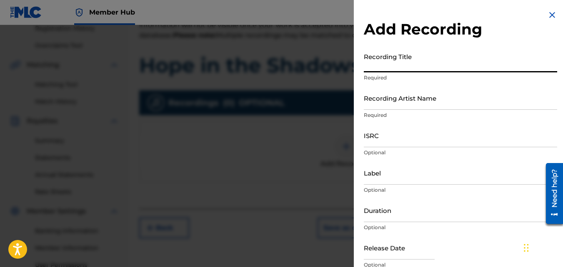
click at [401, 63] on input "Recording Title" at bounding box center [460, 61] width 193 height 24
type input "Hope in the Shadows"
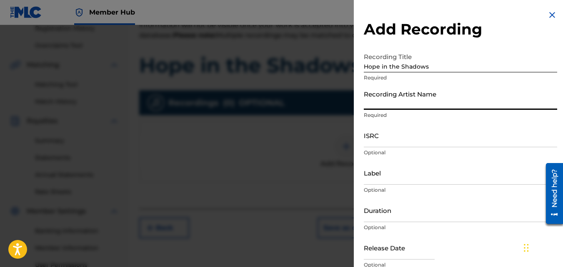
click at [409, 100] on input "Recording Artist Name" at bounding box center [460, 98] width 193 height 24
type input "[PERSON_NAME]"
type input "[DATE]"
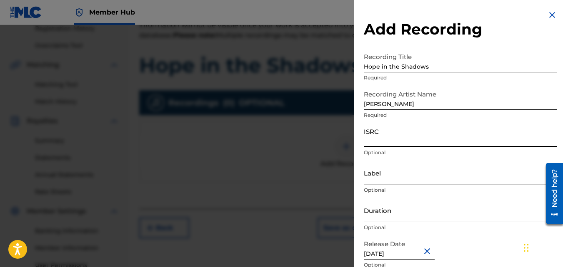
drag, startPoint x: 404, startPoint y: 135, endPoint x: 407, endPoint y: 139, distance: 5.0
click at [407, 139] on input "ISRC" at bounding box center [460, 136] width 193 height 24
paste input "QT3F32541992"
type input "QT3F32541992"
click at [410, 215] on input "Duration" at bounding box center [460, 211] width 193 height 24
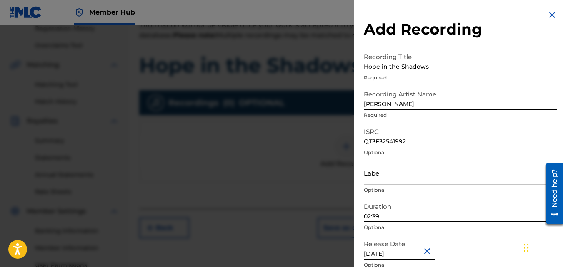
type input "02:39"
click at [476, 242] on div "Release Date [DATE] Optional" at bounding box center [460, 254] width 193 height 37
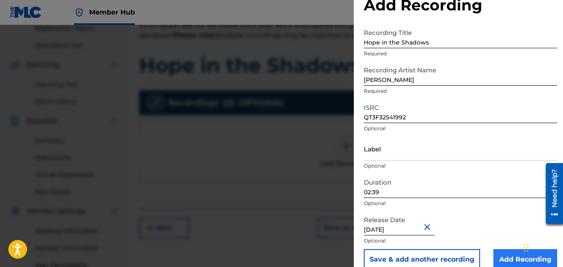
scroll to position [37, 0]
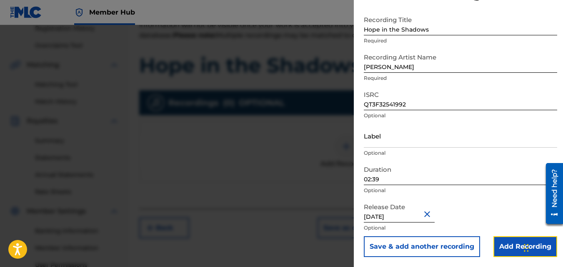
click at [506, 252] on input "Add Recording" at bounding box center [525, 247] width 64 height 21
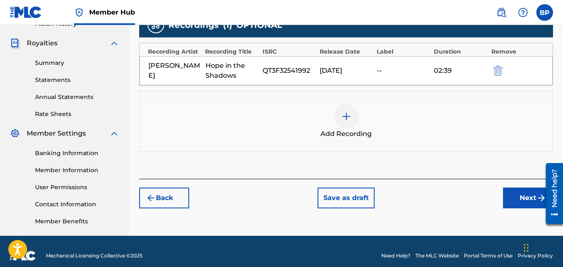
scroll to position [249, 0]
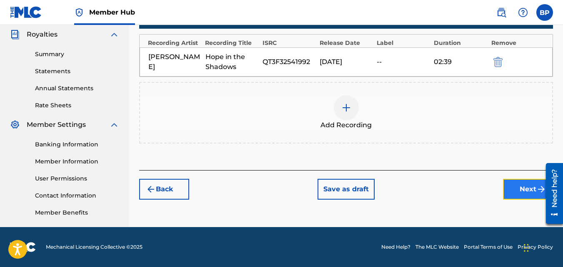
click at [532, 195] on button "Next" at bounding box center [528, 189] width 50 height 21
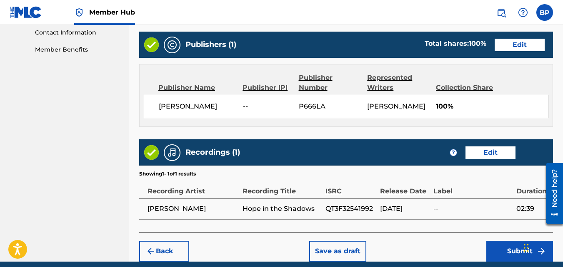
scroll to position [447, 0]
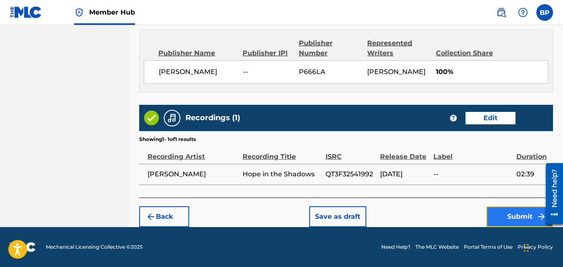
click at [520, 219] on button "Submit" at bounding box center [519, 217] width 67 height 21
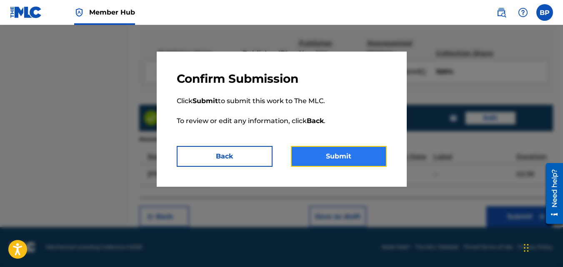
click at [329, 153] on button "Submit" at bounding box center [339, 156] width 96 height 21
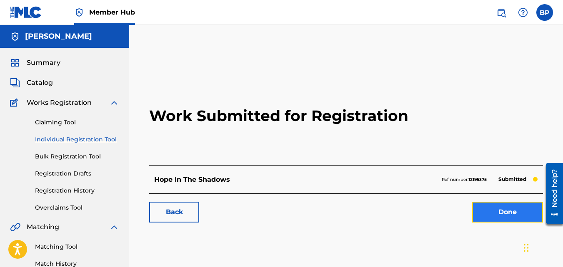
click at [519, 221] on link "Done" at bounding box center [507, 212] width 71 height 21
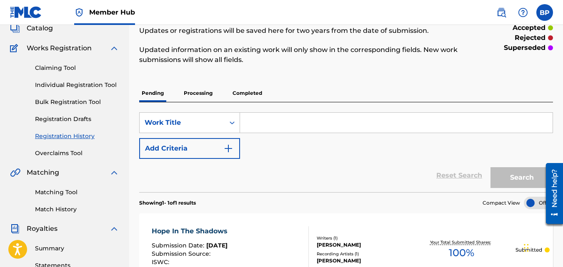
scroll to position [42, 0]
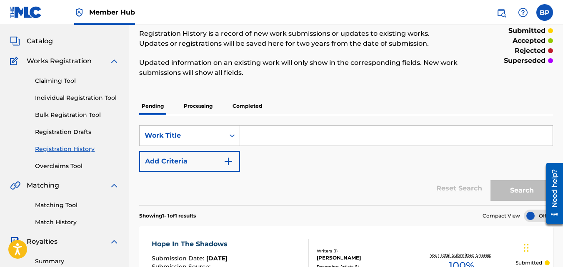
click at [75, 98] on link "Individual Registration Tool" at bounding box center [77, 98] width 84 height 9
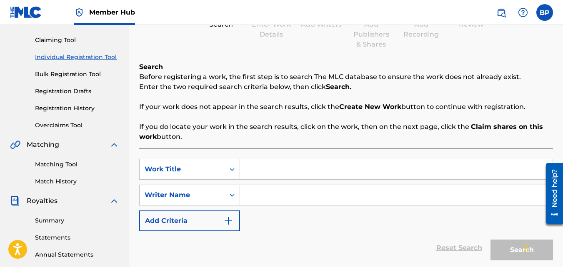
scroll to position [83, 0]
click at [307, 172] on input "Search Form" at bounding box center [396, 169] width 312 height 20
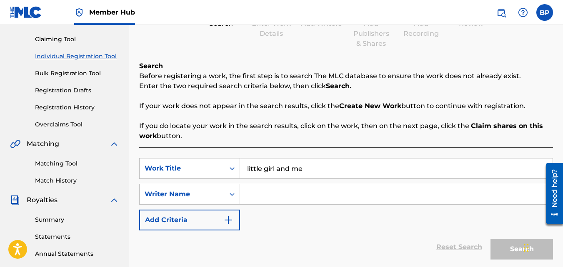
type input "little girl and me"
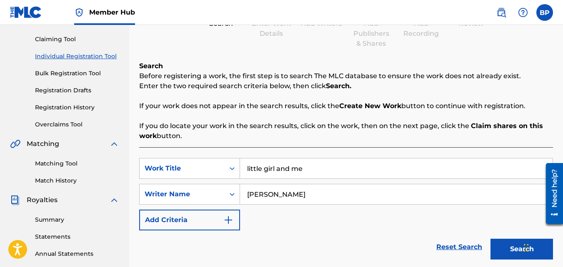
type input "[PERSON_NAME]"
click at [490, 239] on button "Search" at bounding box center [521, 249] width 62 height 21
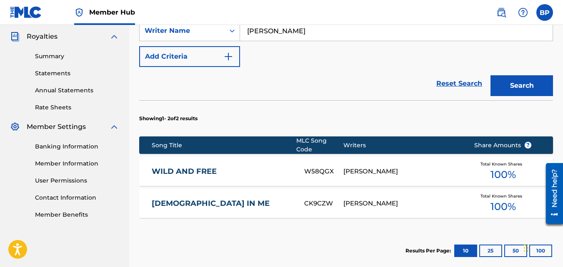
scroll to position [292, 0]
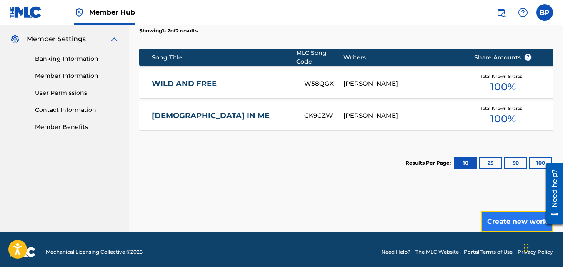
click at [510, 217] on button "Create new work" at bounding box center [517, 222] width 72 height 21
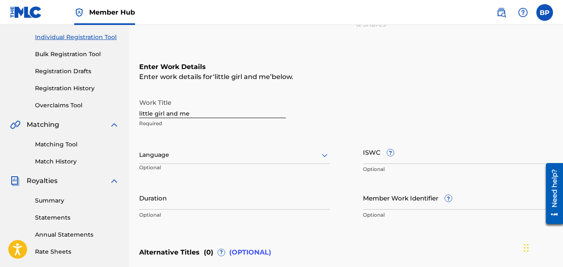
scroll to position [88, 0]
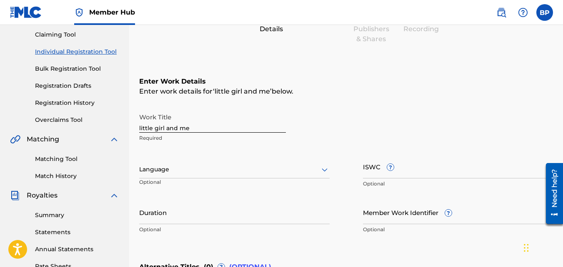
click at [225, 176] on div "Language" at bounding box center [234, 169] width 190 height 17
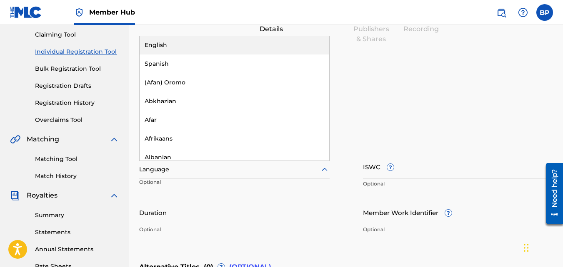
click at [182, 48] on div "English" at bounding box center [235, 45] width 190 height 19
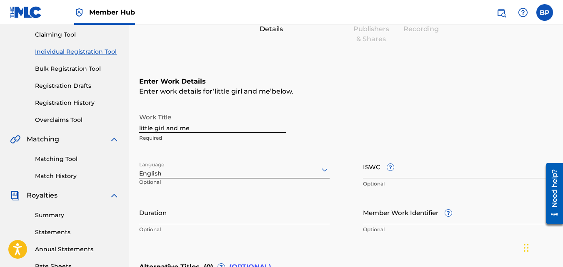
click at [187, 228] on p "Optional" at bounding box center [234, 229] width 190 height 7
click at [189, 219] on input "Duration" at bounding box center [234, 213] width 190 height 24
type input "03:12"
click at [468, 246] on div "Enter Work Details Enter work details for ‘ little girl and me ’ below. Work Ti…" at bounding box center [346, 158] width 414 height 202
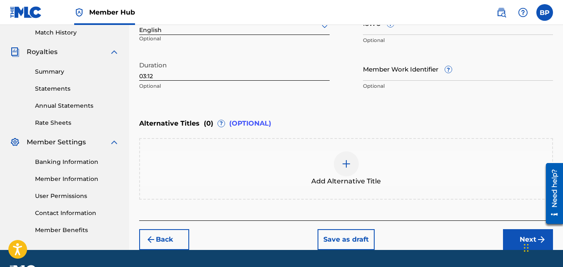
scroll to position [254, 0]
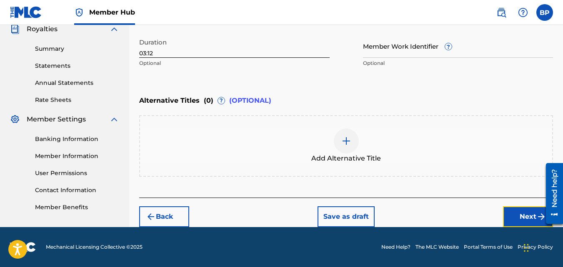
click at [533, 217] on button "Next" at bounding box center [528, 217] width 50 height 21
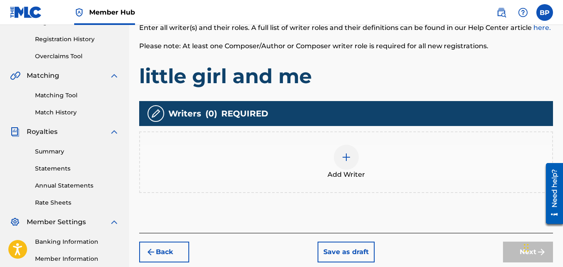
scroll to position [162, 0]
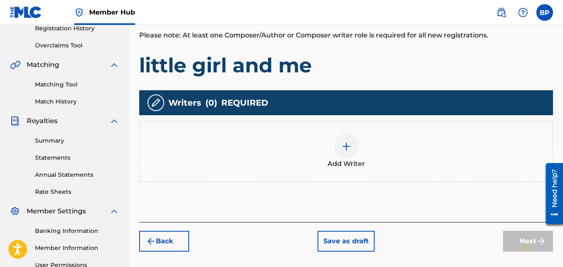
click at [335, 142] on div at bounding box center [346, 146] width 25 height 25
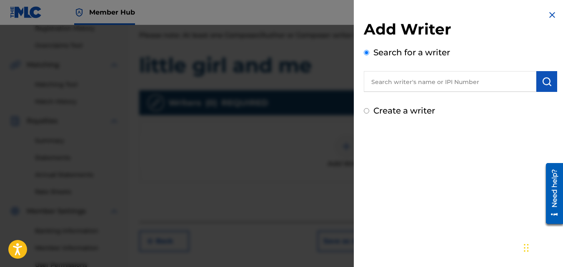
click at [443, 84] on input "text" at bounding box center [450, 81] width 172 height 21
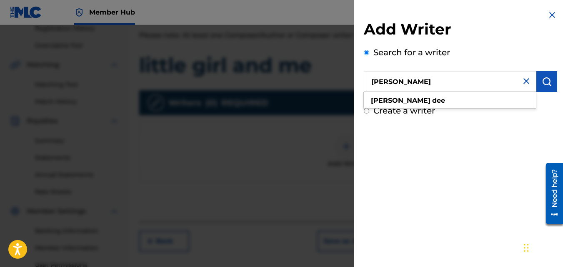
type input "[PERSON_NAME]"
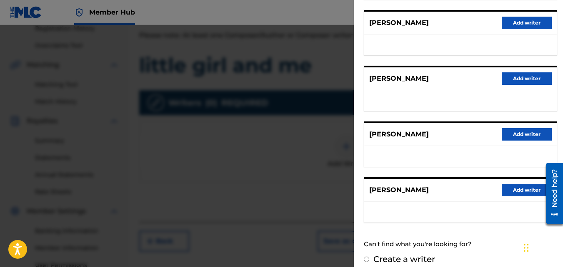
scroll to position [164, 0]
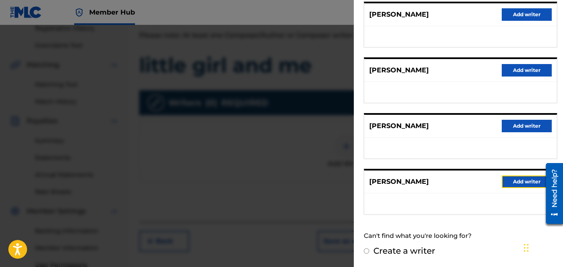
click at [516, 179] on button "Add writer" at bounding box center [526, 182] width 50 height 12
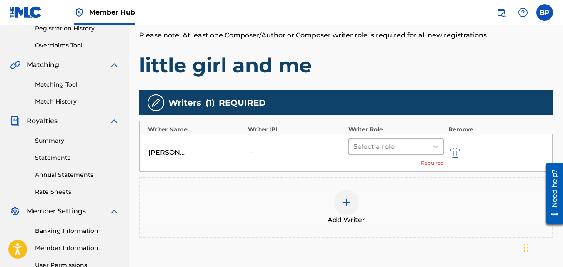
click at [403, 150] on div at bounding box center [388, 147] width 70 height 12
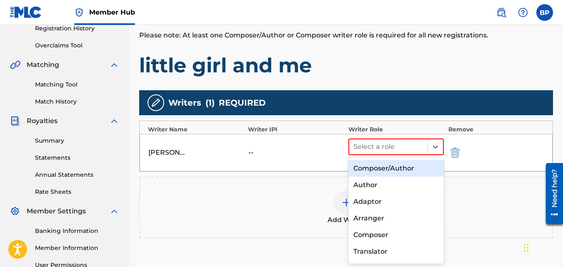
click at [395, 170] on div "Composer/Author" at bounding box center [396, 168] width 96 height 17
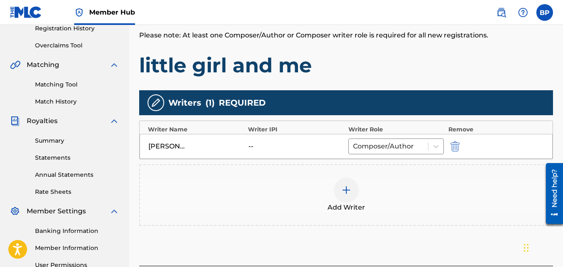
click at [475, 250] on div "Add Writers & Roles Enter all writer(s) and their roles. A full list of writer …" at bounding box center [346, 124] width 414 height 284
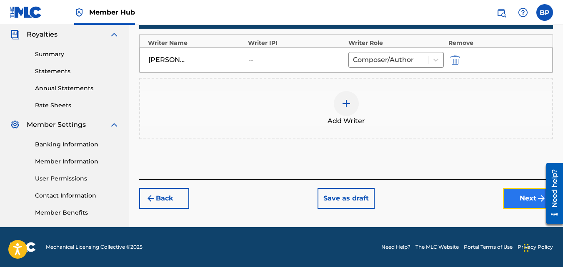
click at [527, 199] on button "Next" at bounding box center [528, 198] width 50 height 21
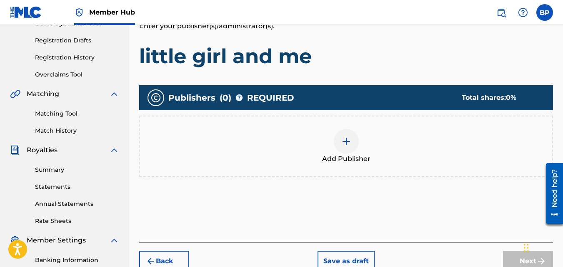
scroll to position [162, 0]
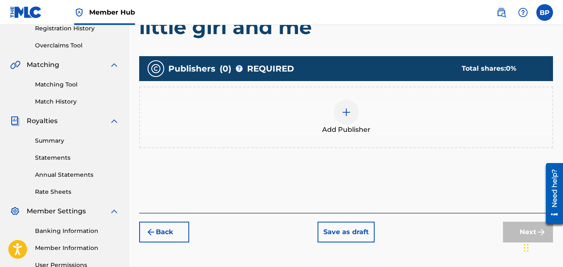
click at [347, 110] on img at bounding box center [346, 112] width 10 height 10
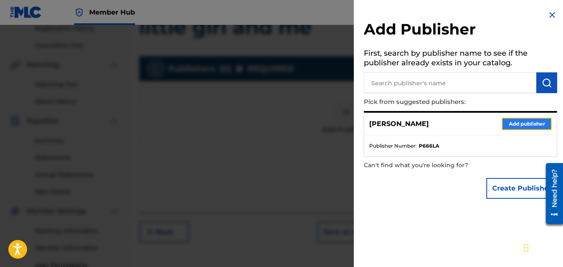
click at [507, 123] on button "Add publisher" at bounding box center [526, 124] width 50 height 12
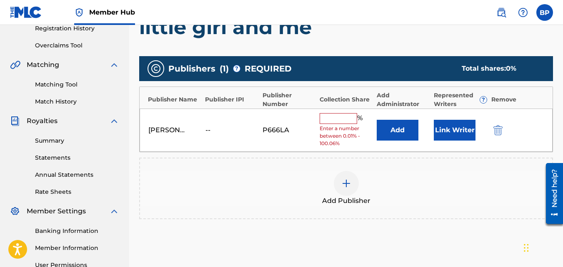
click at [339, 121] on input "text" at bounding box center [337, 118] width 37 height 11
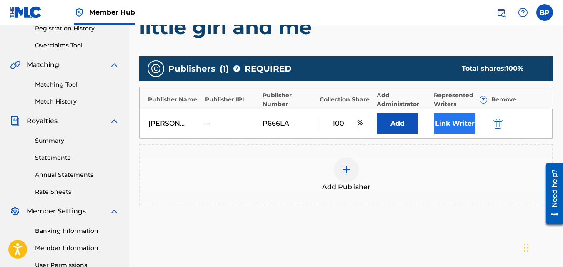
type input "100"
click at [461, 125] on button "Link Writer" at bounding box center [455, 123] width 42 height 21
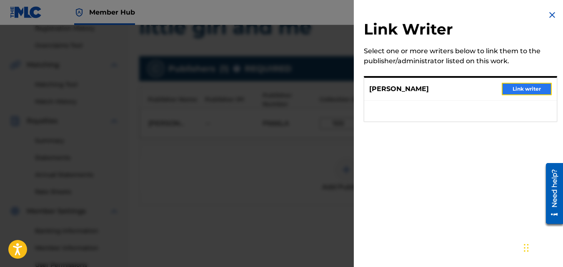
click at [513, 87] on button "Link writer" at bounding box center [526, 89] width 50 height 12
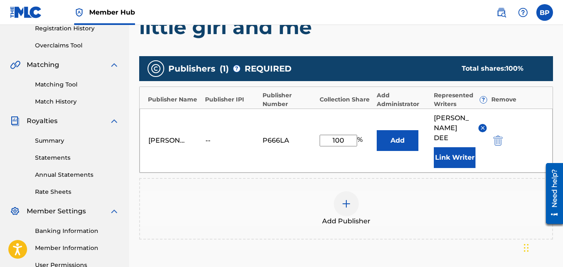
click at [458, 253] on div "Publishers ( 1 ) ? REQUIRED Total shares: 100 % Publisher Name Publisher IPI Pu…" at bounding box center [346, 160] width 414 height 216
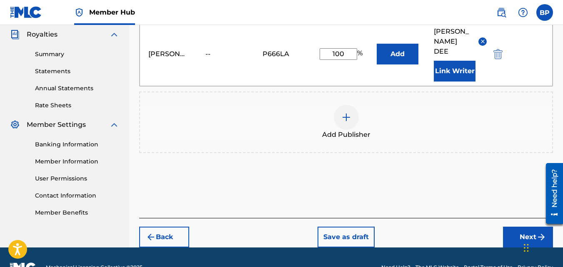
scroll to position [259, 0]
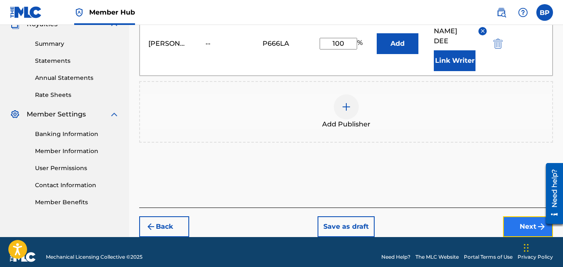
drag, startPoint x: 521, startPoint y: 213, endPoint x: 524, endPoint y: 222, distance: 9.8
click at [524, 222] on button "Next" at bounding box center [528, 227] width 50 height 21
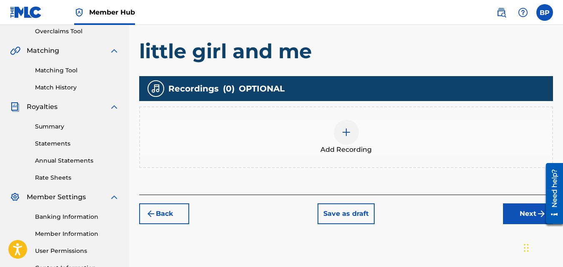
scroll to position [204, 0]
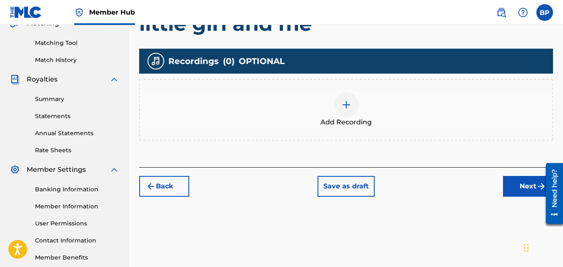
click at [346, 107] on img at bounding box center [346, 105] width 10 height 10
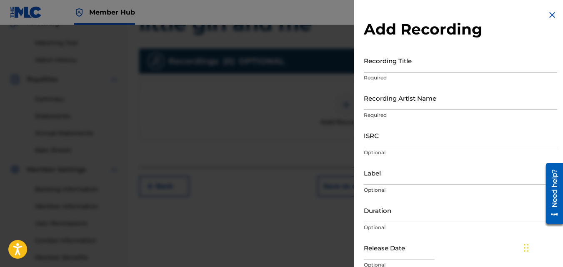
click at [400, 64] on input "Recording Title" at bounding box center [460, 61] width 193 height 24
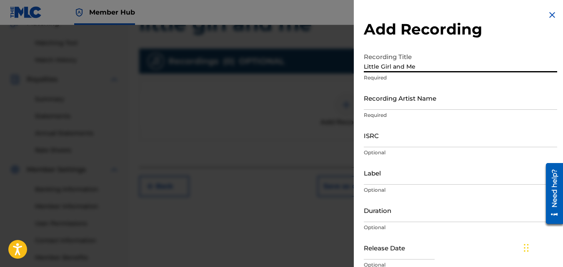
type input "Little Girl and Me"
click at [410, 81] on p "Required" at bounding box center [460, 77] width 193 height 7
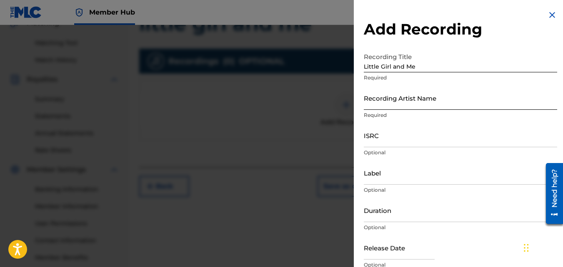
drag, startPoint x: 381, startPoint y: 95, endPoint x: 387, endPoint y: 96, distance: 5.4
click at [387, 96] on input "Recording Artist Name" at bounding box center [460, 98] width 193 height 24
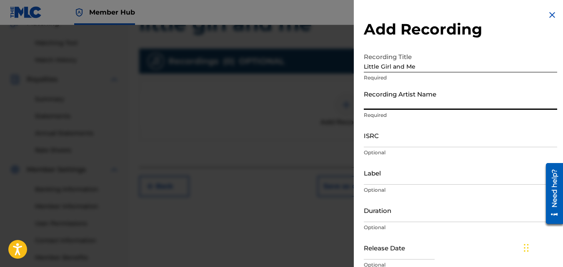
type input "[PERSON_NAME]"
type input "[DATE]"
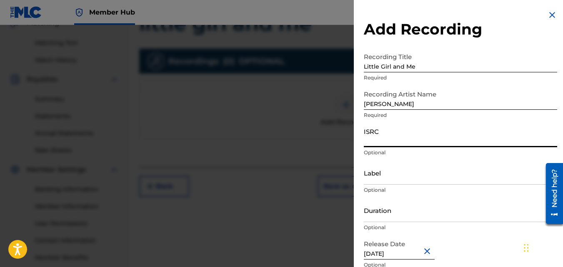
click at [403, 142] on input "ISRC" at bounding box center [460, 136] width 193 height 24
paste input "QT3F32541993"
type input "QT3F32541993"
click at [415, 212] on input "Duration" at bounding box center [460, 211] width 193 height 24
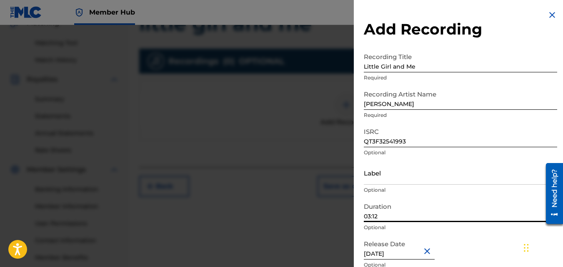
type input "03:12"
click at [468, 250] on div "Release Date [DATE] Optional" at bounding box center [460, 254] width 193 height 37
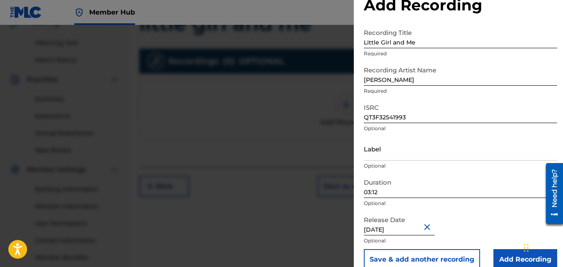
scroll to position [37, 0]
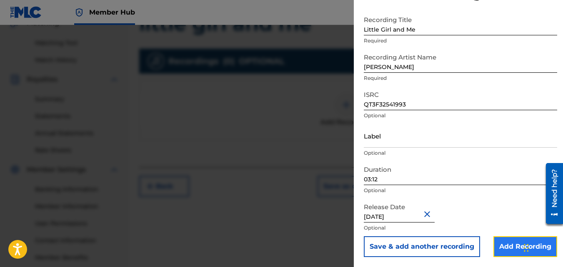
click at [503, 244] on input "Add Recording" at bounding box center [525, 247] width 64 height 21
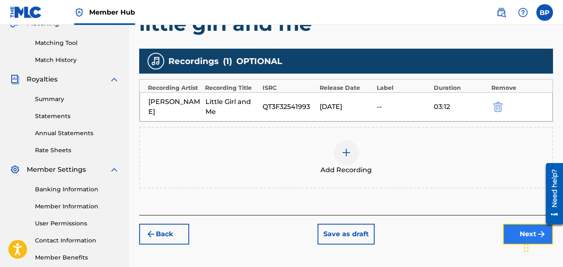
click at [513, 233] on button "Next" at bounding box center [528, 234] width 50 height 21
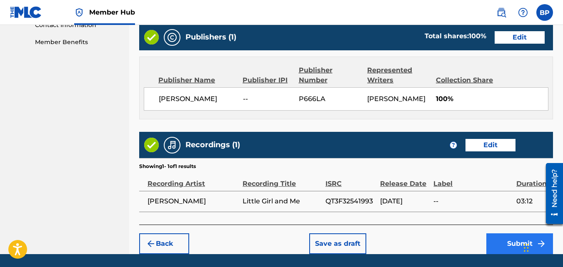
scroll to position [447, 0]
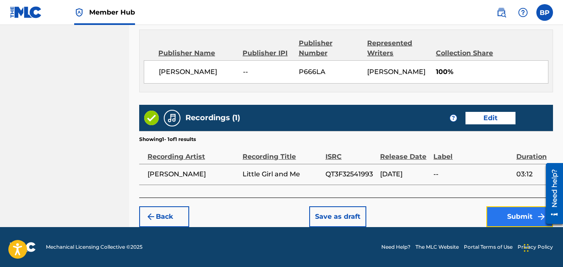
click at [521, 218] on button "Submit" at bounding box center [519, 217] width 67 height 21
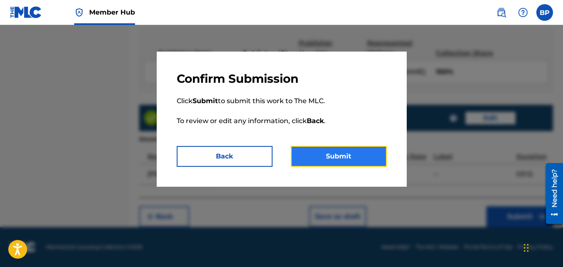
click at [328, 151] on button "Submit" at bounding box center [339, 156] width 96 height 21
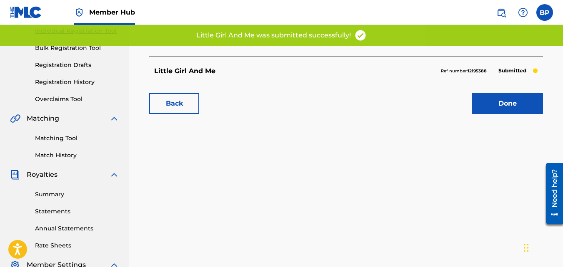
scroll to position [125, 0]
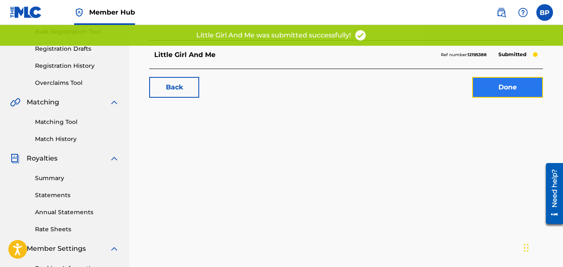
click at [508, 88] on link "Done" at bounding box center [507, 87] width 71 height 21
